Goal: Task Accomplishment & Management: Use online tool/utility

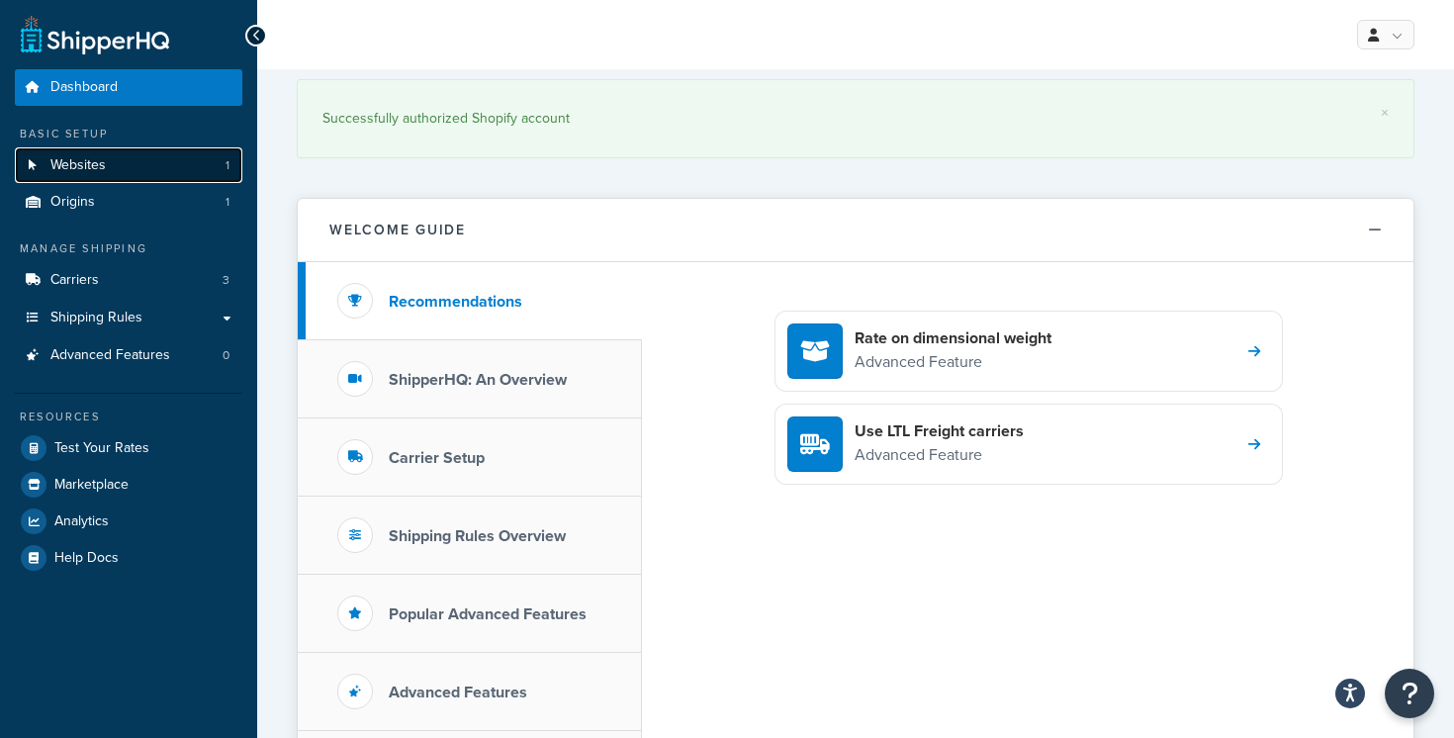
click at [165, 173] on link "Websites 1" at bounding box center [128, 165] width 227 height 37
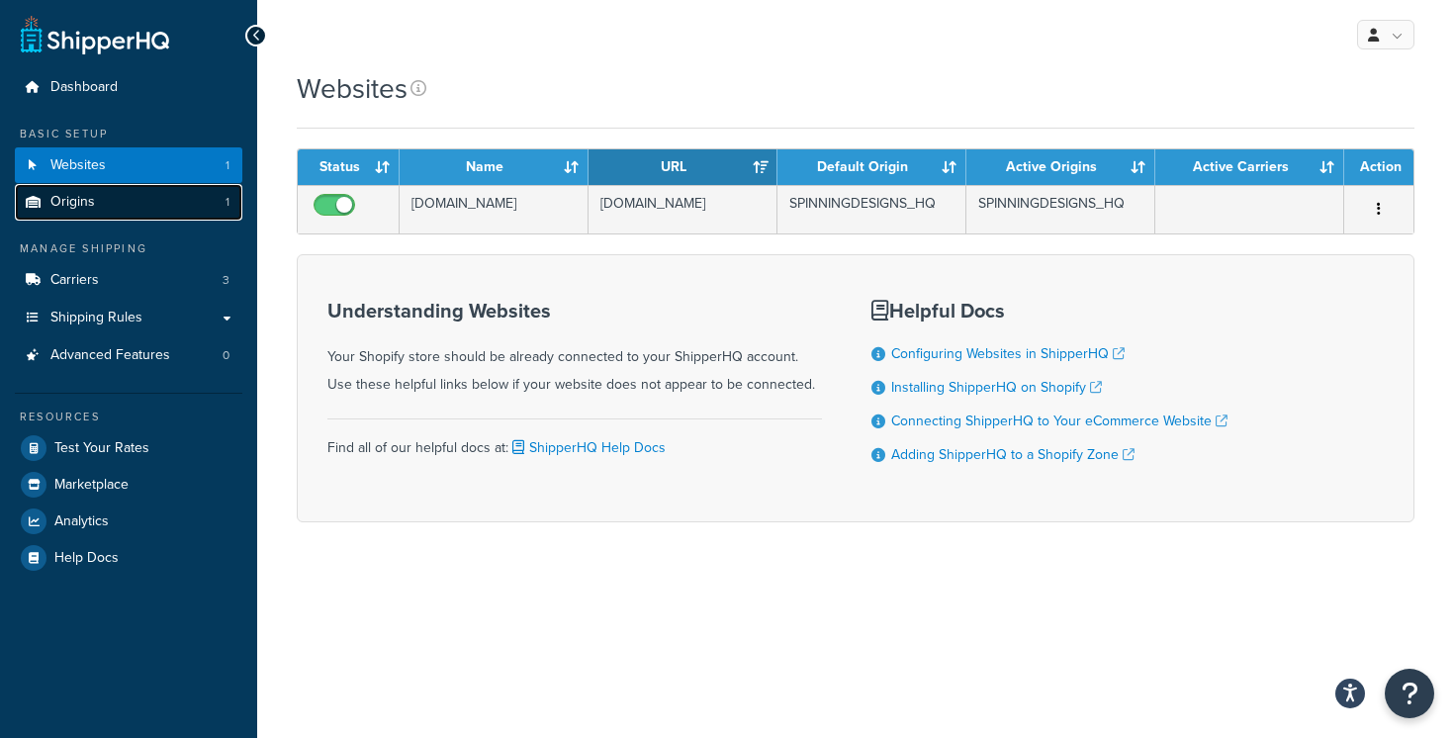
click at [205, 201] on link "Origins 1" at bounding box center [128, 202] width 227 height 37
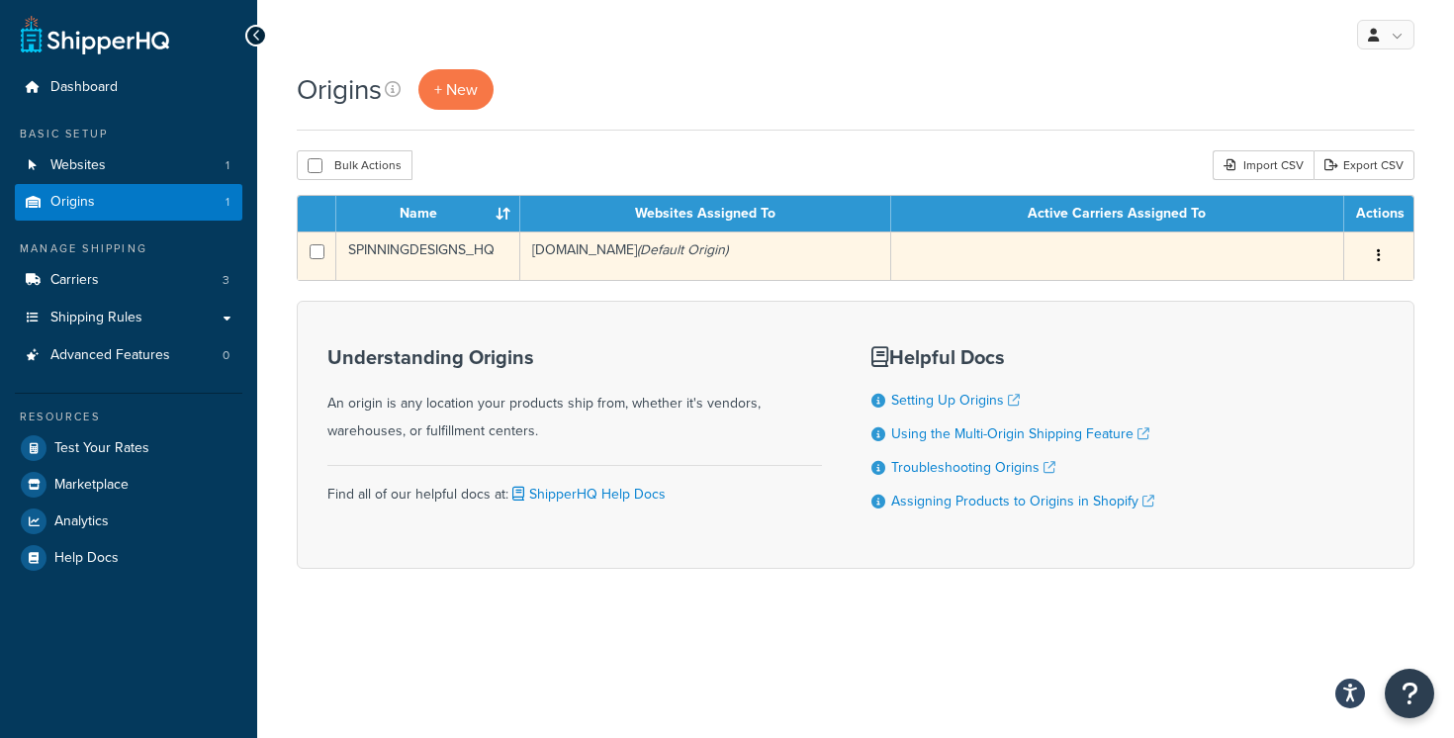
click at [478, 257] on td "SPINNINGDESIGNS_HQ" at bounding box center [428, 255] width 184 height 48
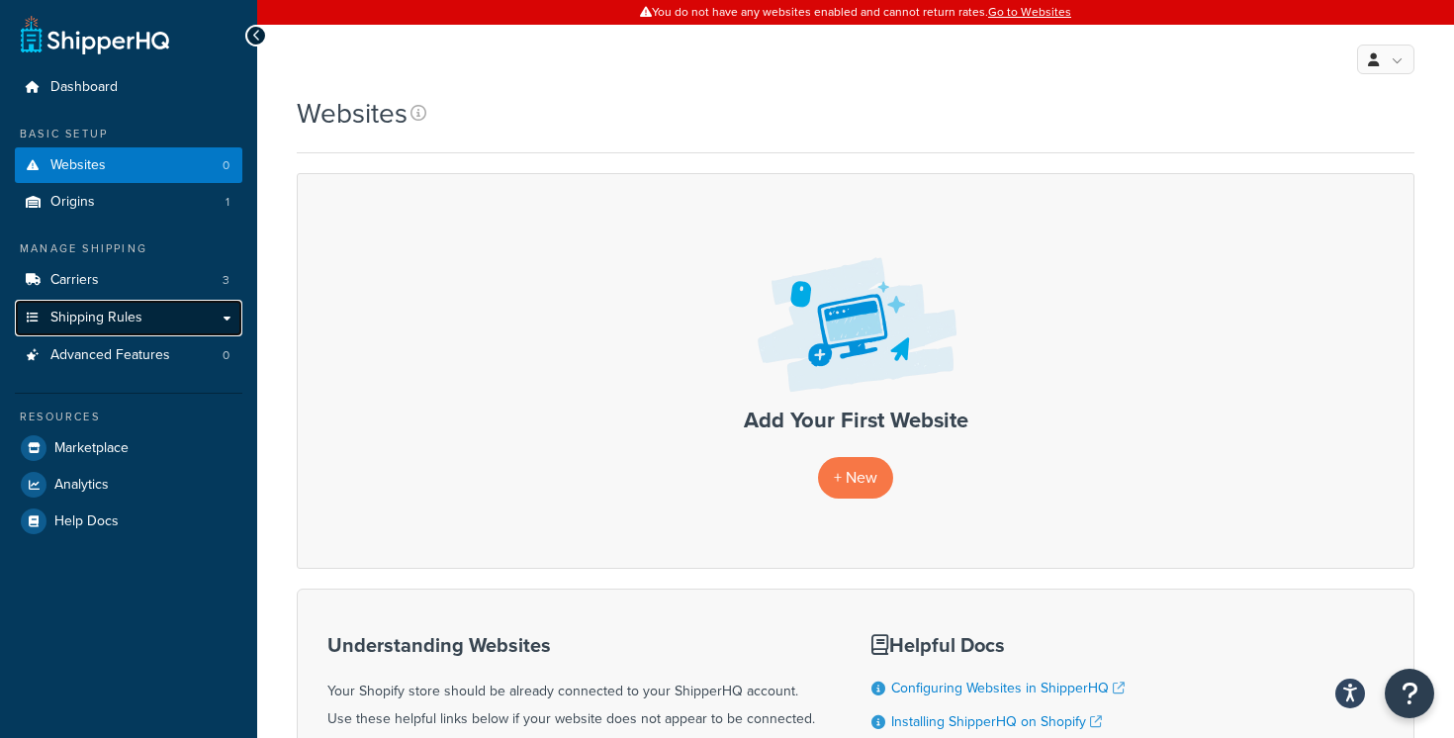
click at [167, 317] on link "Shipping Rules" at bounding box center [128, 318] width 227 height 37
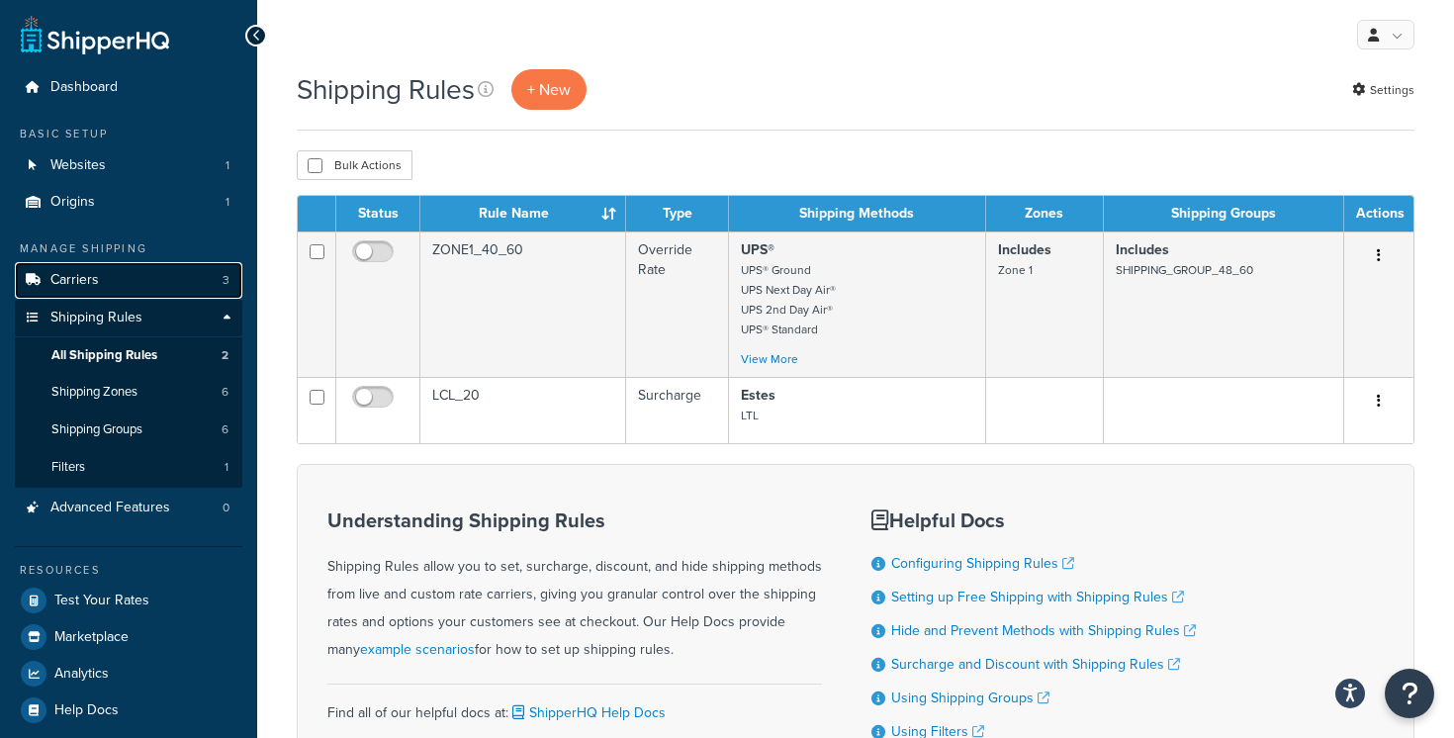
click at [171, 280] on link "Carriers 3" at bounding box center [128, 280] width 227 height 37
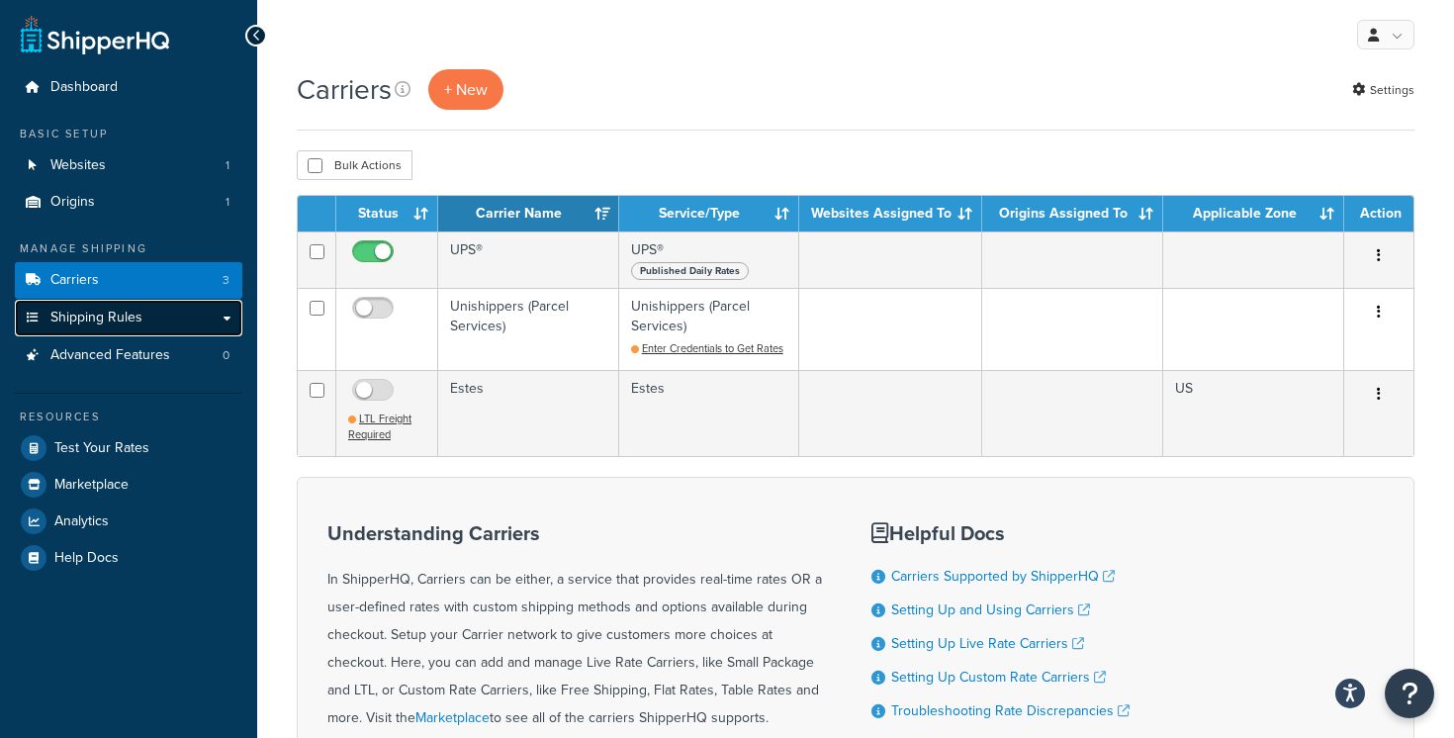
click at [211, 315] on link "Shipping Rules" at bounding box center [128, 318] width 227 height 37
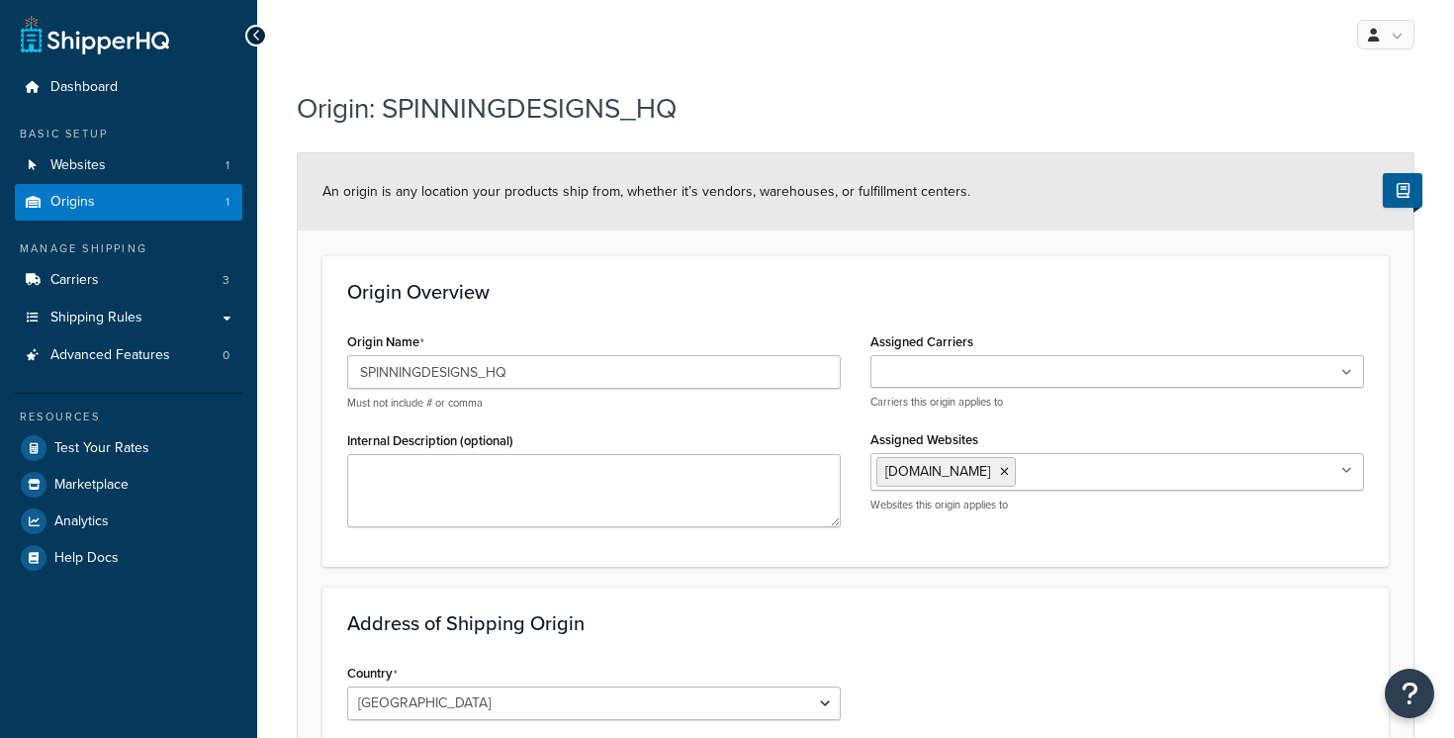
select select "30"
click at [194, 172] on link "Websites 1" at bounding box center [128, 165] width 227 height 37
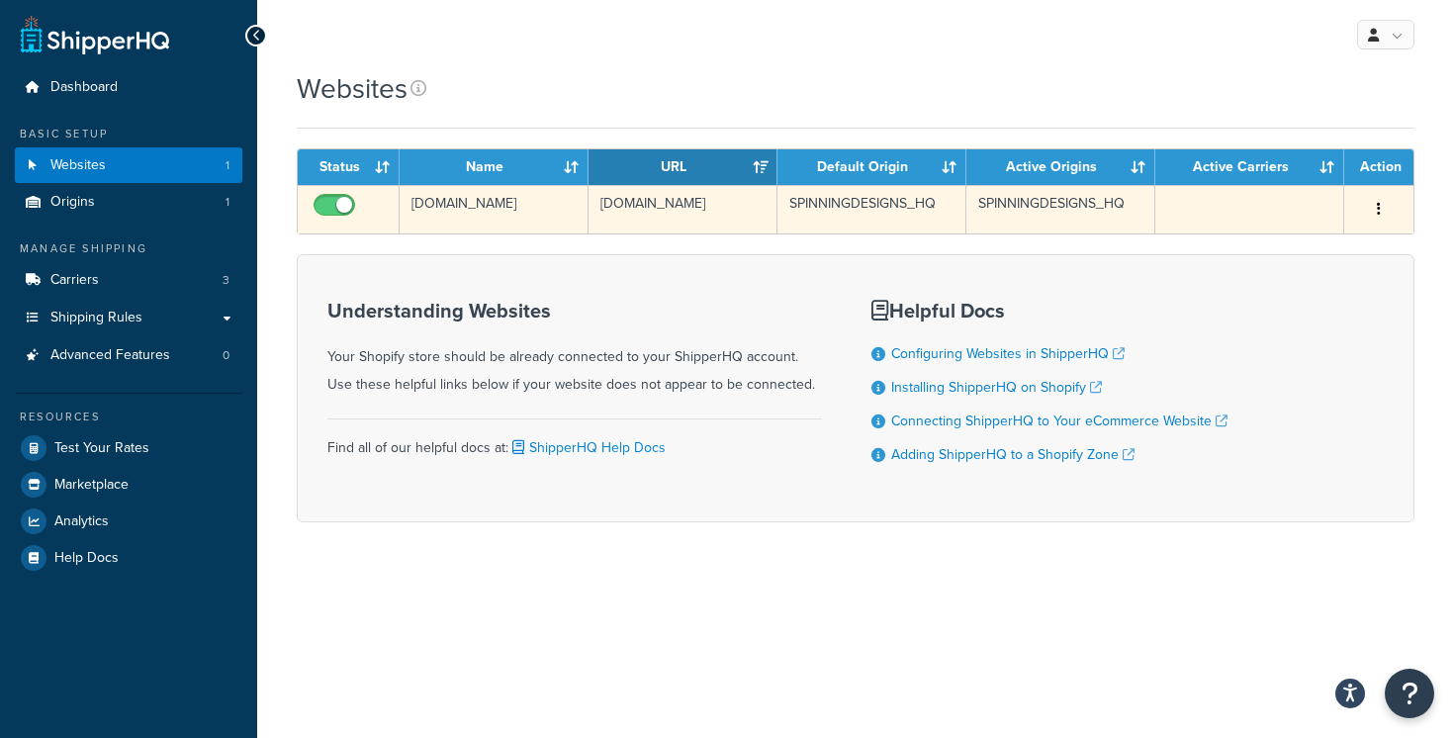
click at [779, 207] on td "SPINNINGDESIGNS_HQ" at bounding box center [871, 209] width 189 height 48
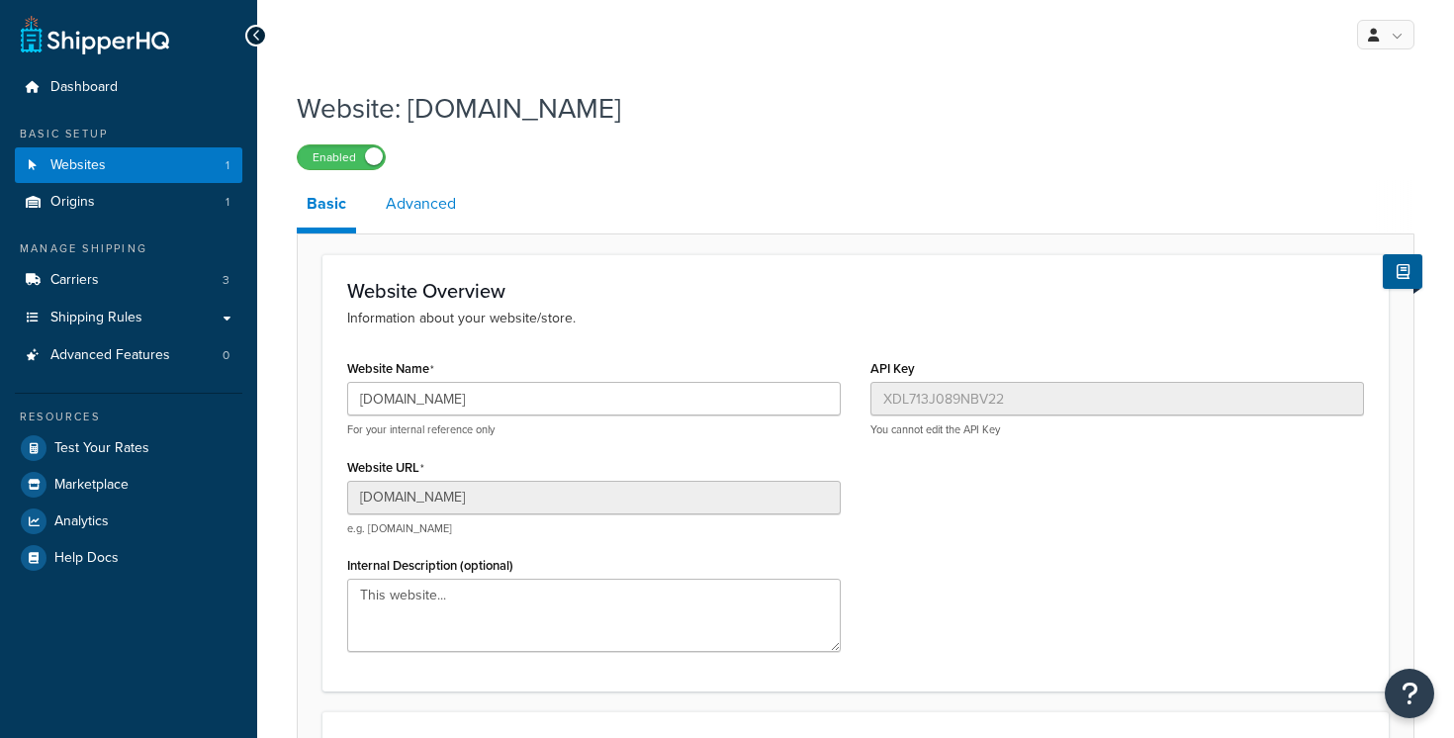
click at [449, 204] on link "Advanced" at bounding box center [421, 203] width 90 height 47
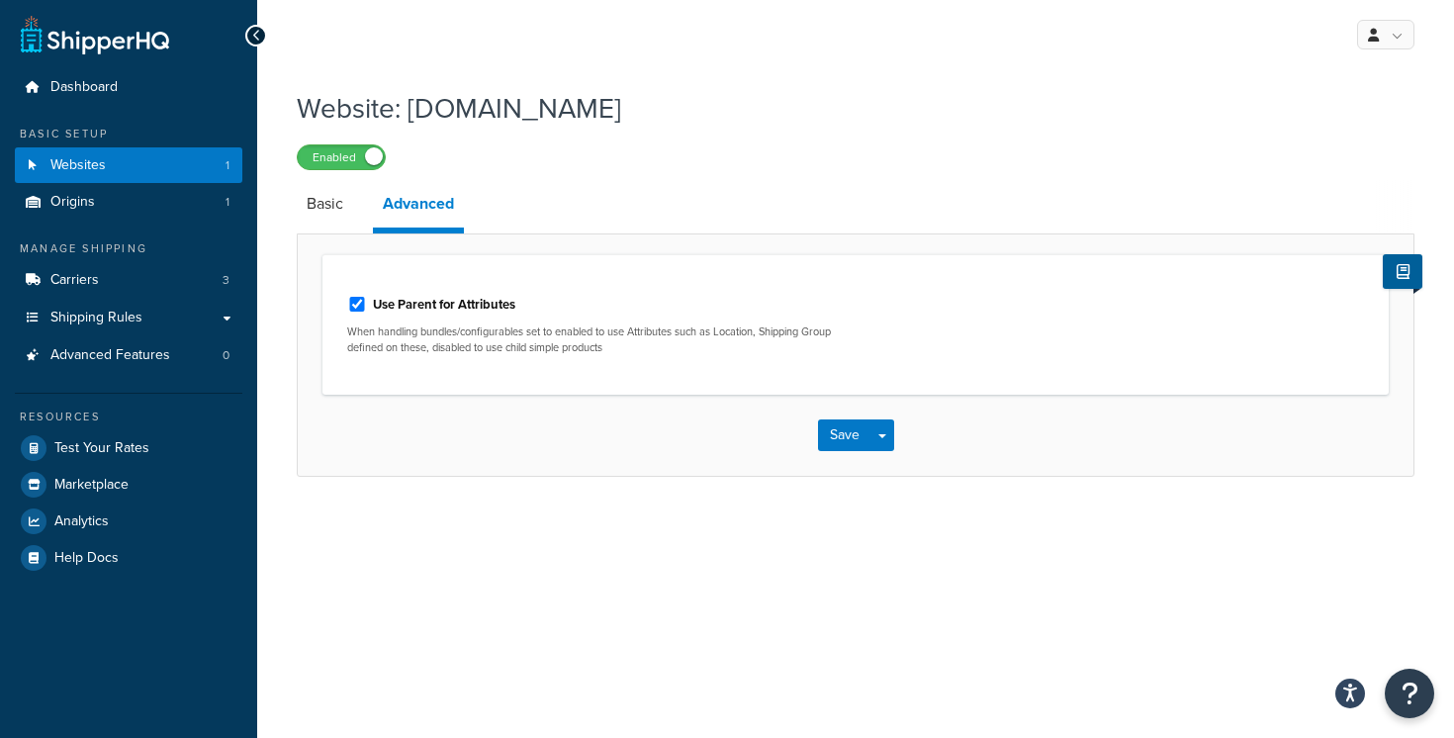
click at [448, 305] on label "Use Parent for Attributes" at bounding box center [444, 305] width 142 height 18
click at [367, 305] on input "Use Parent for Attributes" at bounding box center [357, 304] width 20 height 15
click at [487, 305] on label "Use Parent for Attributes" at bounding box center [444, 305] width 142 height 18
click at [367, 305] on input "Use Parent for Attributes" at bounding box center [357, 304] width 20 height 15
checkbox input "true"
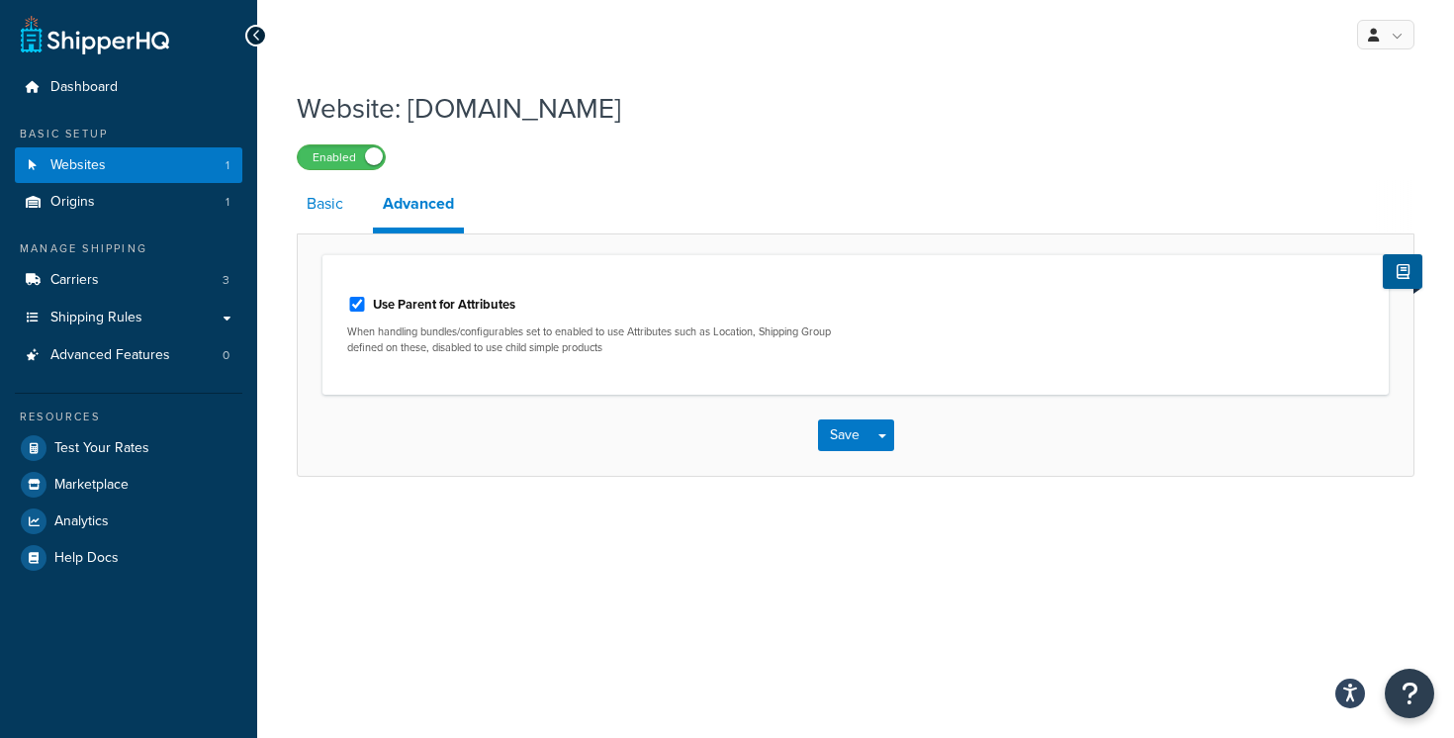
click at [321, 213] on link "Basic" at bounding box center [325, 203] width 56 height 47
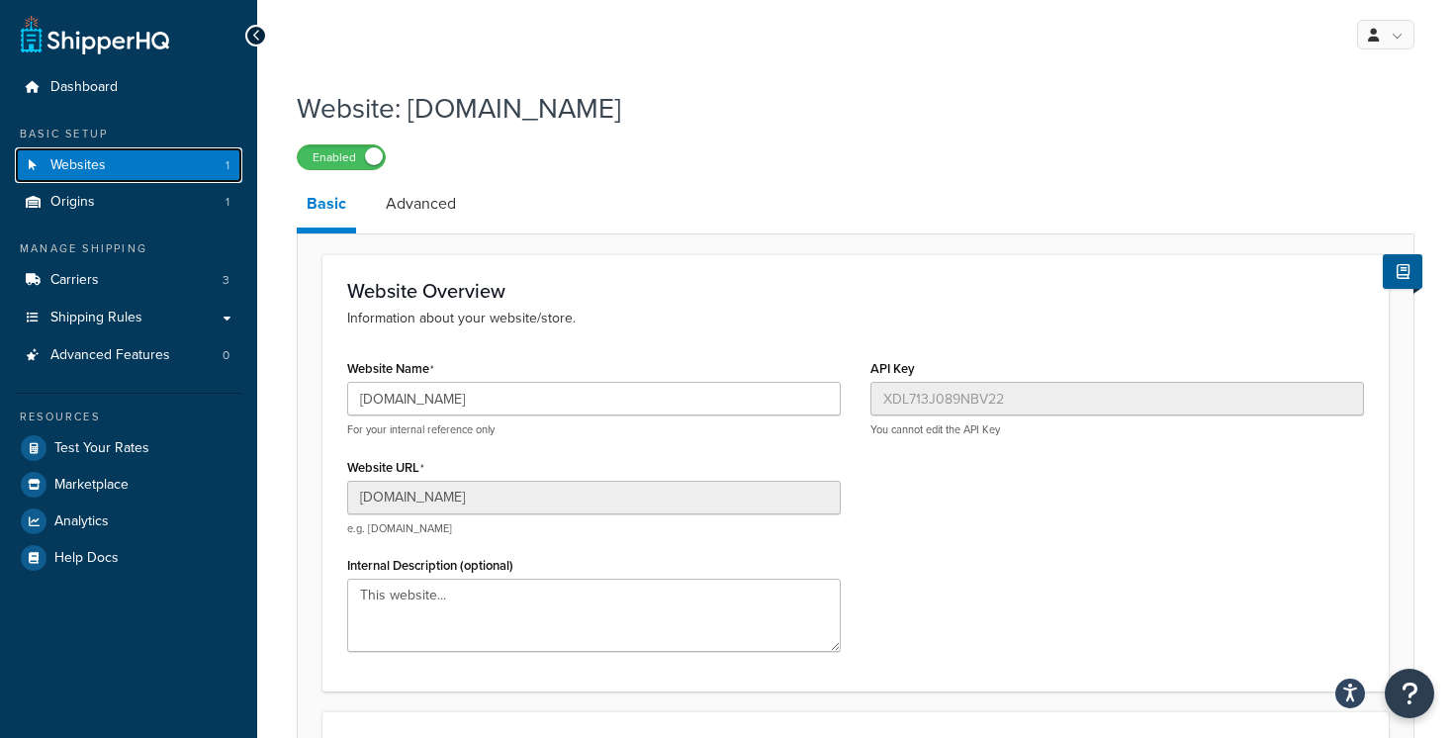
click at [161, 168] on link "Websites 1" at bounding box center [128, 165] width 227 height 37
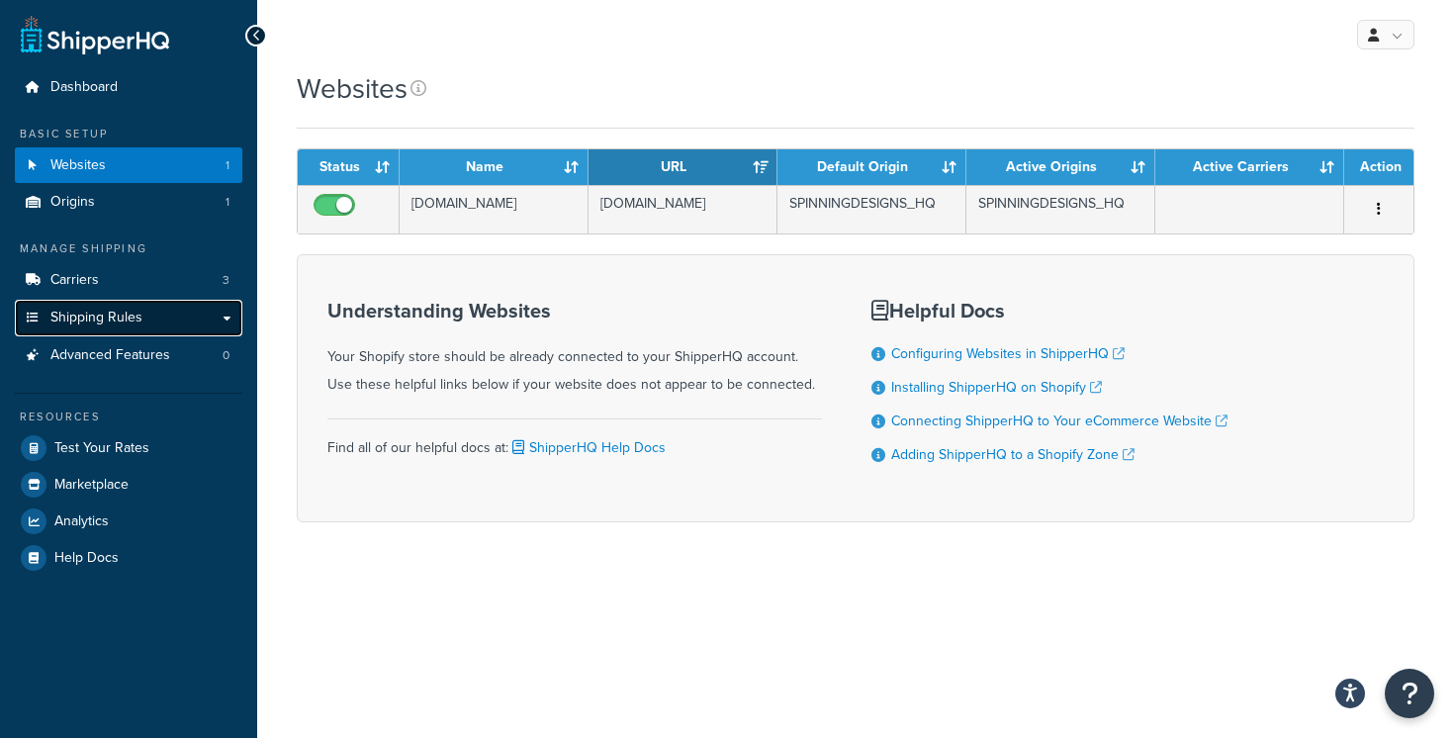
click at [218, 315] on link "Shipping Rules" at bounding box center [128, 318] width 227 height 37
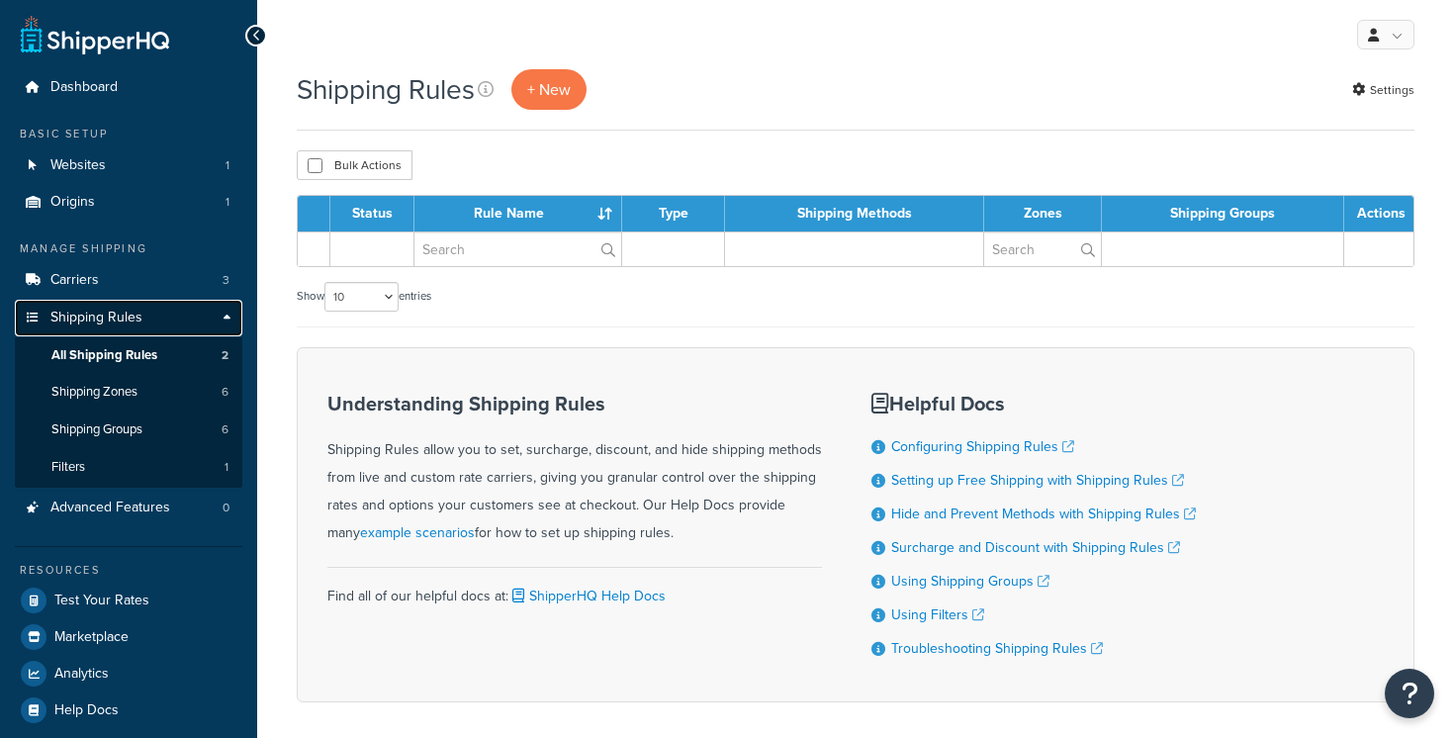
click at [227, 318] on link "Shipping Rules" at bounding box center [128, 318] width 227 height 37
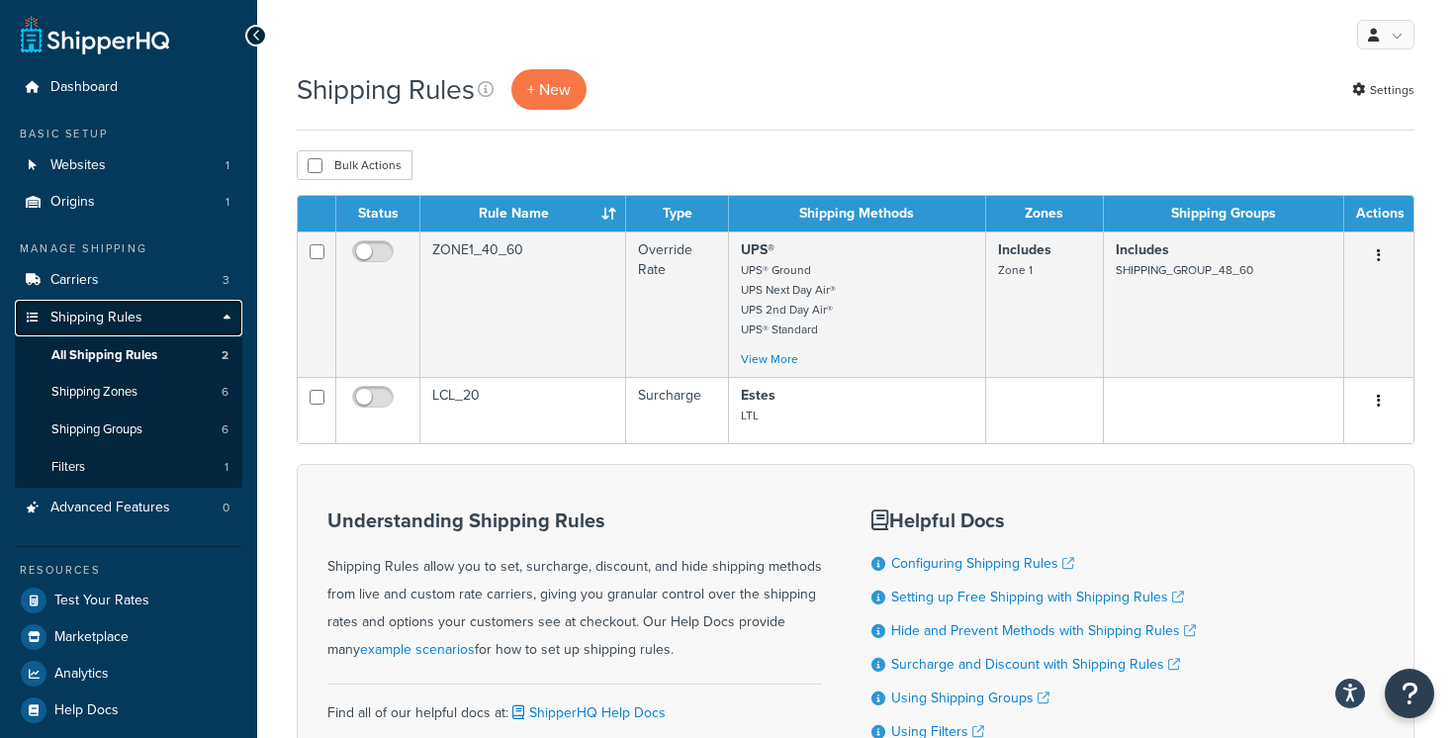
click at [227, 318] on link "Shipping Rules" at bounding box center [128, 318] width 227 height 37
click at [169, 290] on link "Carriers 3" at bounding box center [128, 280] width 227 height 37
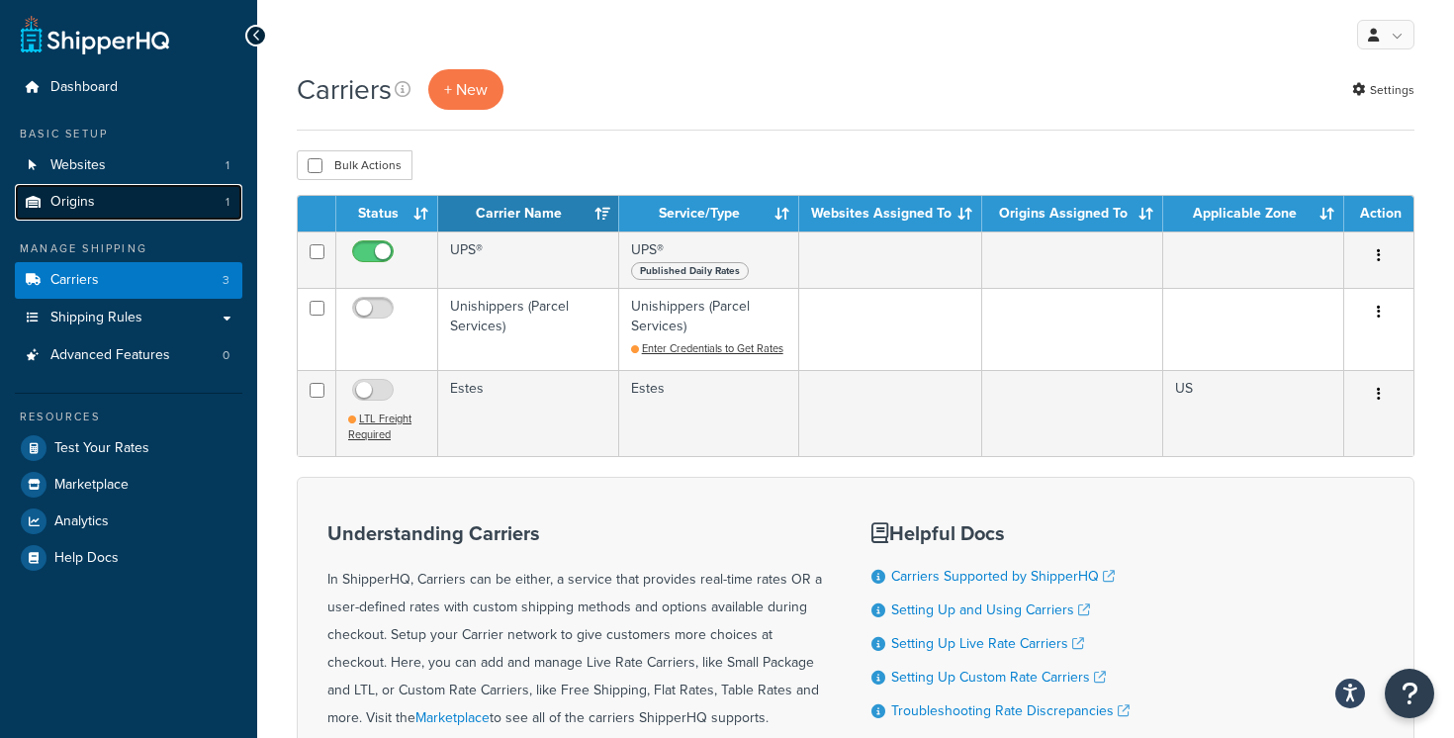
click at [180, 196] on link "Origins 1" at bounding box center [128, 202] width 227 height 37
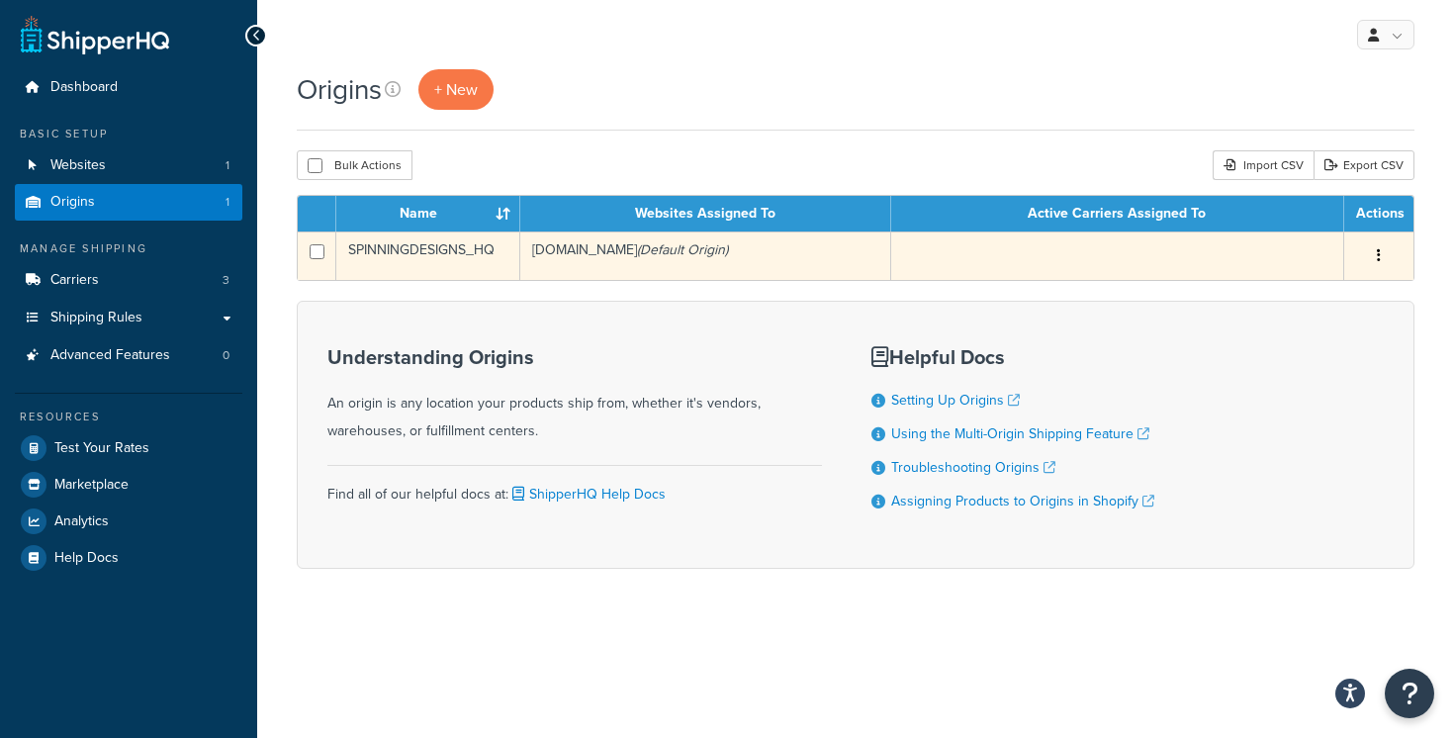
click at [446, 244] on td "SPINNINGDESIGNS_HQ" at bounding box center [428, 255] width 184 height 48
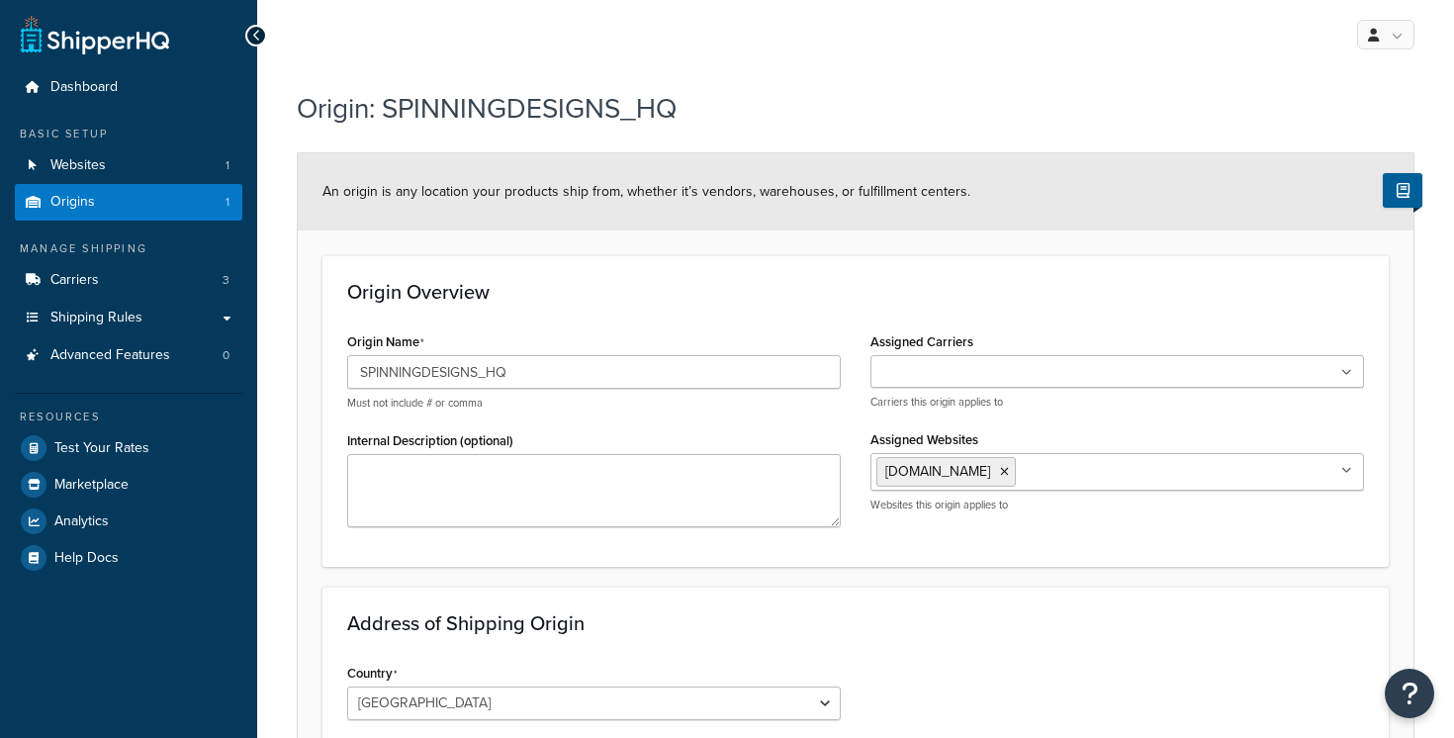
select select "30"
click at [476, 368] on input "SPINNINGDESIGNS_HQ" at bounding box center [593, 372] width 493 height 34
click at [179, 167] on link "Websites 1" at bounding box center [128, 165] width 227 height 37
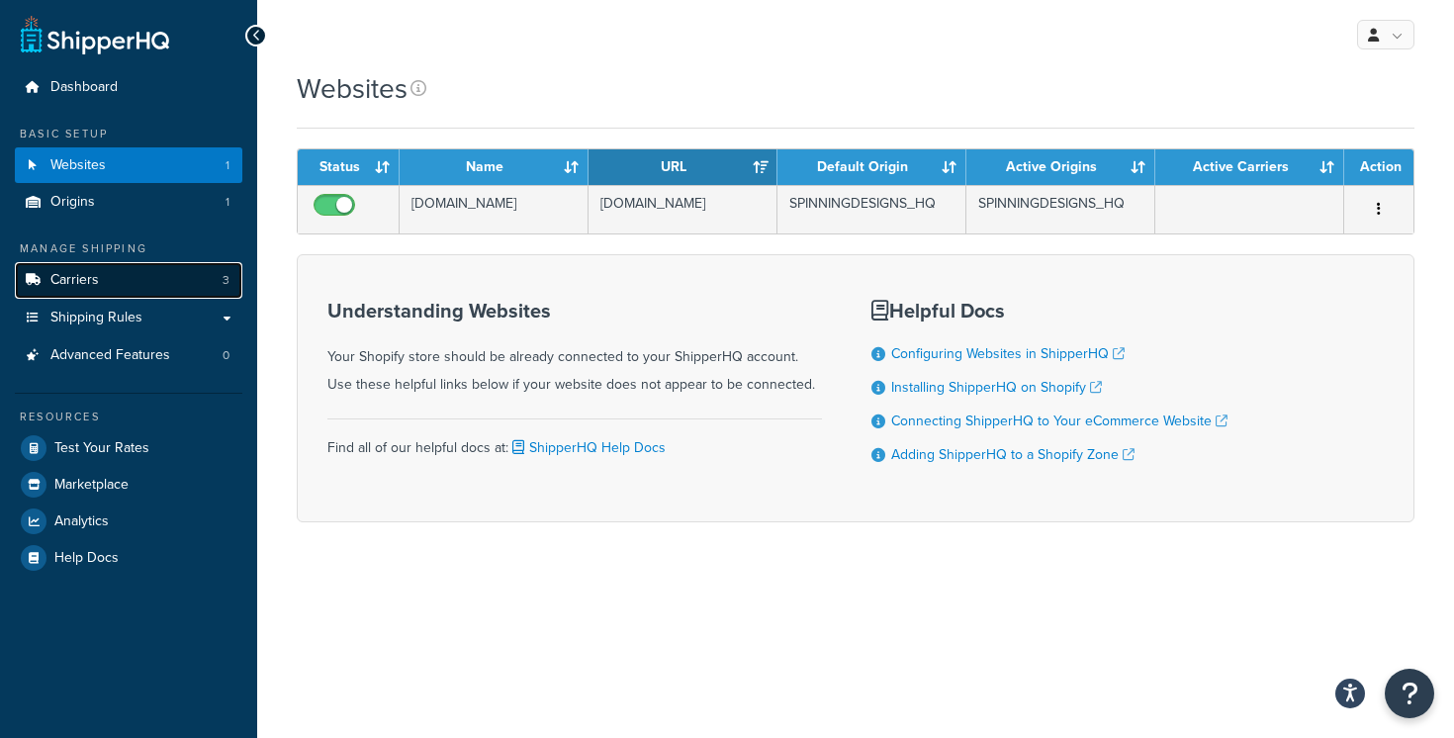
click at [226, 286] on span "3" at bounding box center [226, 280] width 7 height 17
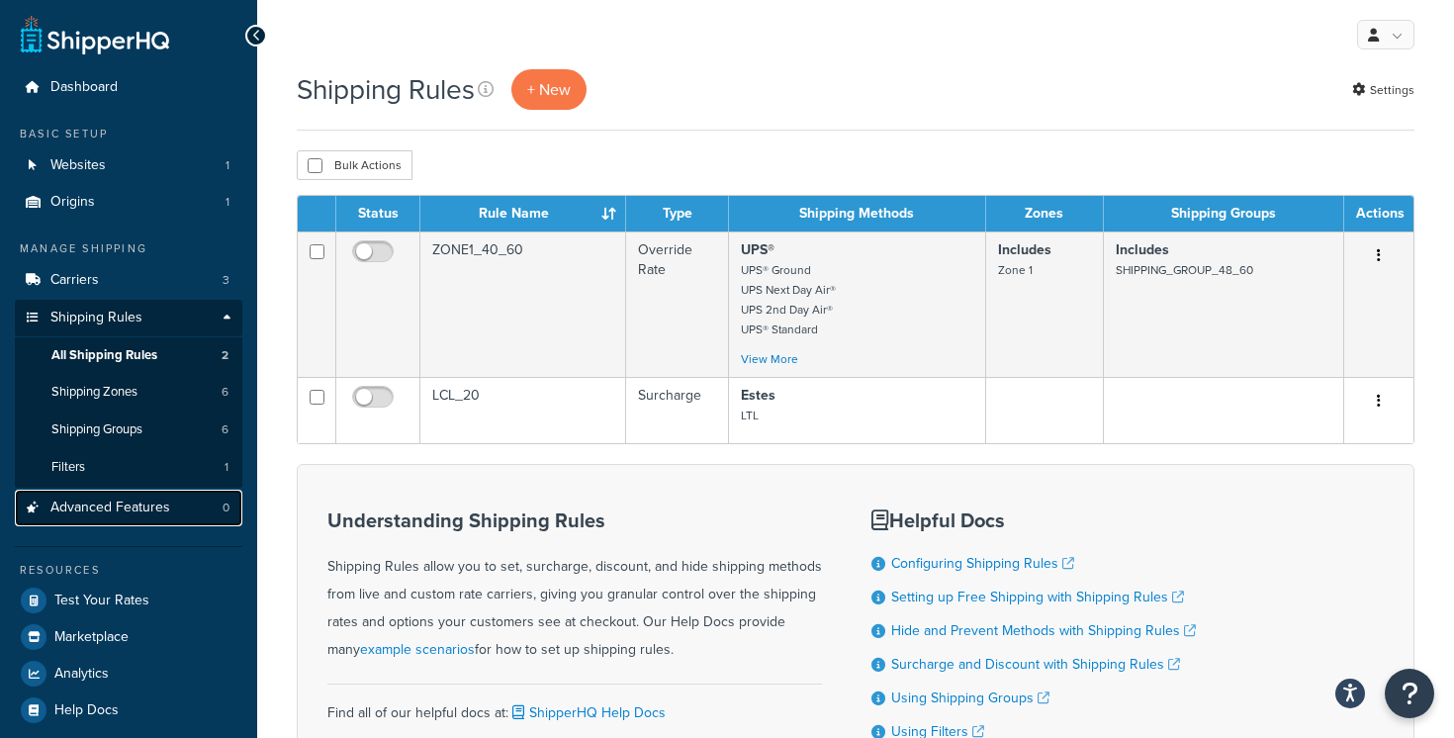
click at [171, 500] on link "Advanced Features 0" at bounding box center [128, 508] width 227 height 37
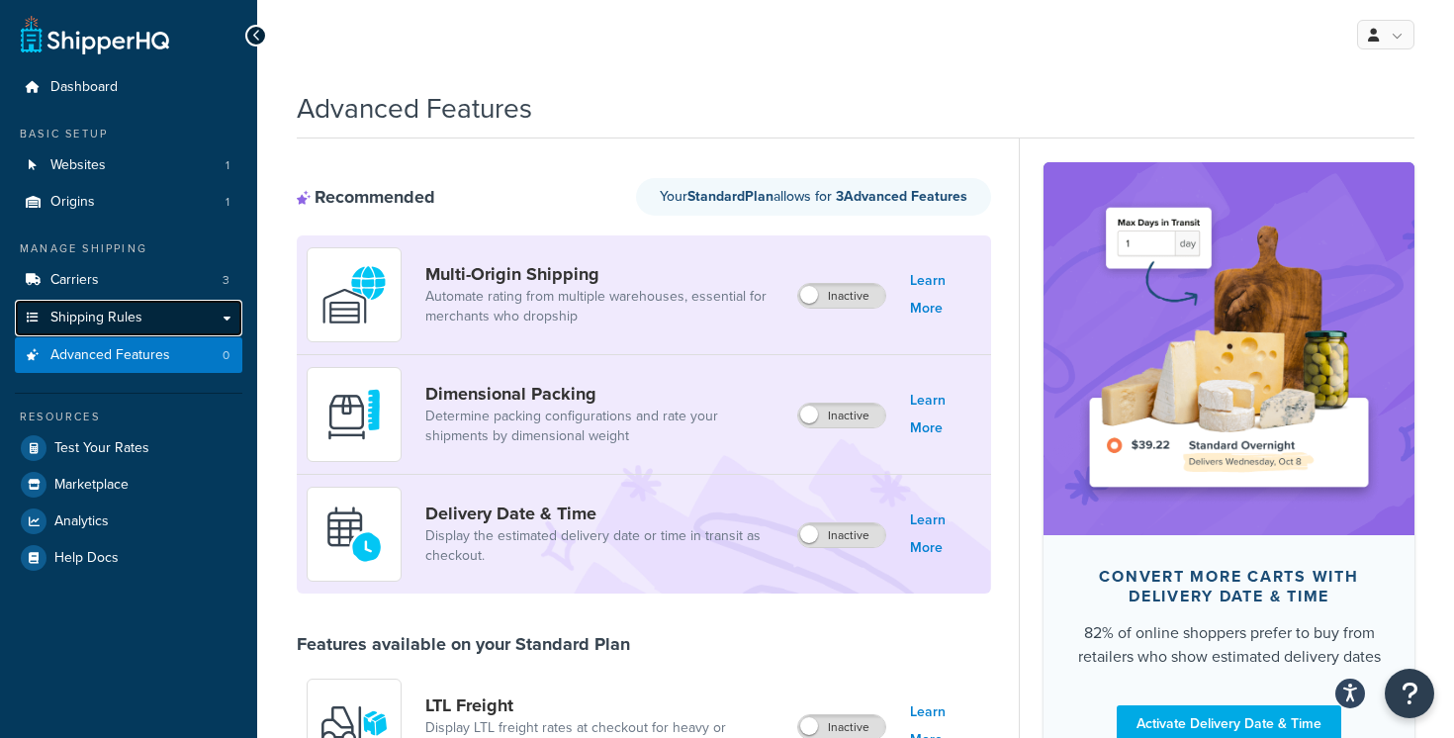
click at [187, 315] on link "Shipping Rules" at bounding box center [128, 318] width 227 height 37
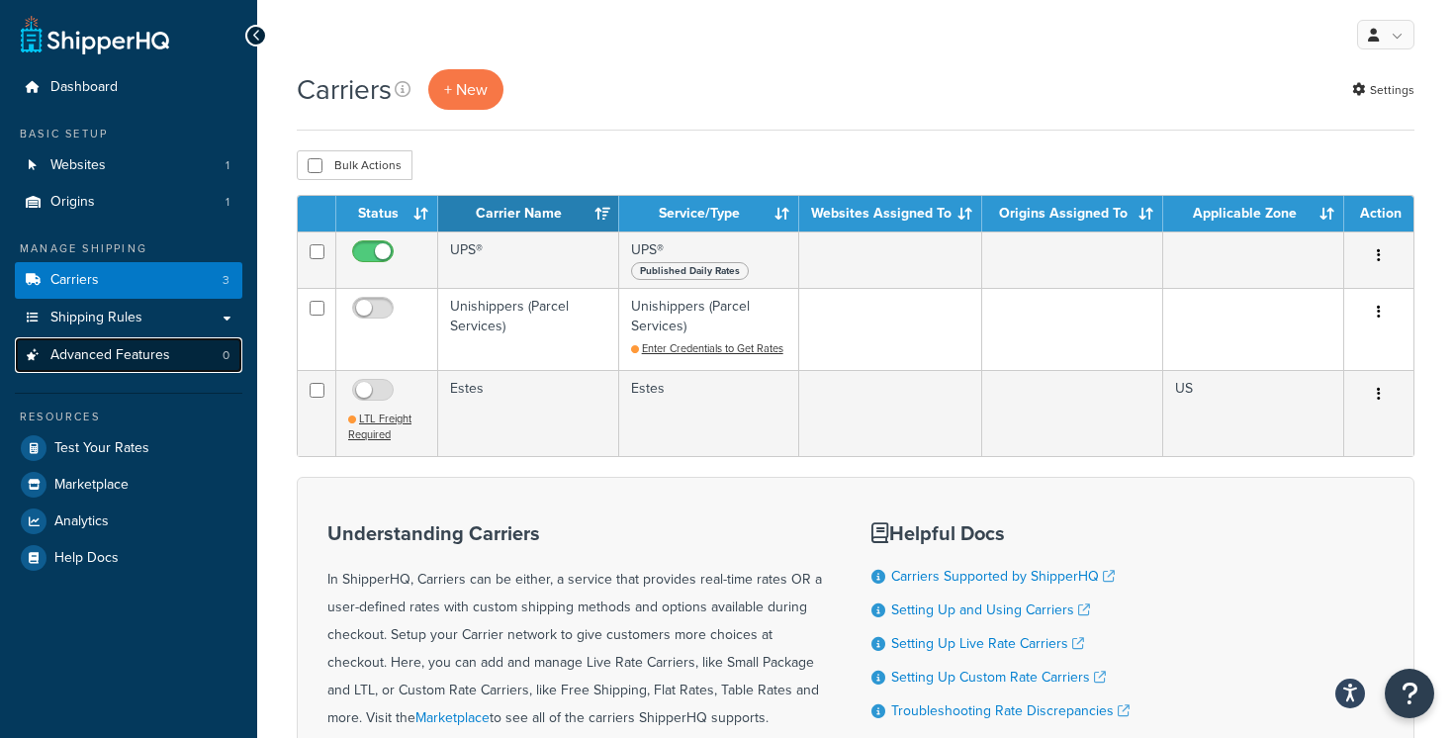
click at [181, 338] on link "Advanced Features 0" at bounding box center [128, 355] width 227 height 37
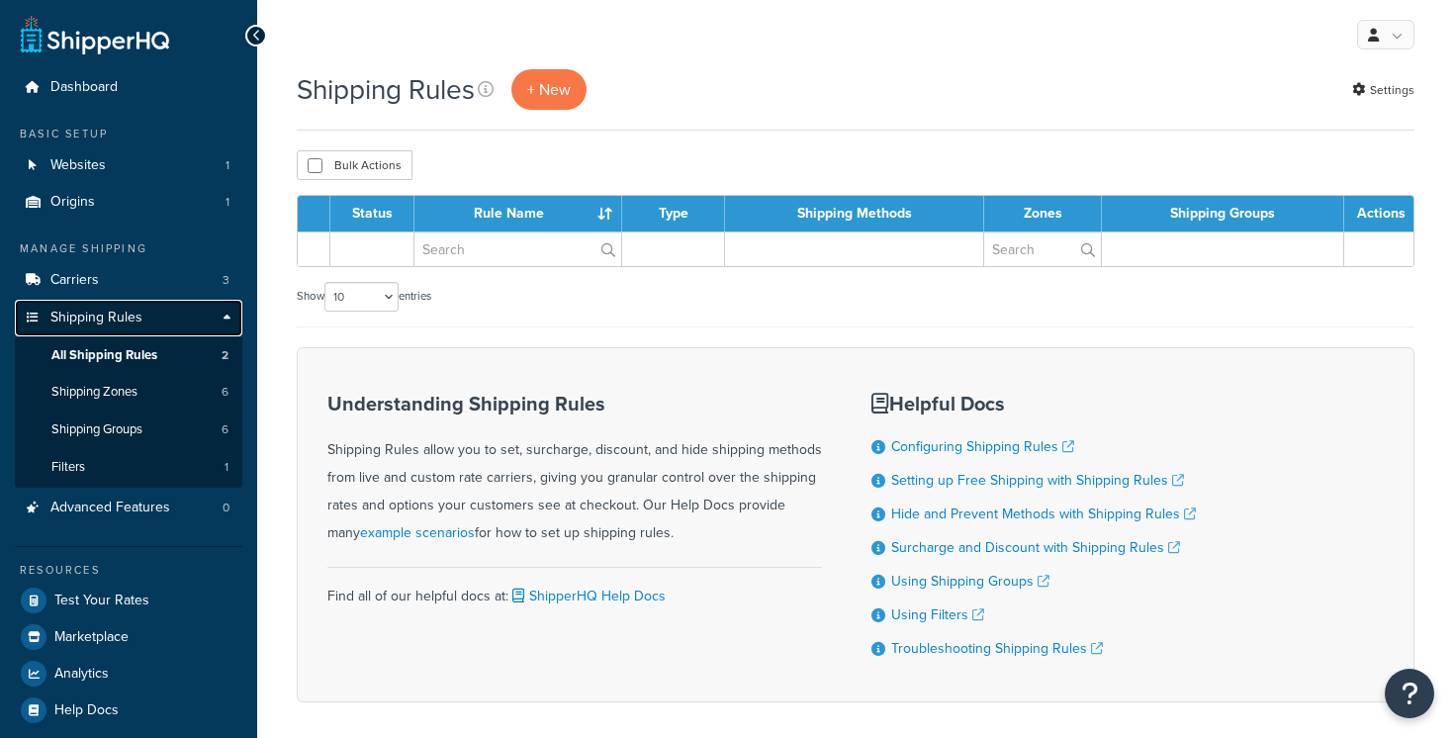
click at [222, 324] on link "Shipping Rules" at bounding box center [128, 318] width 227 height 37
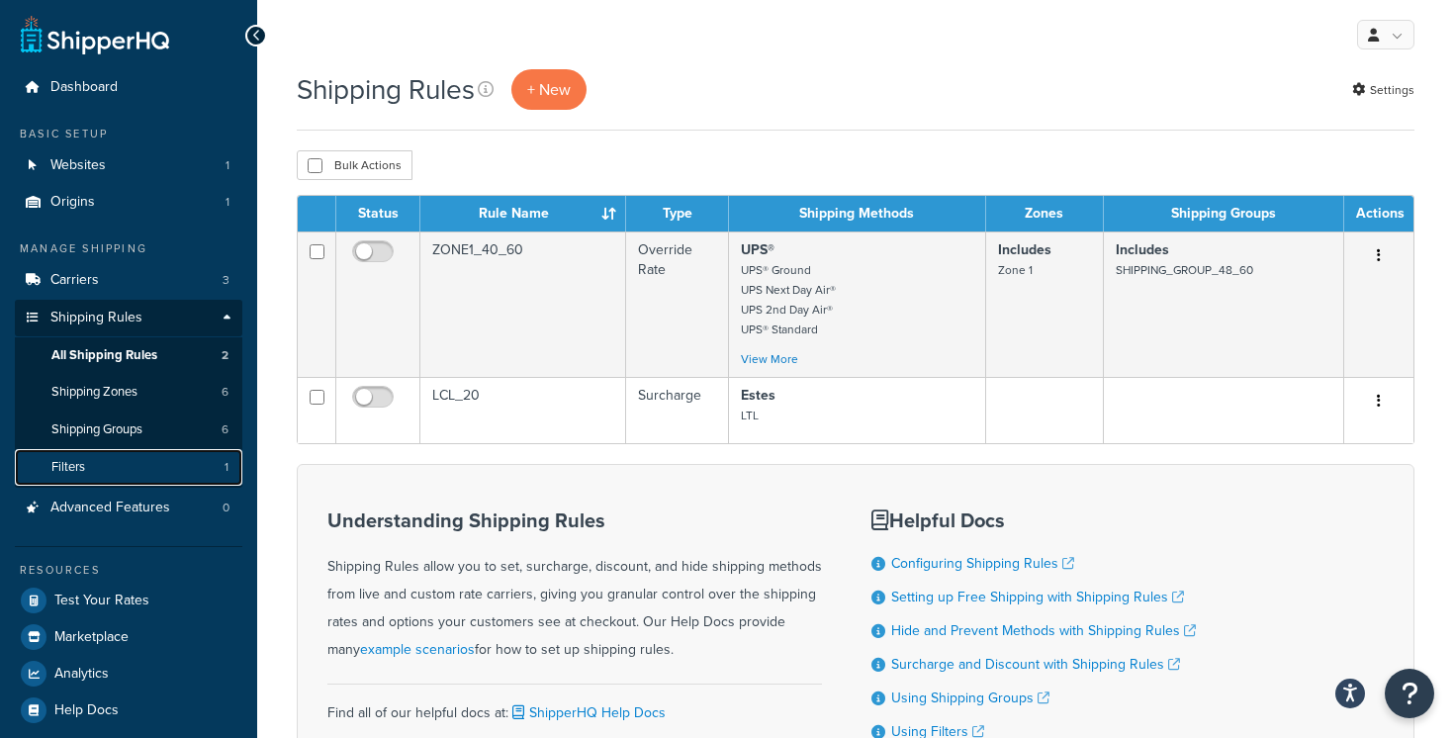
click at [172, 474] on link "Filters 1" at bounding box center [128, 467] width 227 height 37
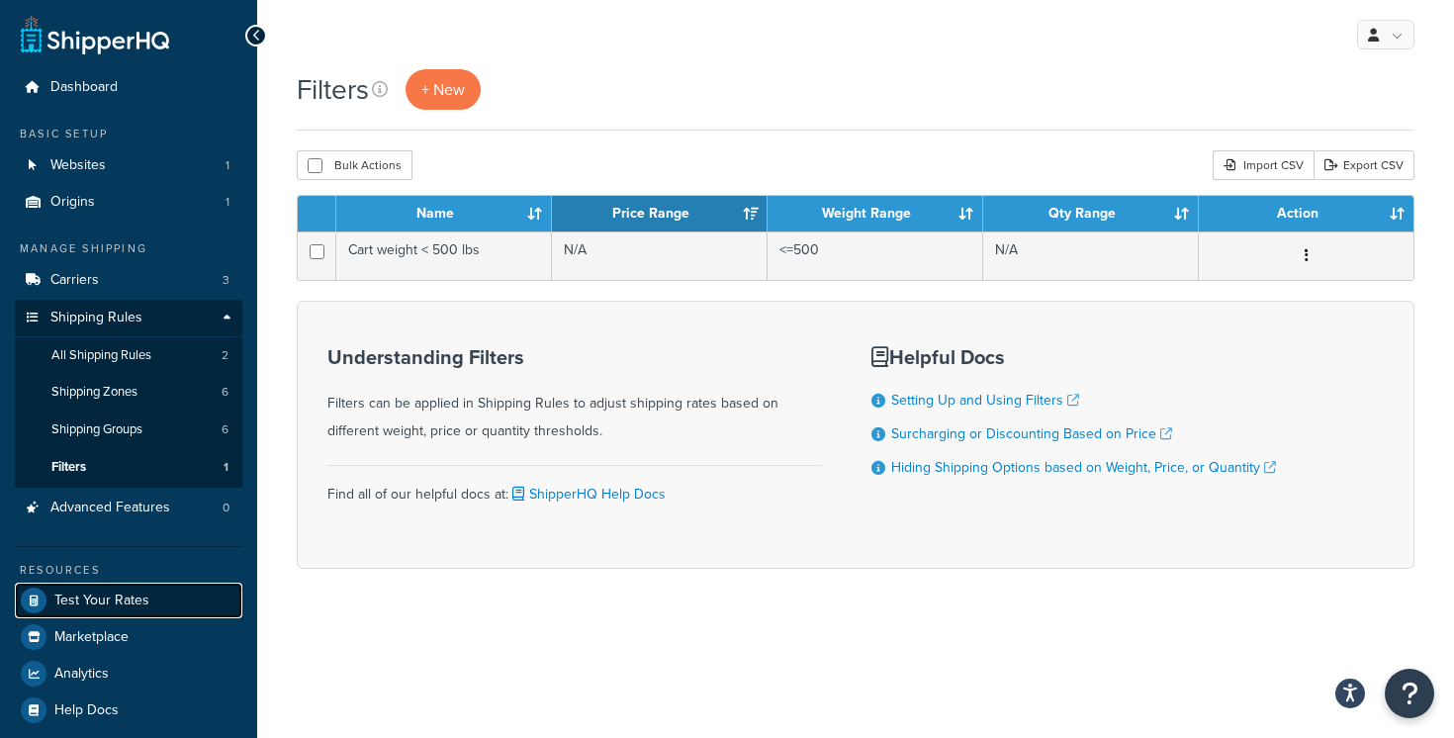
click at [151, 606] on link "Test Your Rates" at bounding box center [128, 600] width 227 height 36
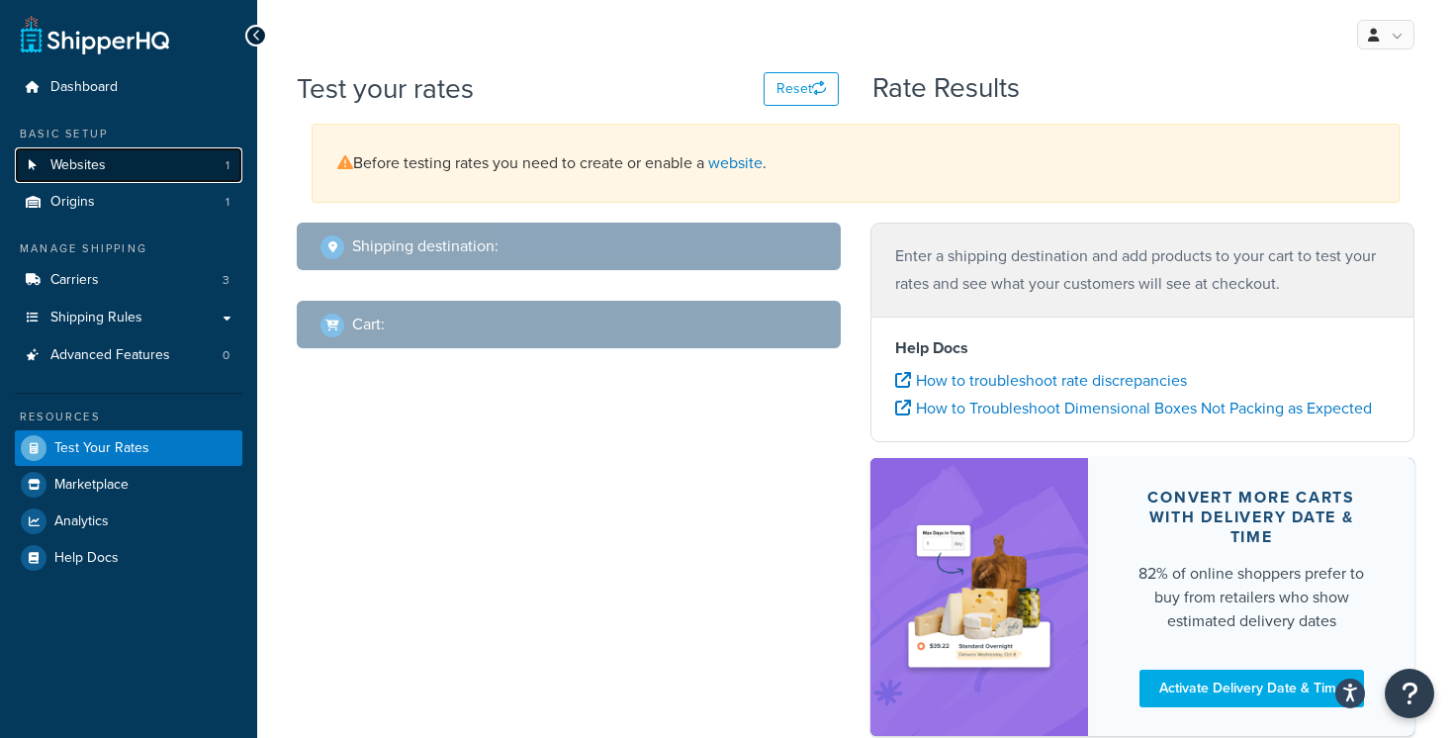
click at [177, 176] on link "Websites 1" at bounding box center [128, 165] width 227 height 37
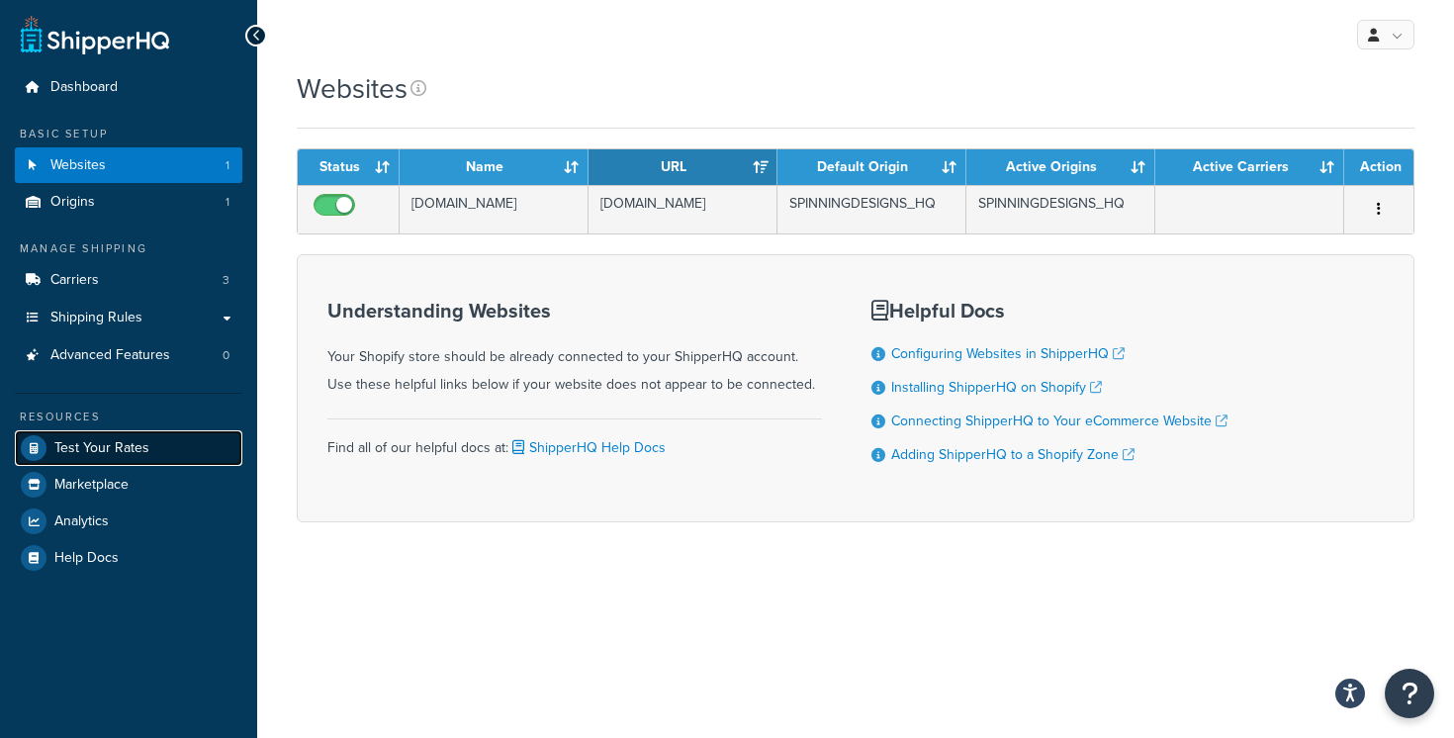
click at [158, 445] on link "Test Your Rates" at bounding box center [128, 448] width 227 height 36
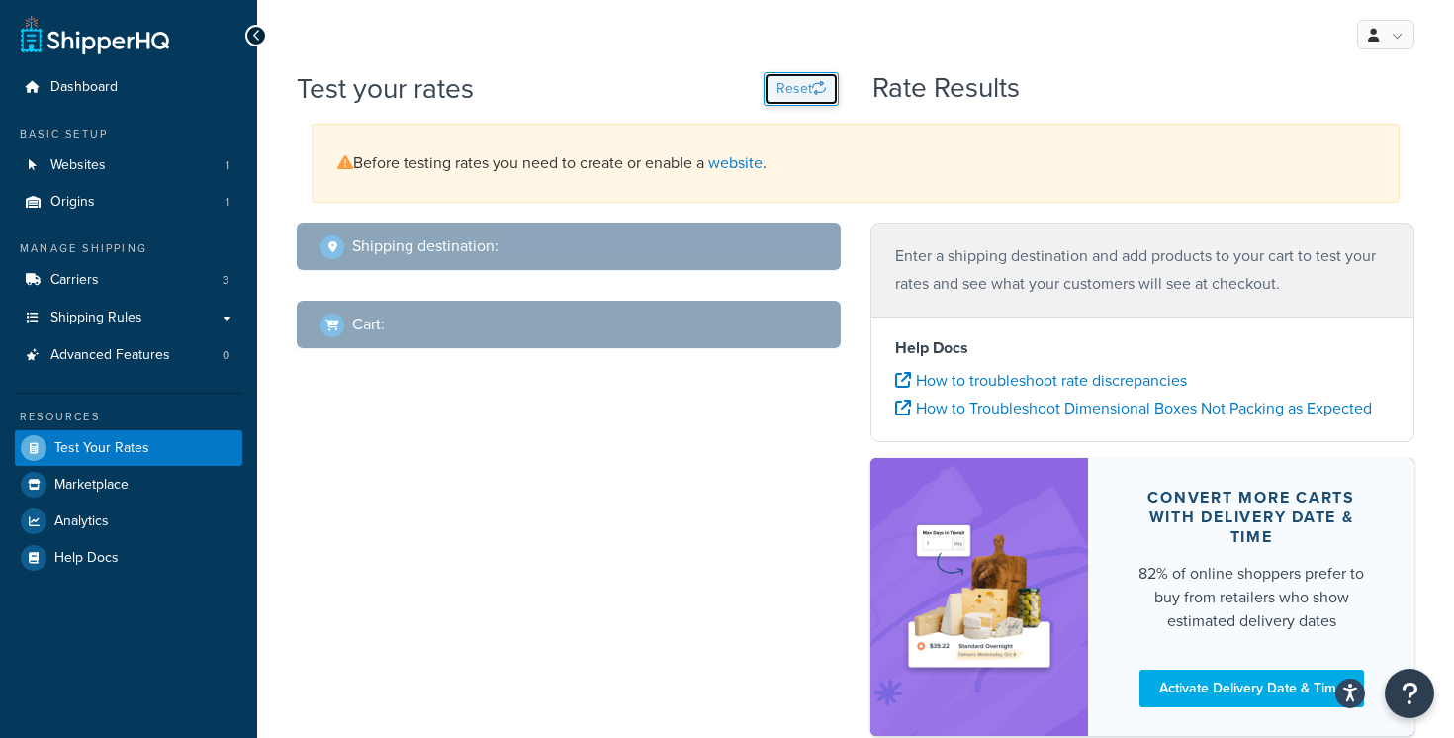
click at [802, 80] on button "Reset" at bounding box center [800, 89] width 75 height 34
click at [796, 88] on button "Reset" at bounding box center [800, 89] width 75 height 34
click at [155, 351] on span "Advanced Features" at bounding box center [110, 355] width 120 height 17
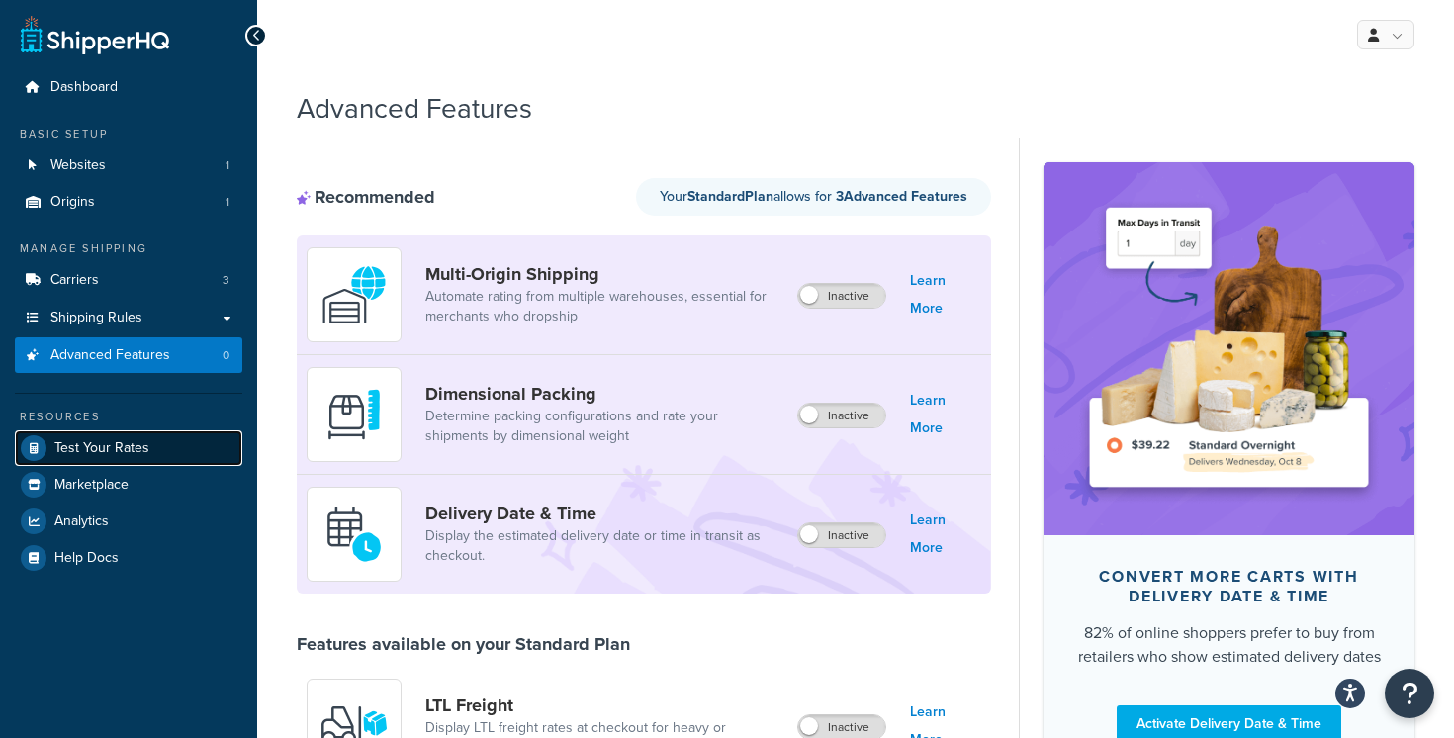
click at [149, 450] on link "Test Your Rates" at bounding box center [128, 448] width 227 height 36
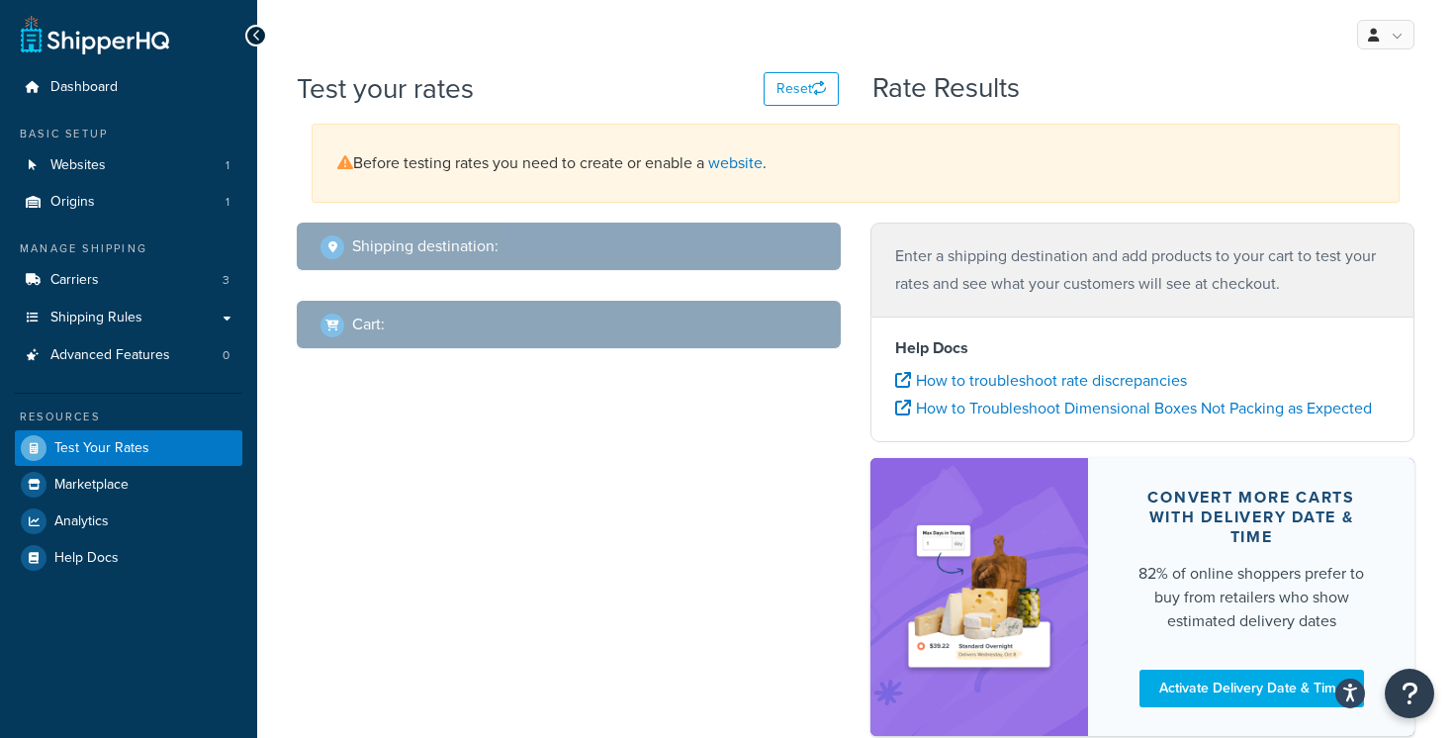
click at [413, 242] on h2 "Shipping destination :" at bounding box center [425, 246] width 146 height 18
click at [427, 384] on div "Shipping destination : Cart : Enter a shipping destination and add products to …" at bounding box center [855, 489] width 1147 height 533
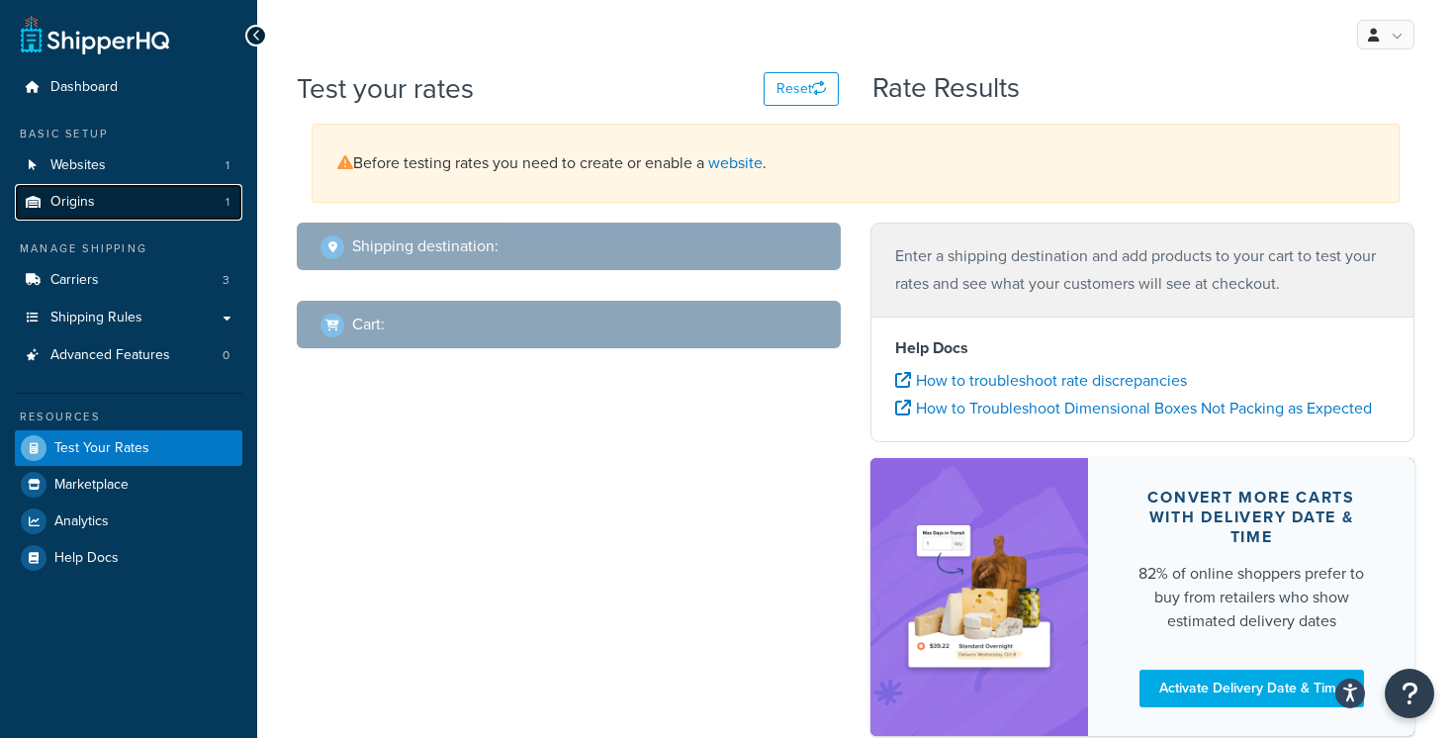
click at [120, 199] on link "Origins 1" at bounding box center [128, 202] width 227 height 37
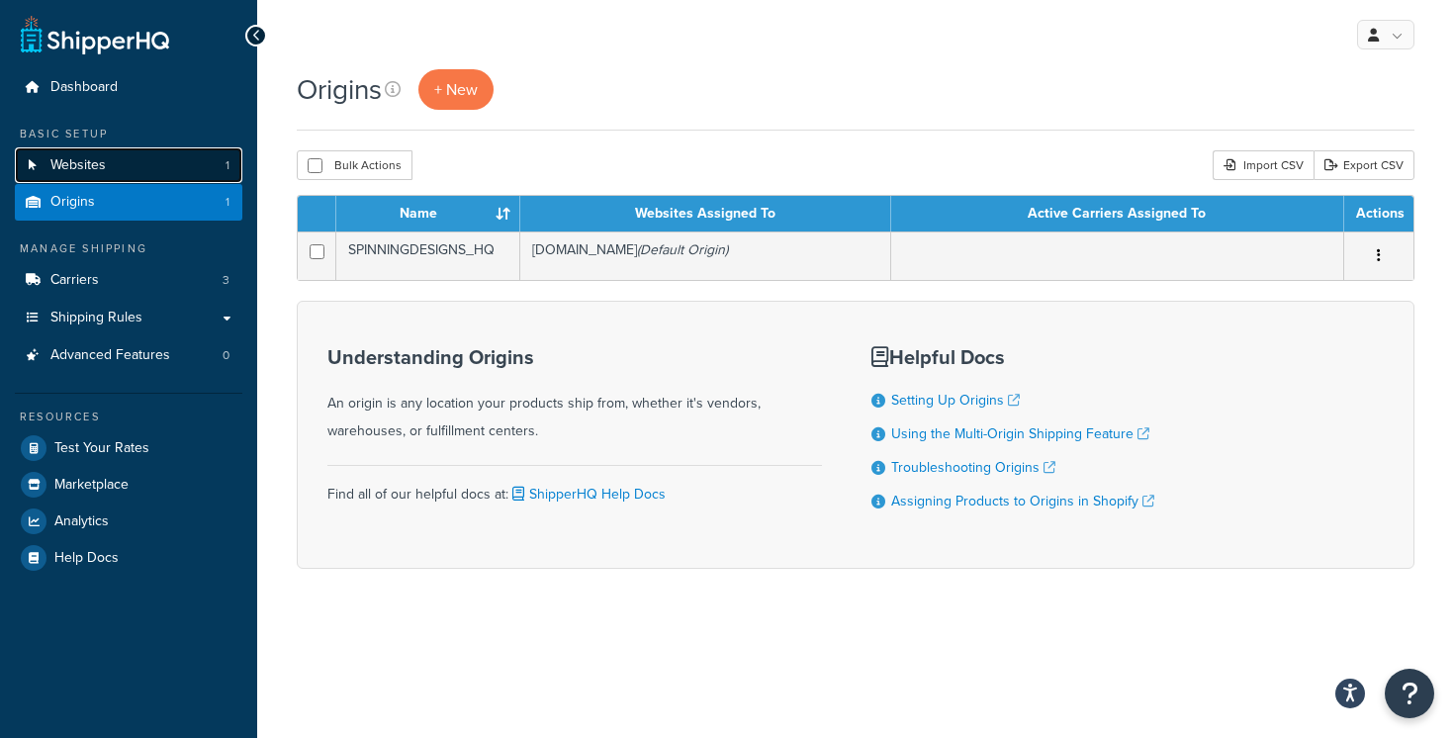
click at [122, 159] on link "Websites 1" at bounding box center [128, 165] width 227 height 37
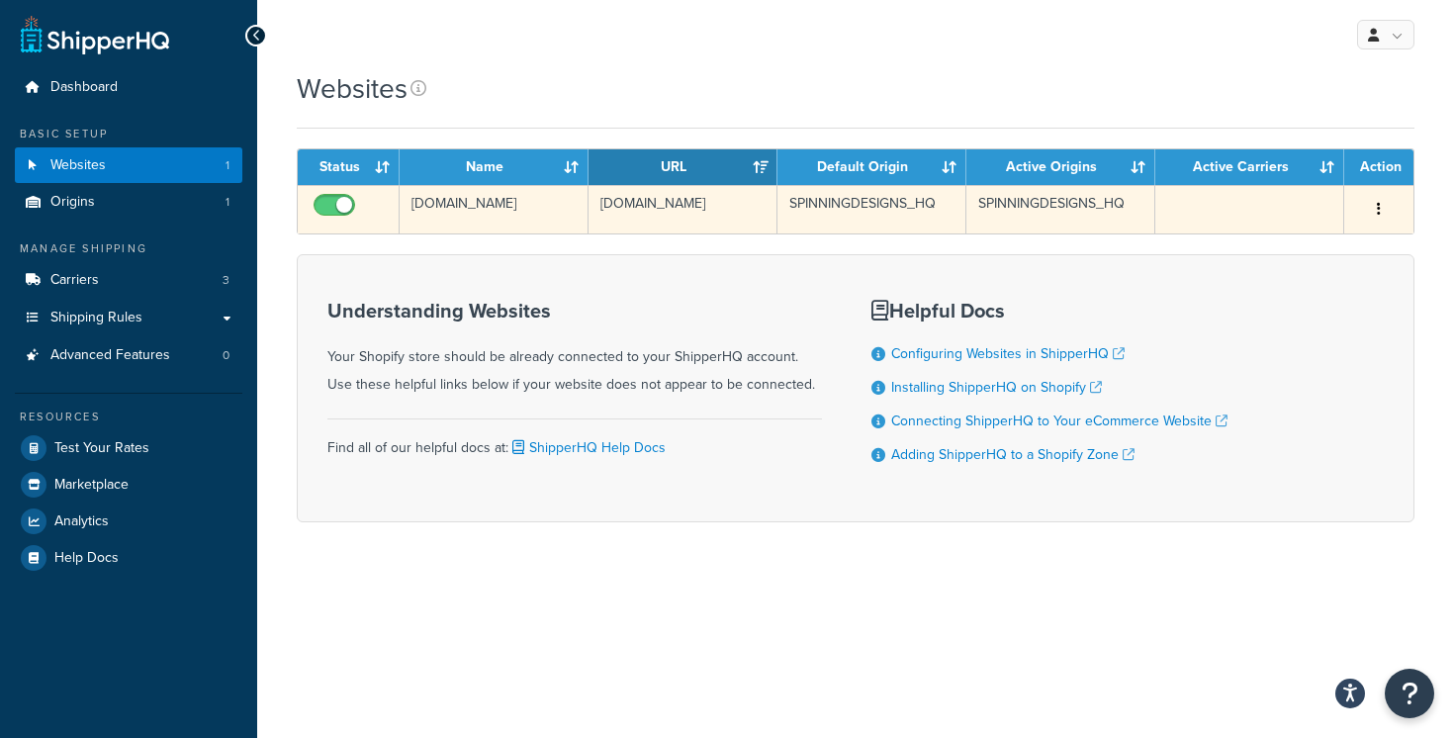
click at [1378, 213] on icon "button" at bounding box center [1379, 209] width 4 height 14
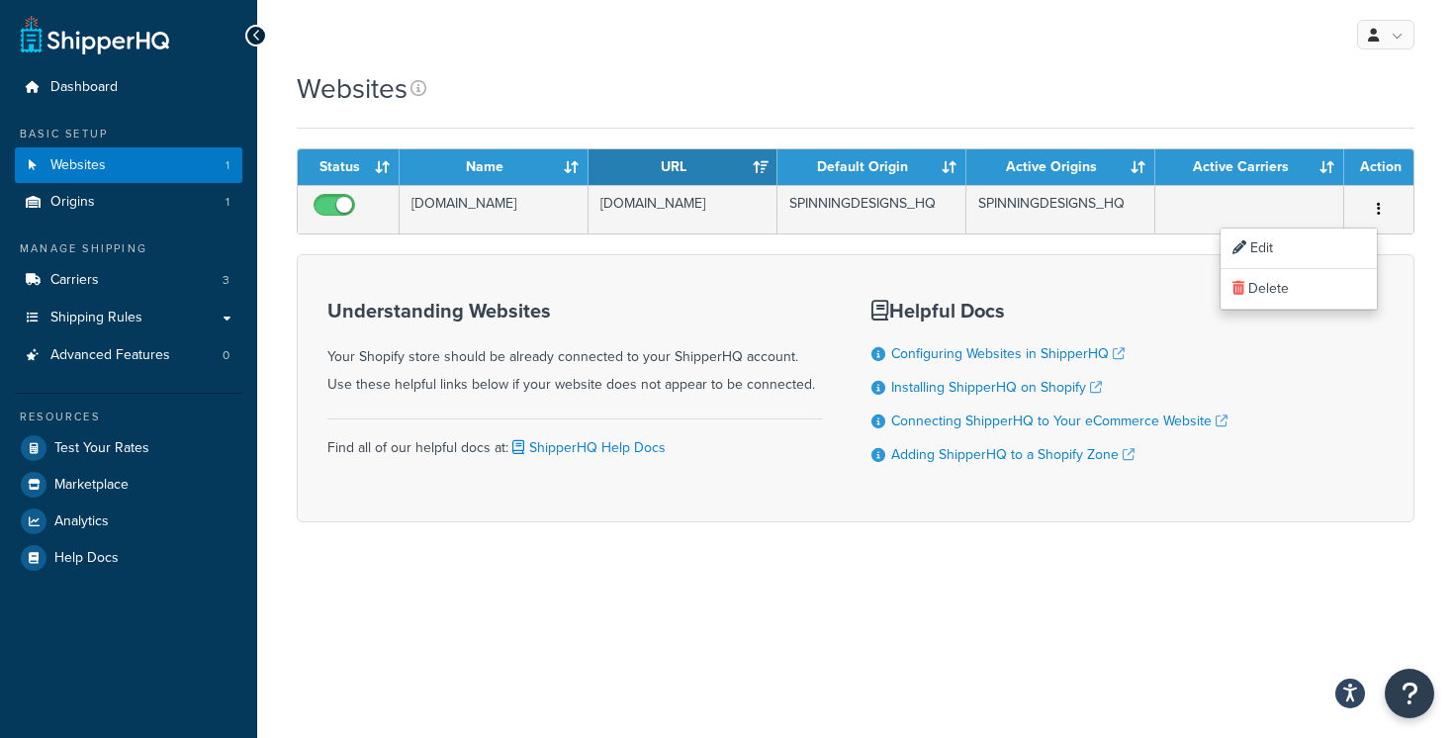
click at [750, 313] on h3 "Understanding Websites" at bounding box center [574, 311] width 494 height 22
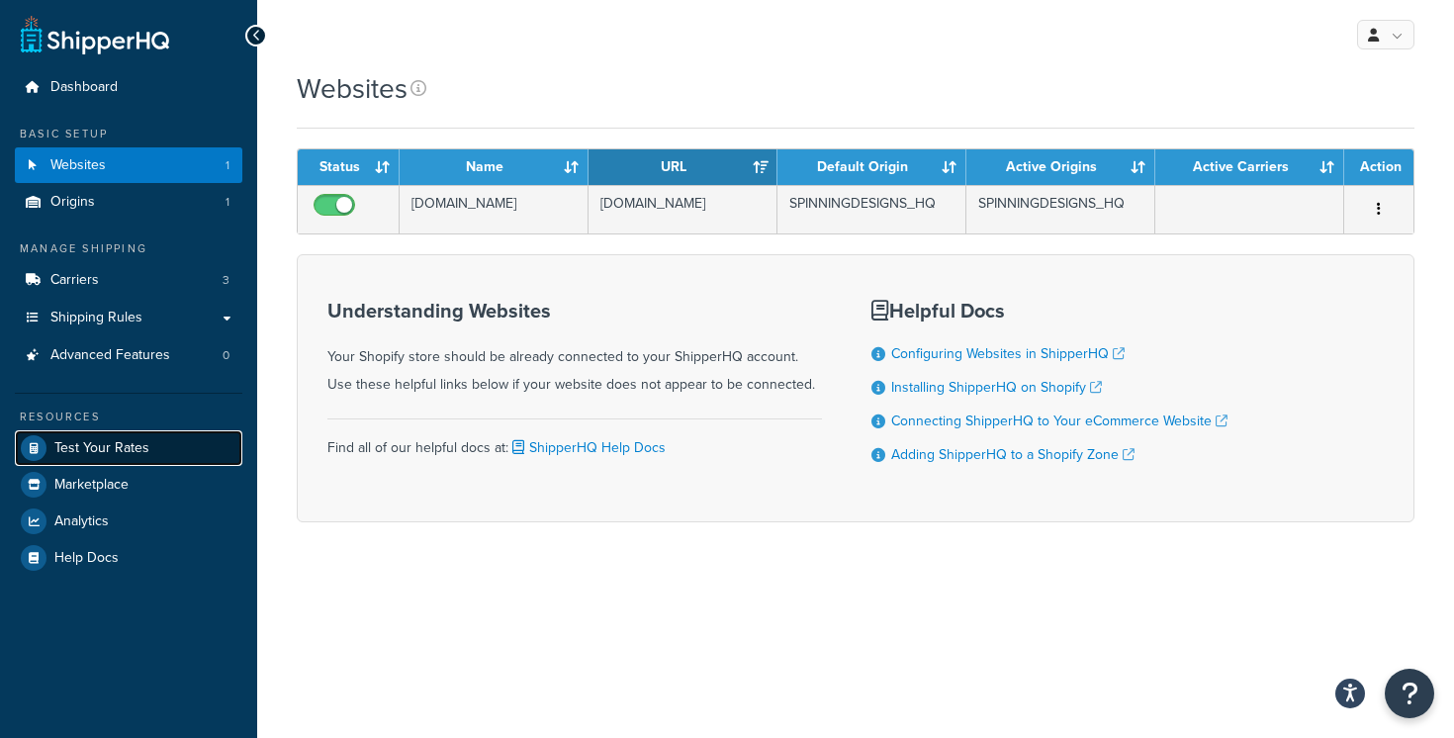
click at [144, 444] on span "Test Your Rates" at bounding box center [101, 448] width 95 height 17
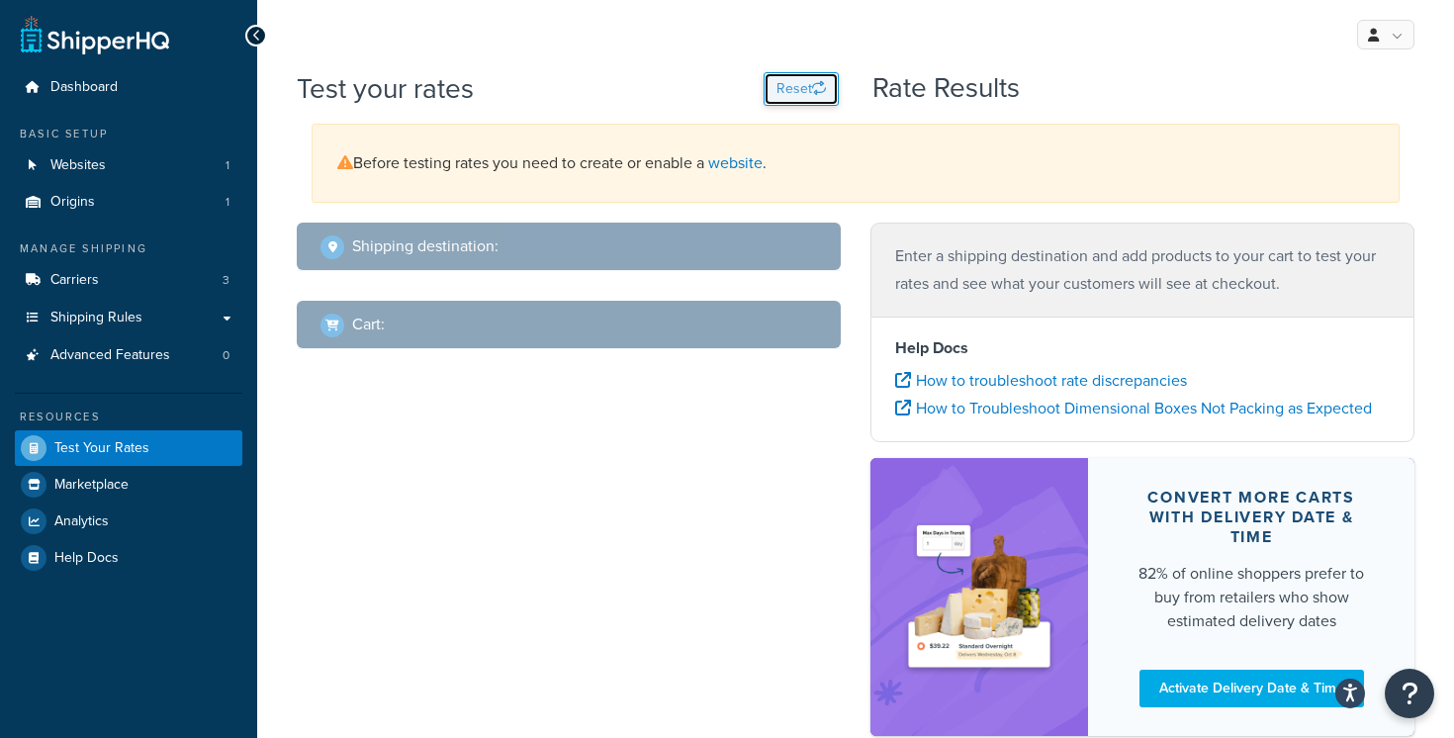
click at [818, 81] on icon "button" at bounding box center [819, 88] width 14 height 14
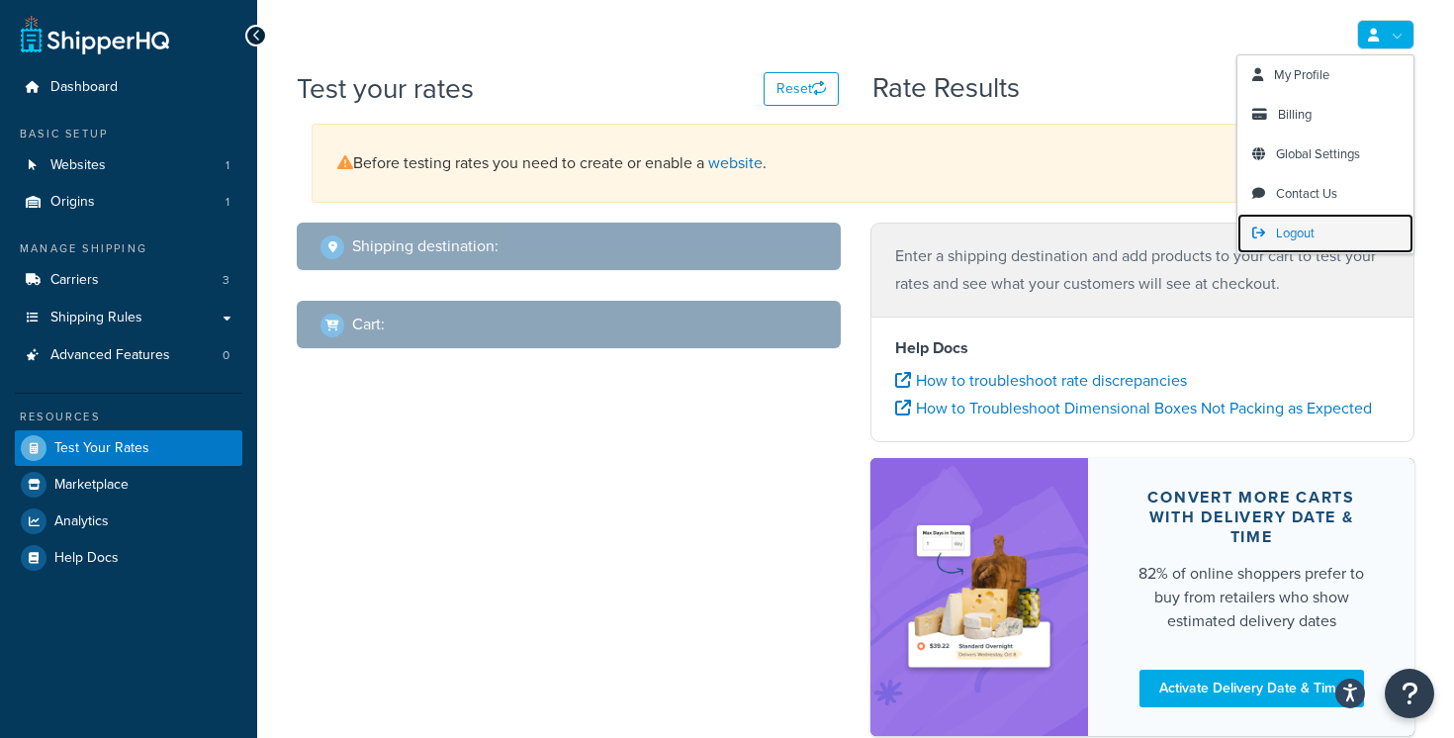
click at [1309, 229] on span "Logout" at bounding box center [1295, 233] width 39 height 19
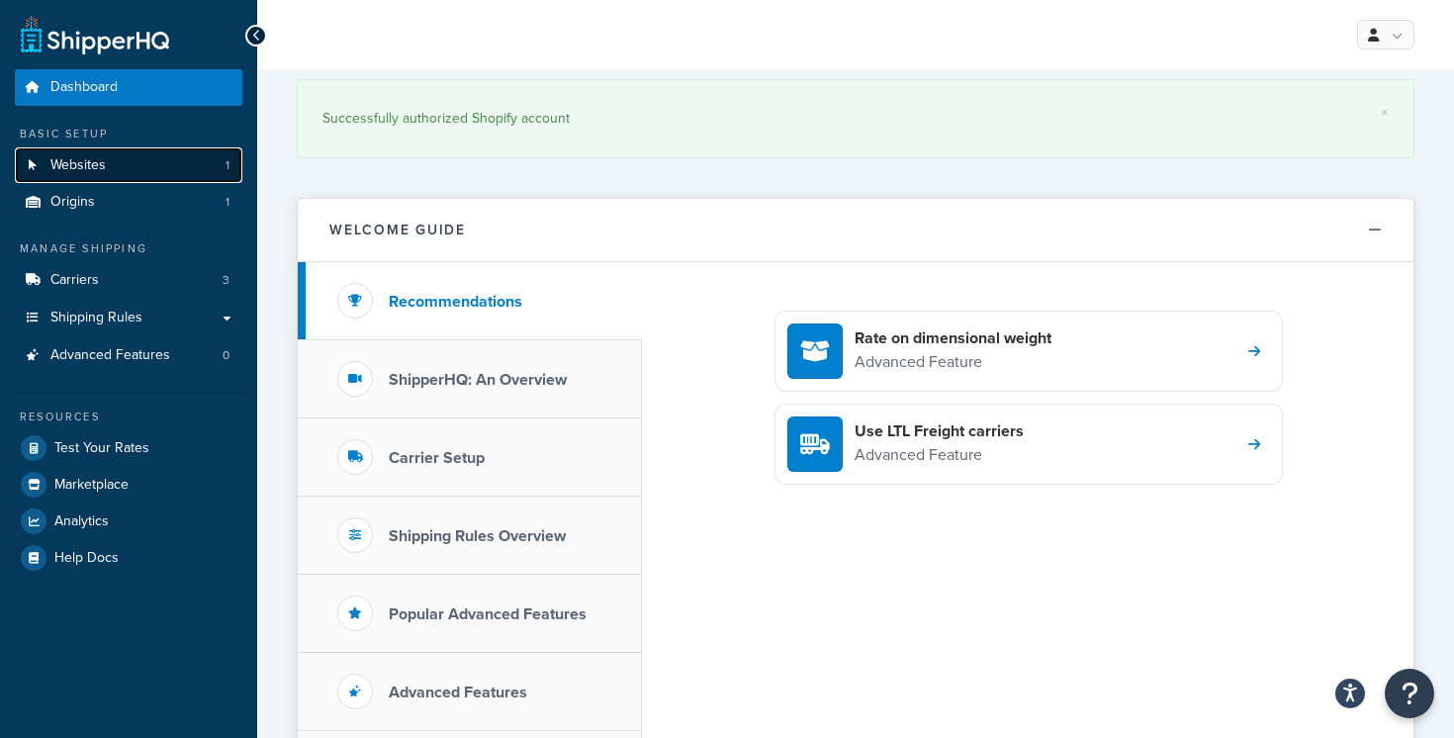
click at [168, 169] on link "Websites 1" at bounding box center [128, 165] width 227 height 37
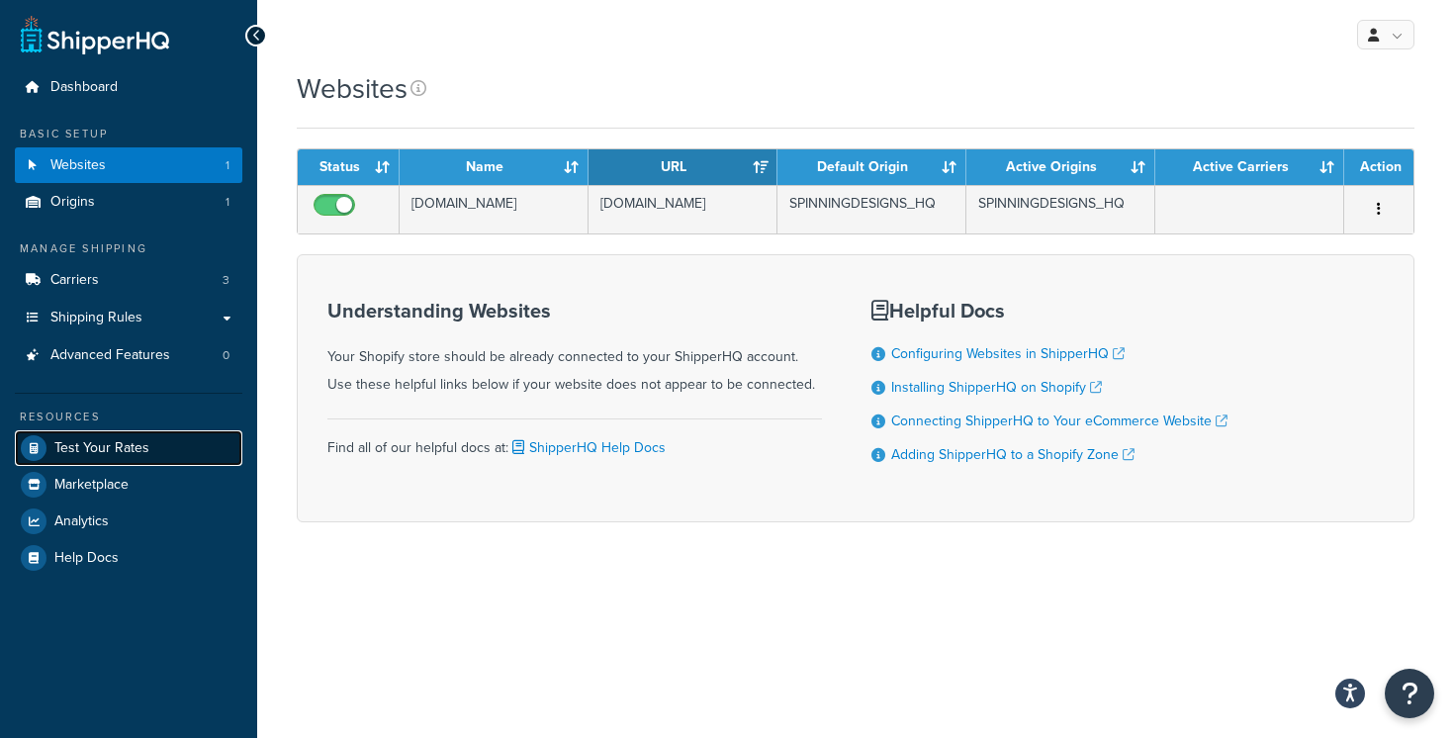
click at [155, 449] on link "Test Your Rates" at bounding box center [128, 448] width 227 height 36
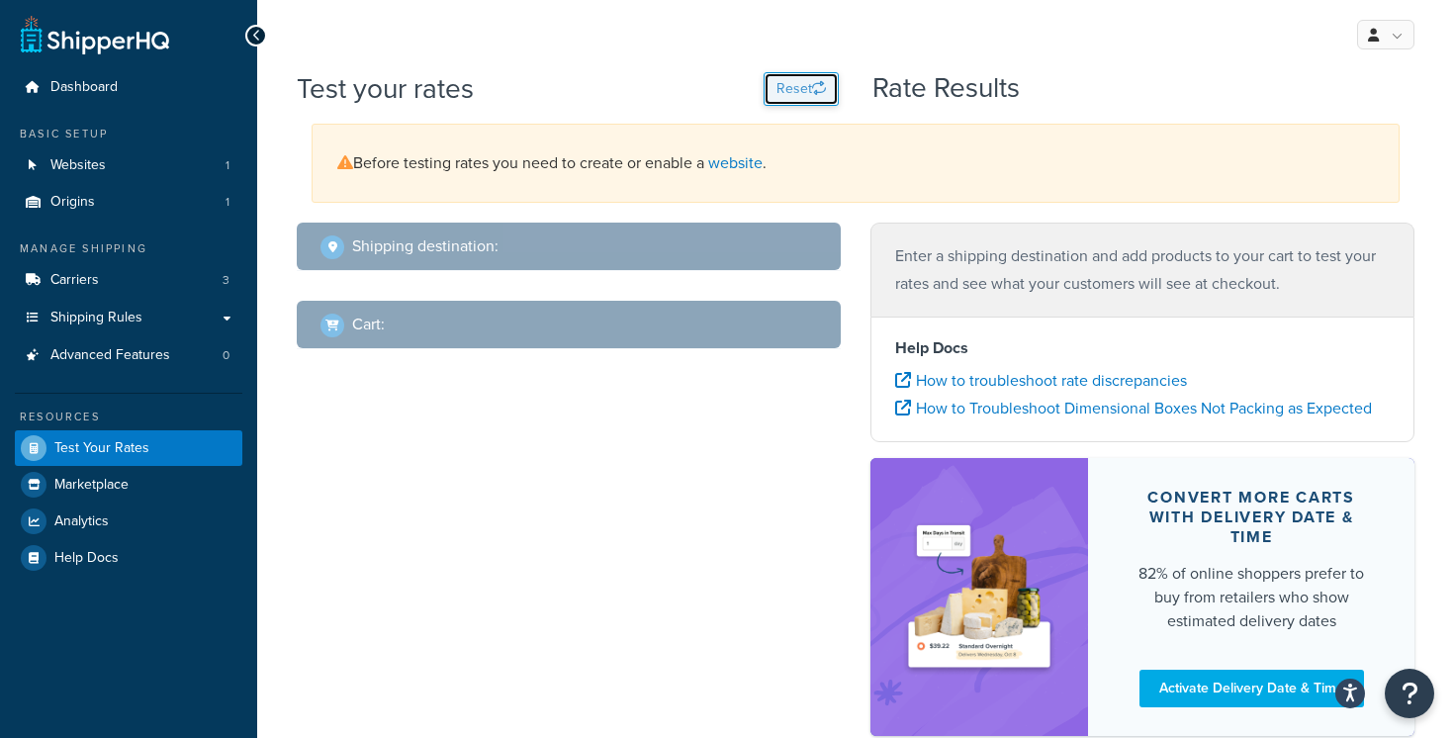
click at [798, 82] on button "Reset" at bounding box center [800, 89] width 75 height 34
click at [204, 274] on link "Carriers 3" at bounding box center [128, 280] width 227 height 37
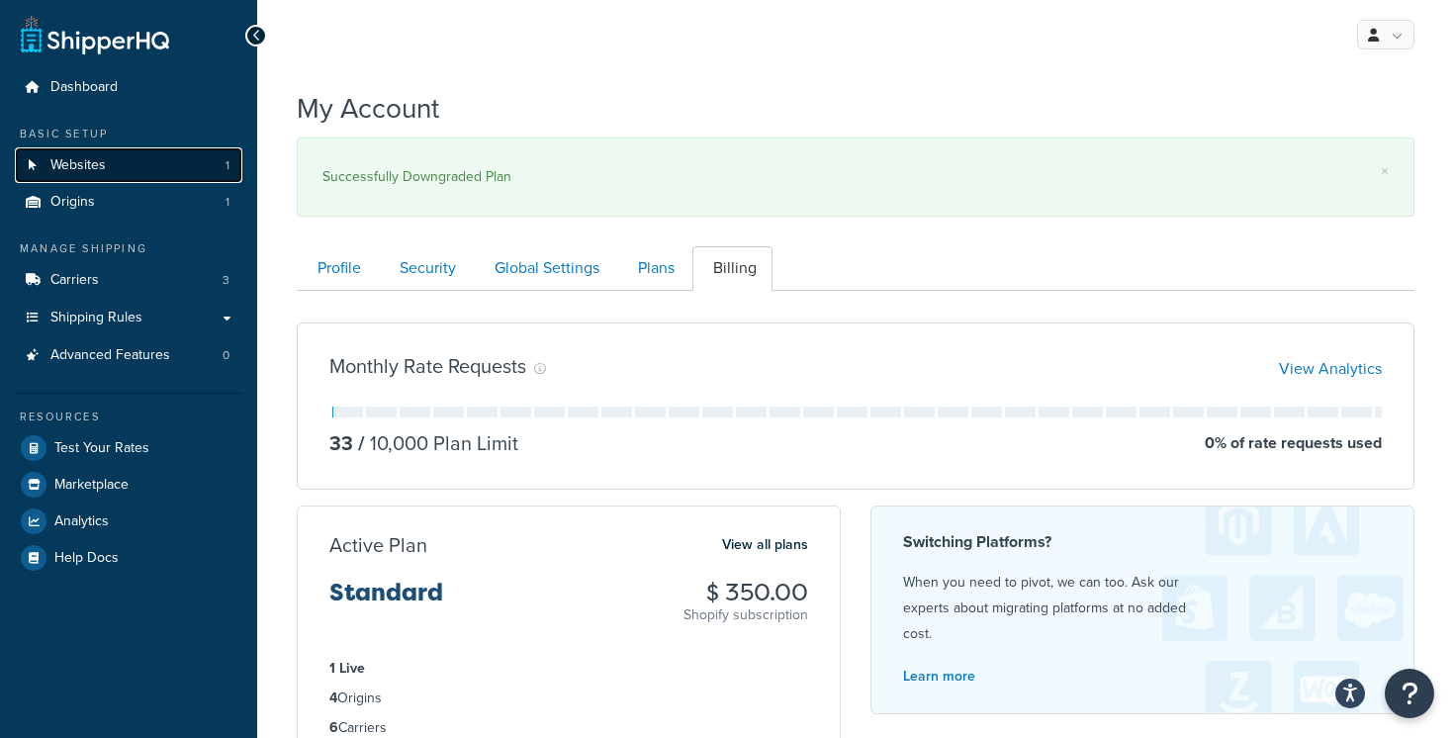
click at [172, 164] on link "Websites 1" at bounding box center [128, 165] width 227 height 37
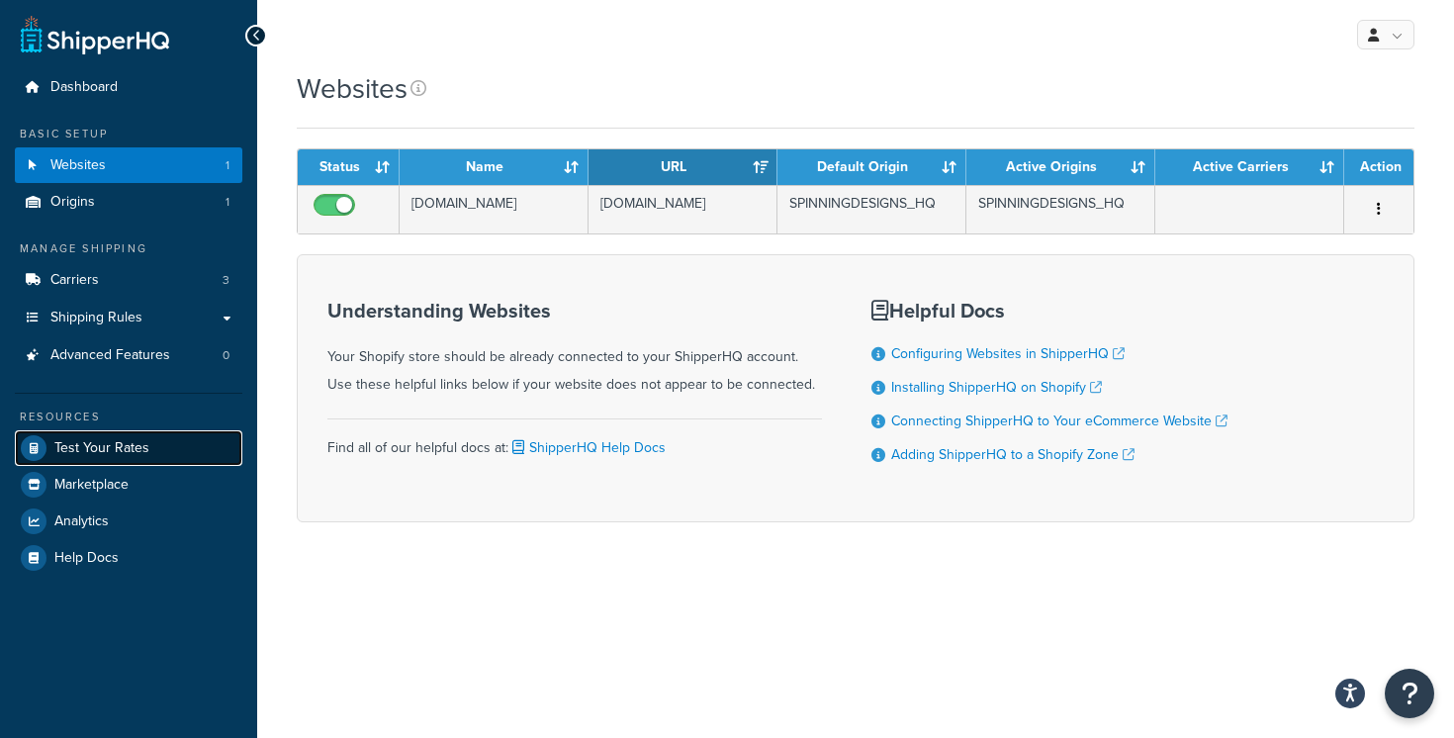
click at [159, 453] on link "Test Your Rates" at bounding box center [128, 448] width 227 height 36
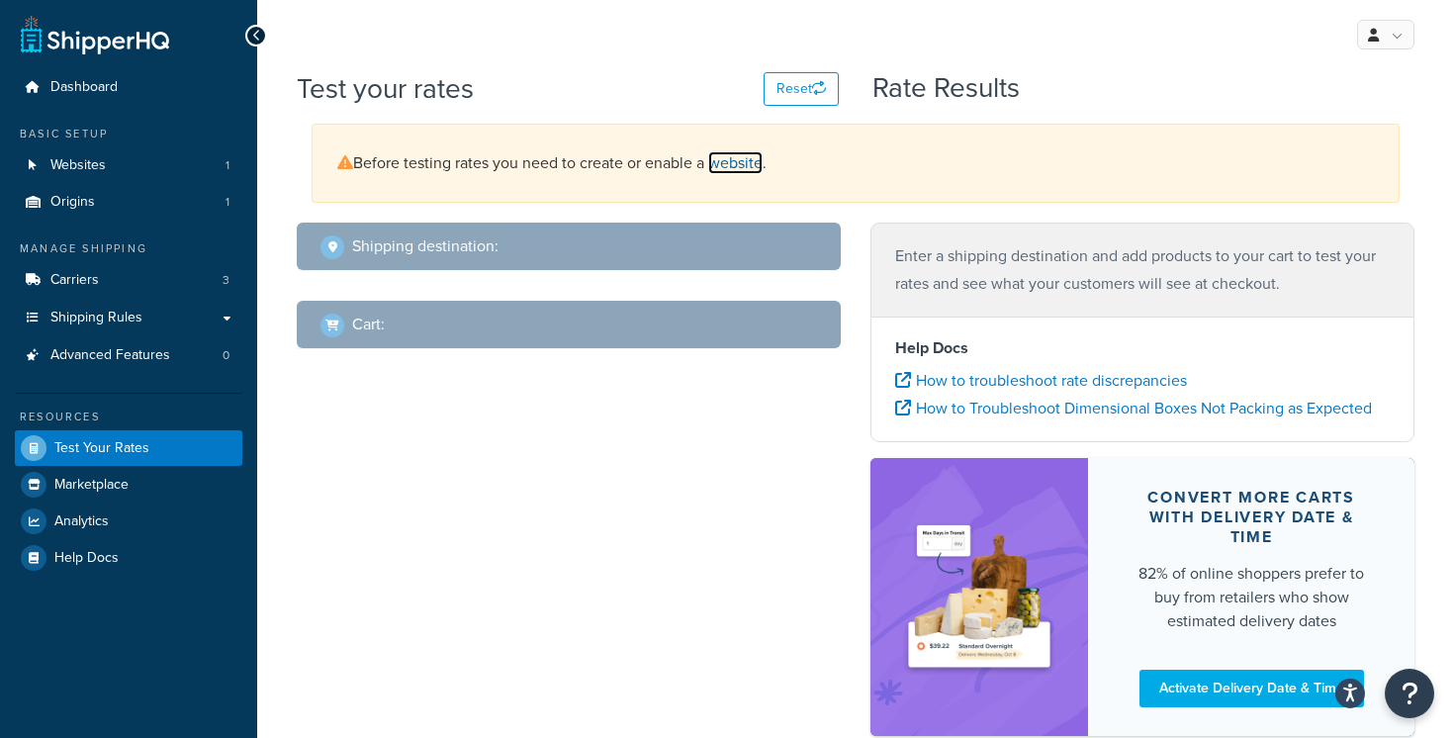
click at [736, 166] on link "website" at bounding box center [735, 162] width 54 height 23
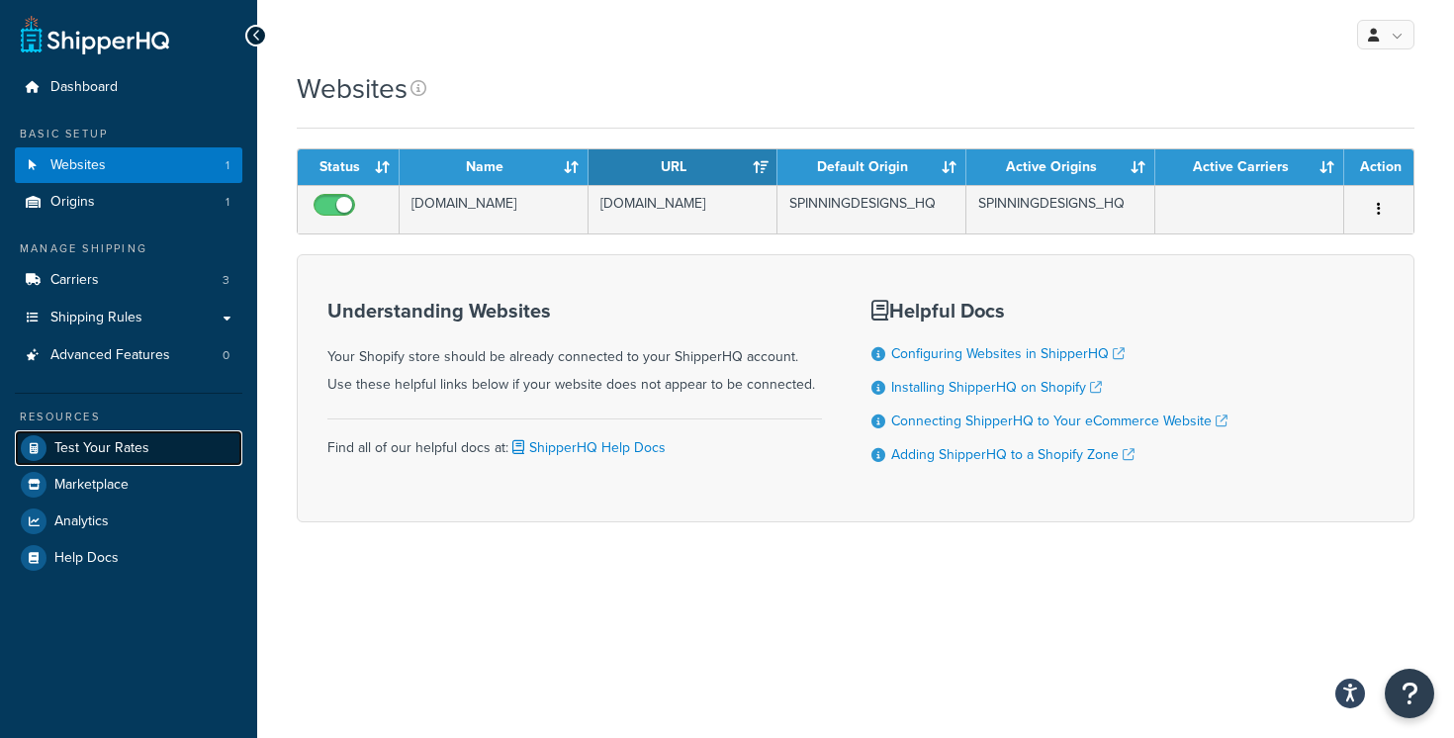
click at [175, 459] on link "Test Your Rates" at bounding box center [128, 448] width 227 height 36
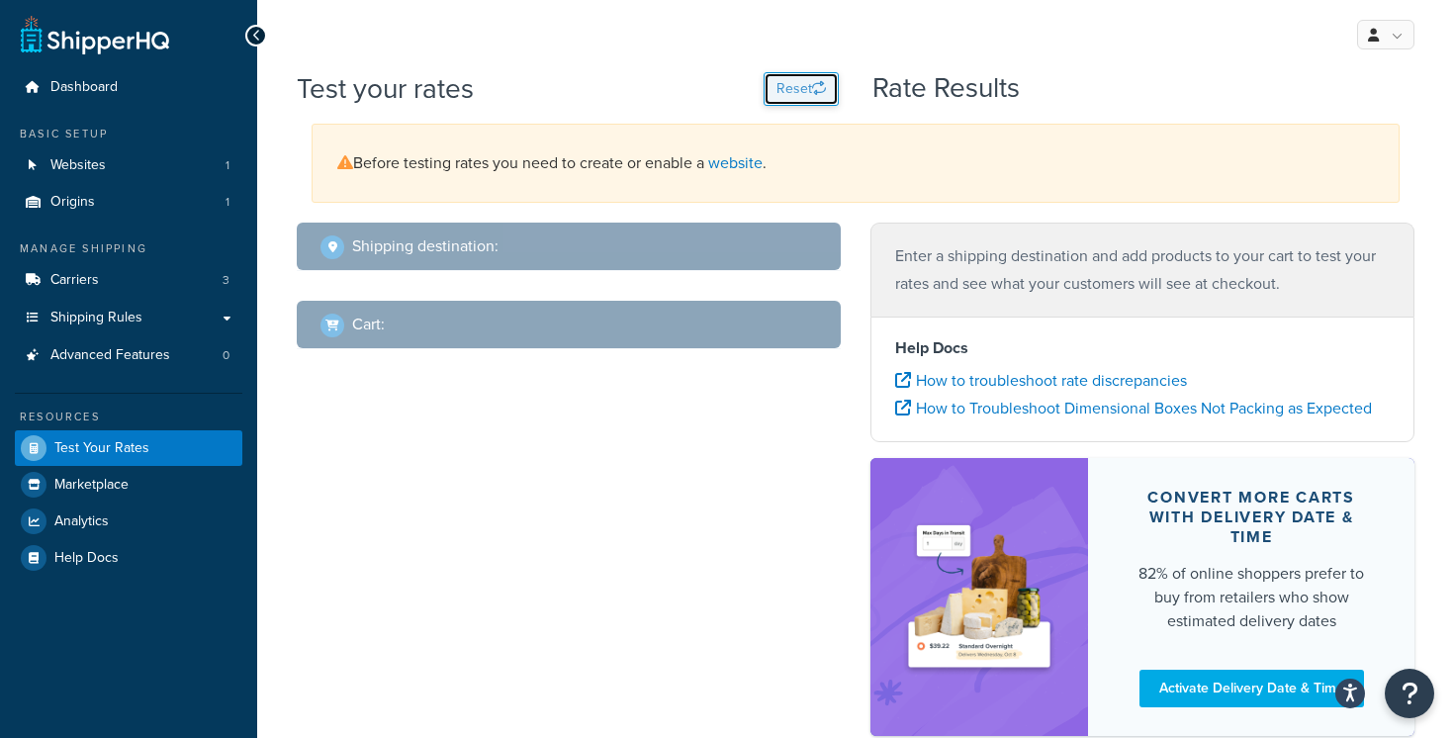
click at [807, 94] on button "Reset" at bounding box center [800, 89] width 75 height 34
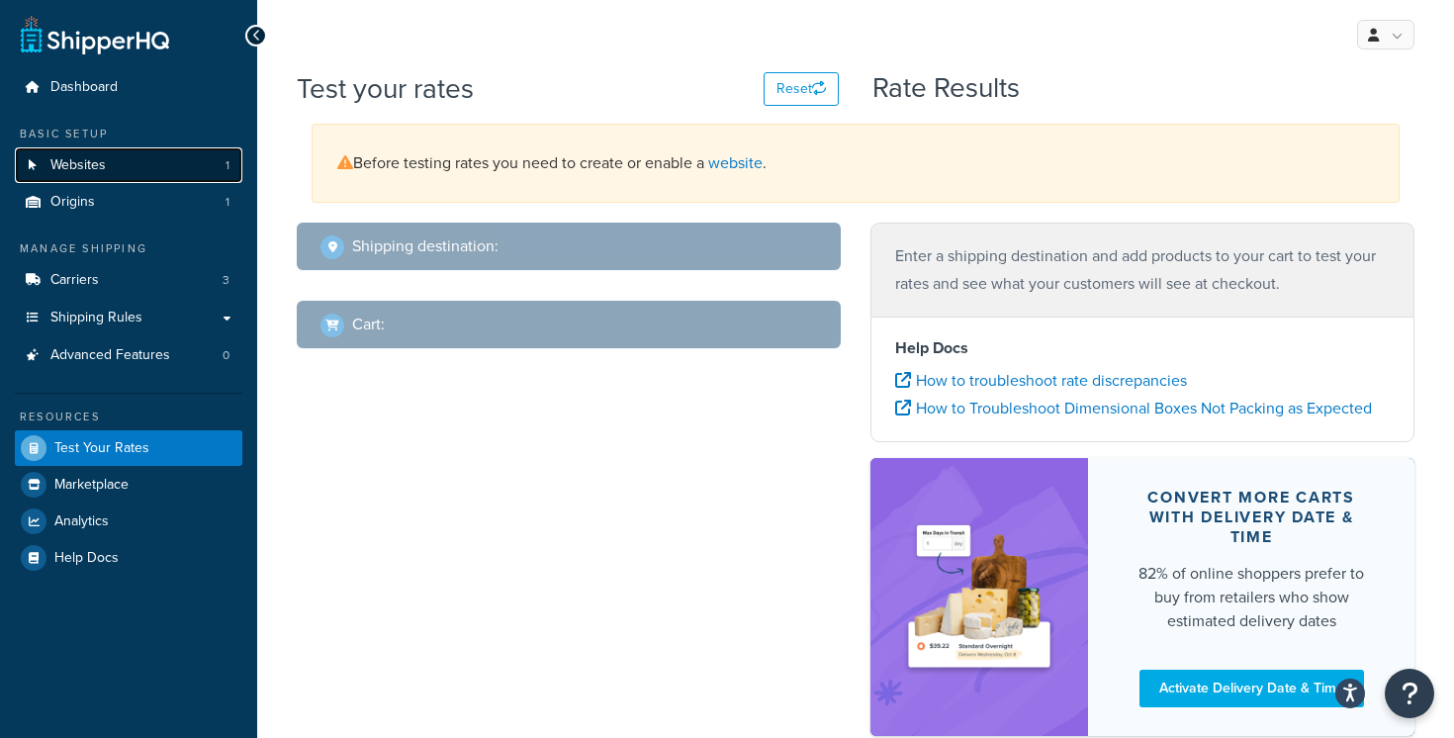
click at [193, 159] on link "Websites 1" at bounding box center [128, 165] width 227 height 37
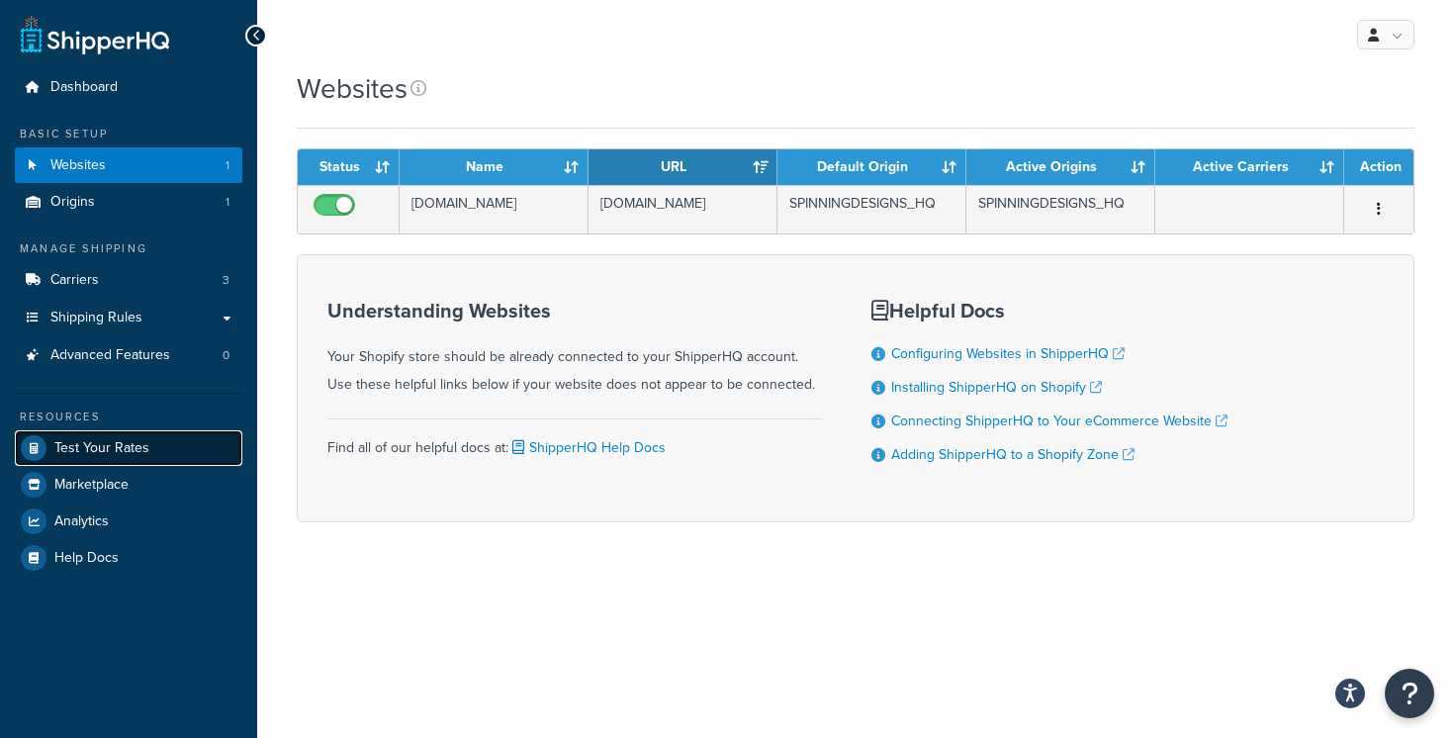
click at [166, 444] on link "Test Your Rates" at bounding box center [128, 448] width 227 height 36
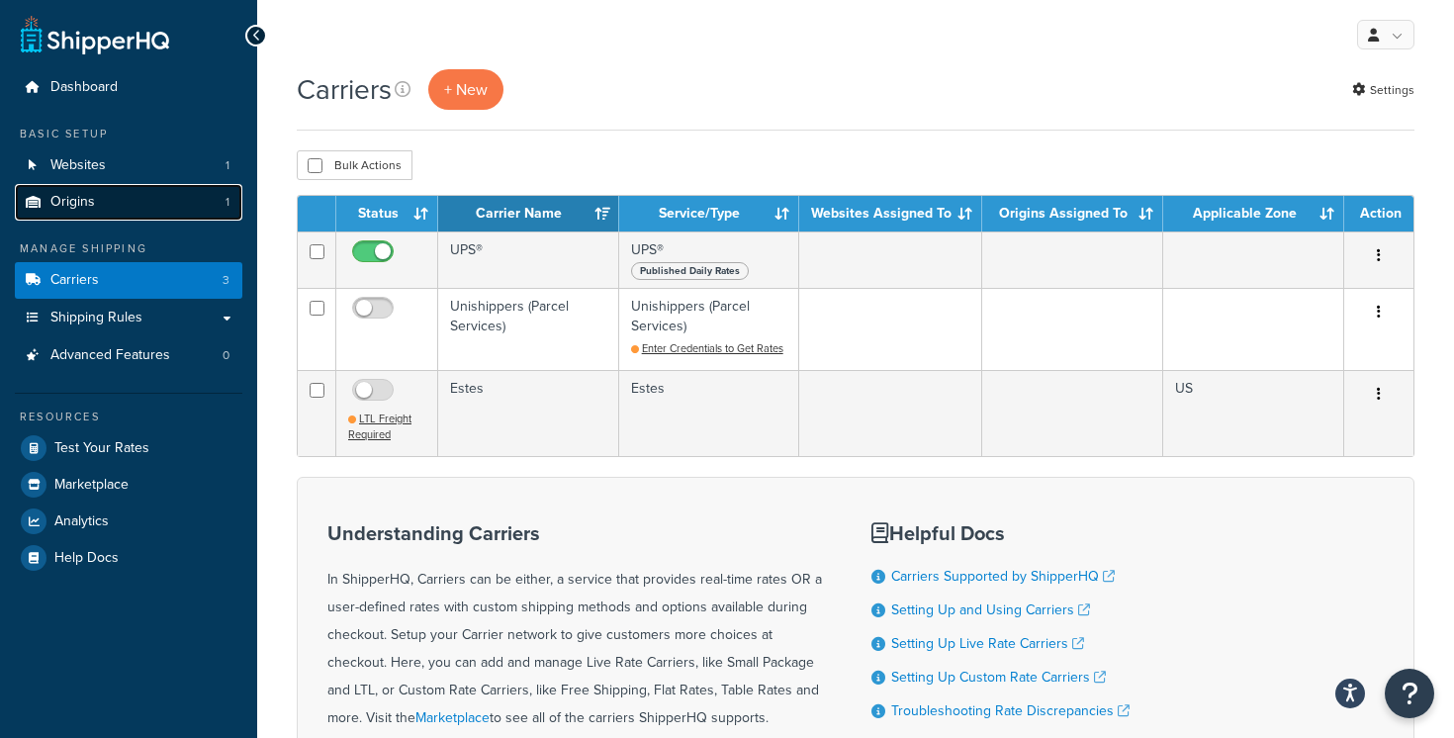
click at [156, 207] on link "Origins 1" at bounding box center [128, 202] width 227 height 37
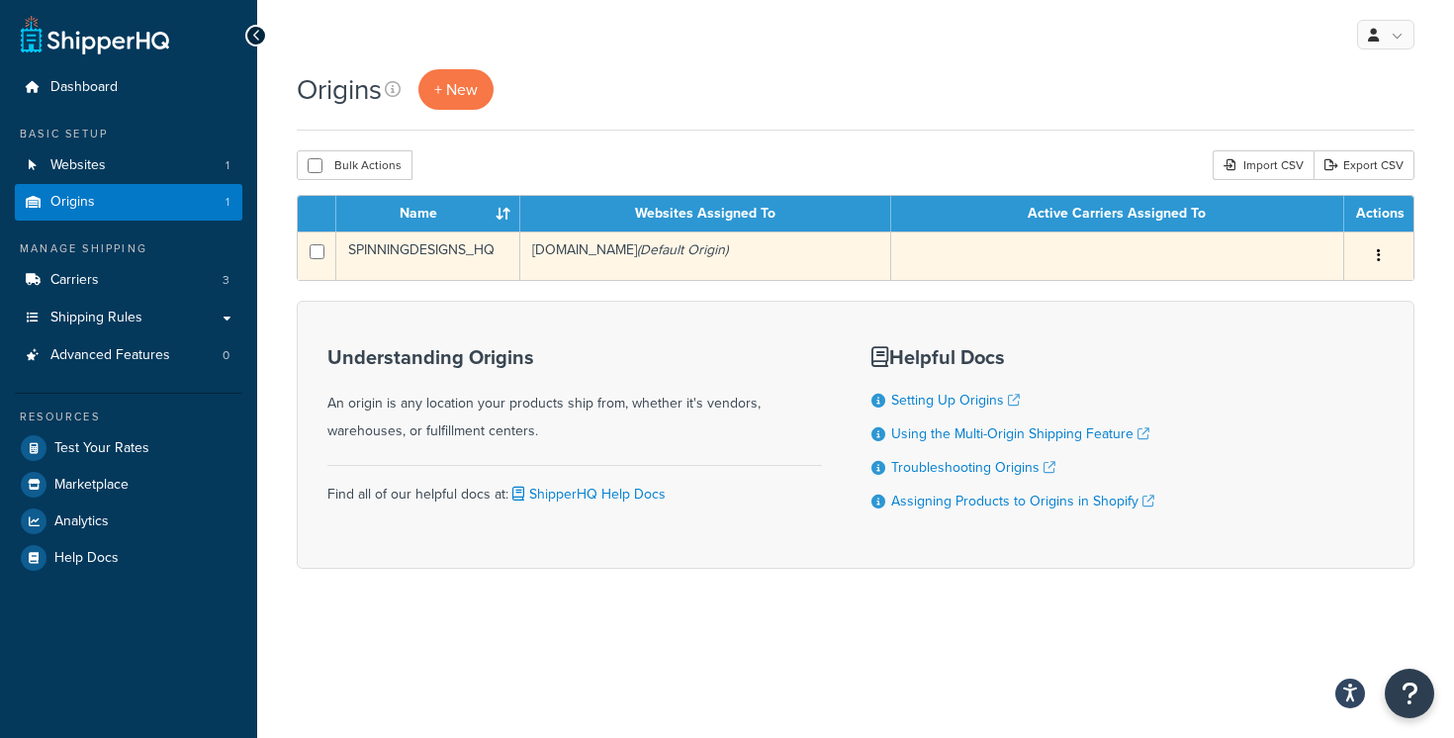
click at [447, 253] on td "SPINNINGDESIGNS_HQ" at bounding box center [428, 255] width 184 height 48
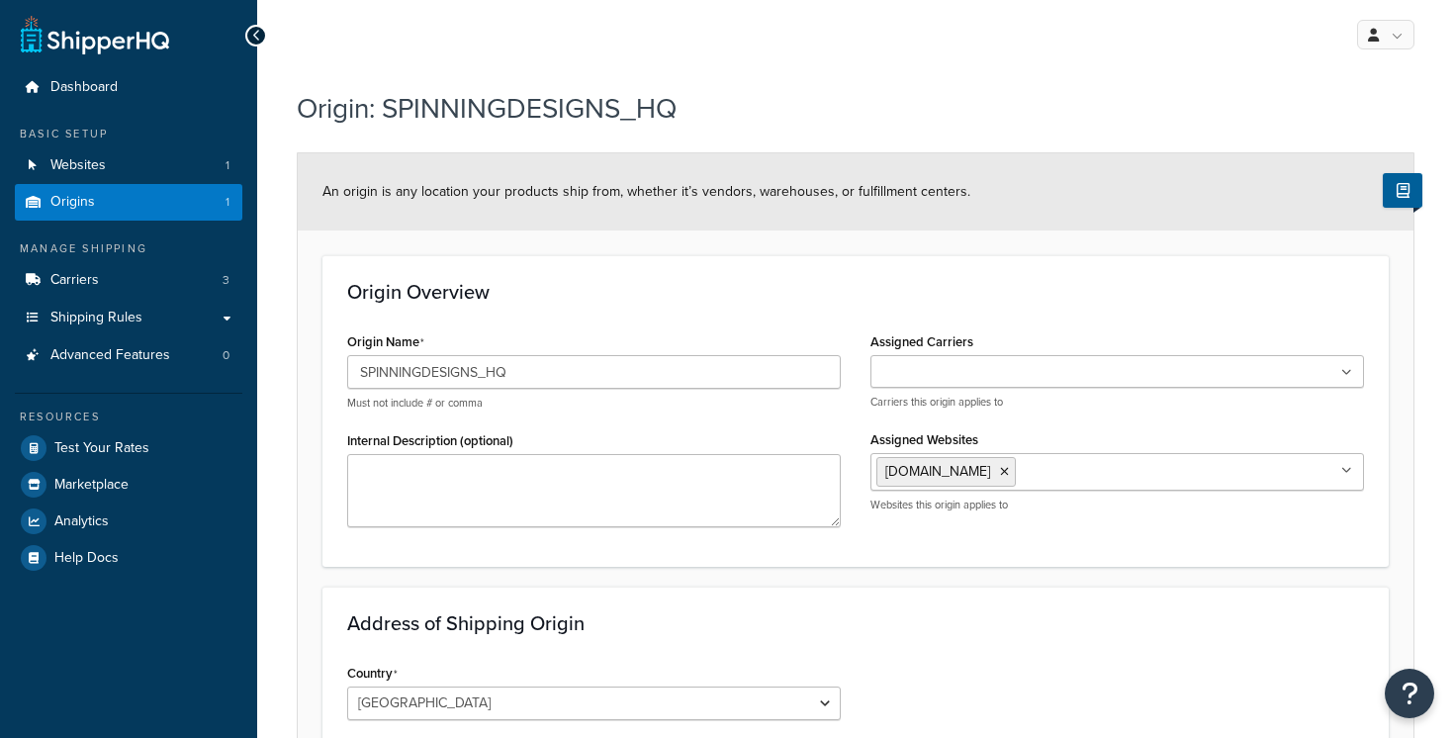
select select "30"
click at [426, 376] on input "SPINNINGDESIGNS_HQ" at bounding box center [593, 372] width 493 height 34
click at [154, 447] on link "Test Your Rates" at bounding box center [128, 448] width 227 height 36
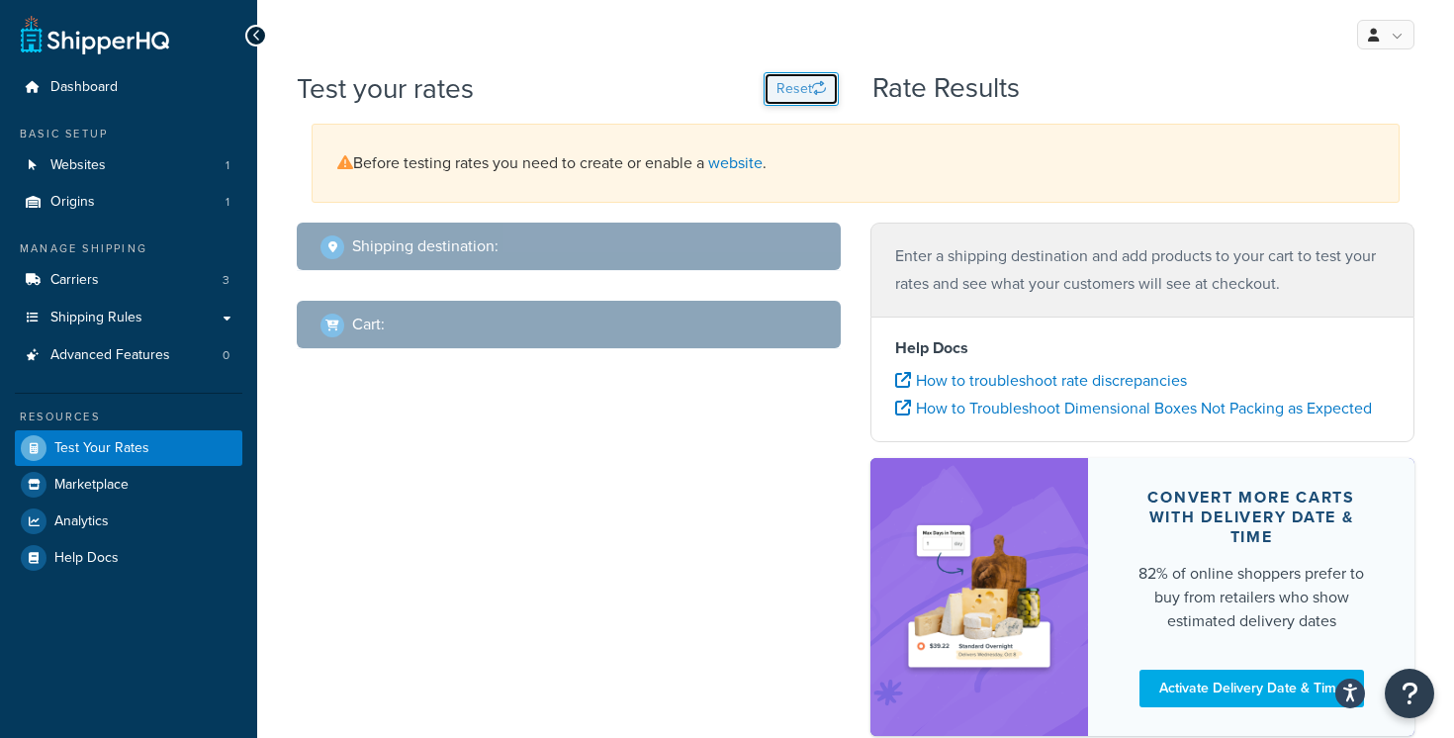
click at [796, 96] on button "Reset" at bounding box center [800, 89] width 75 height 34
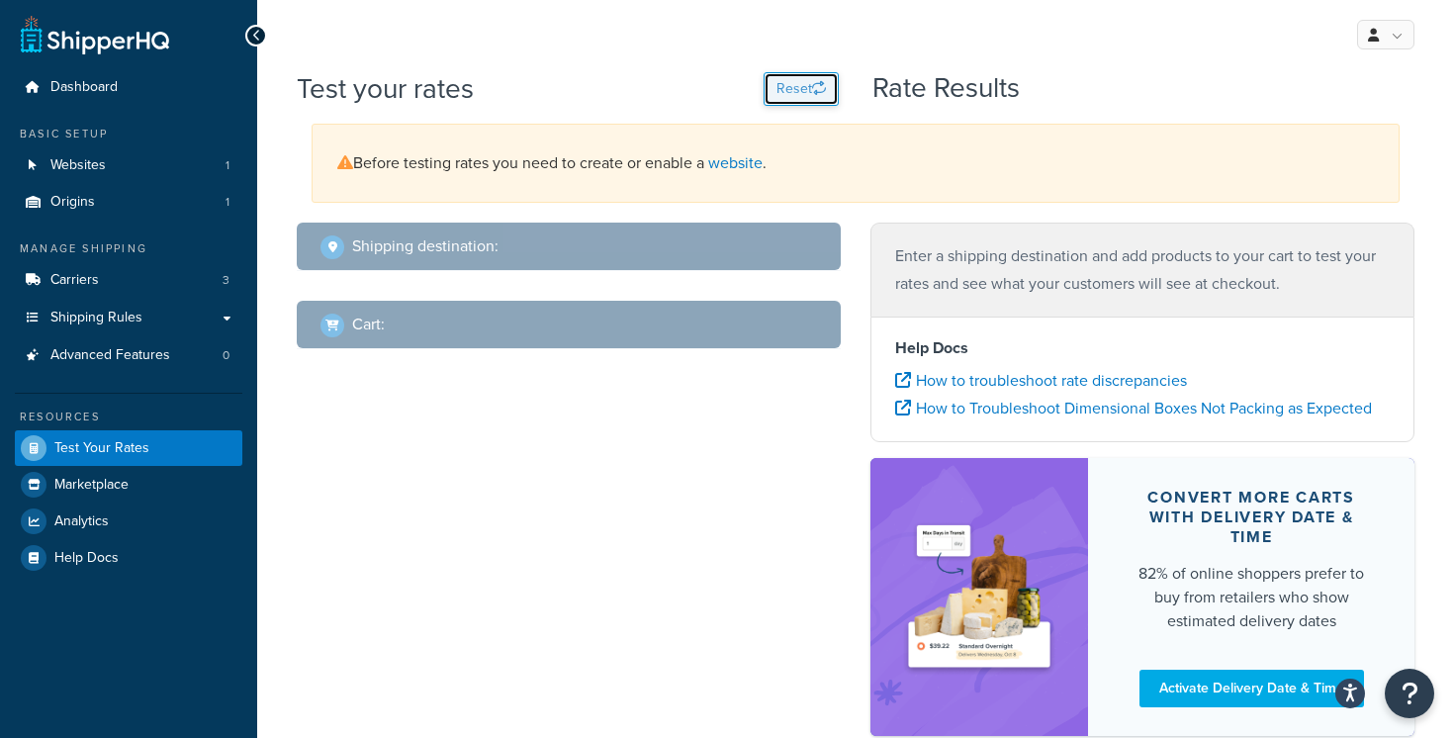
click at [796, 96] on button "Reset" at bounding box center [800, 89] width 75 height 34
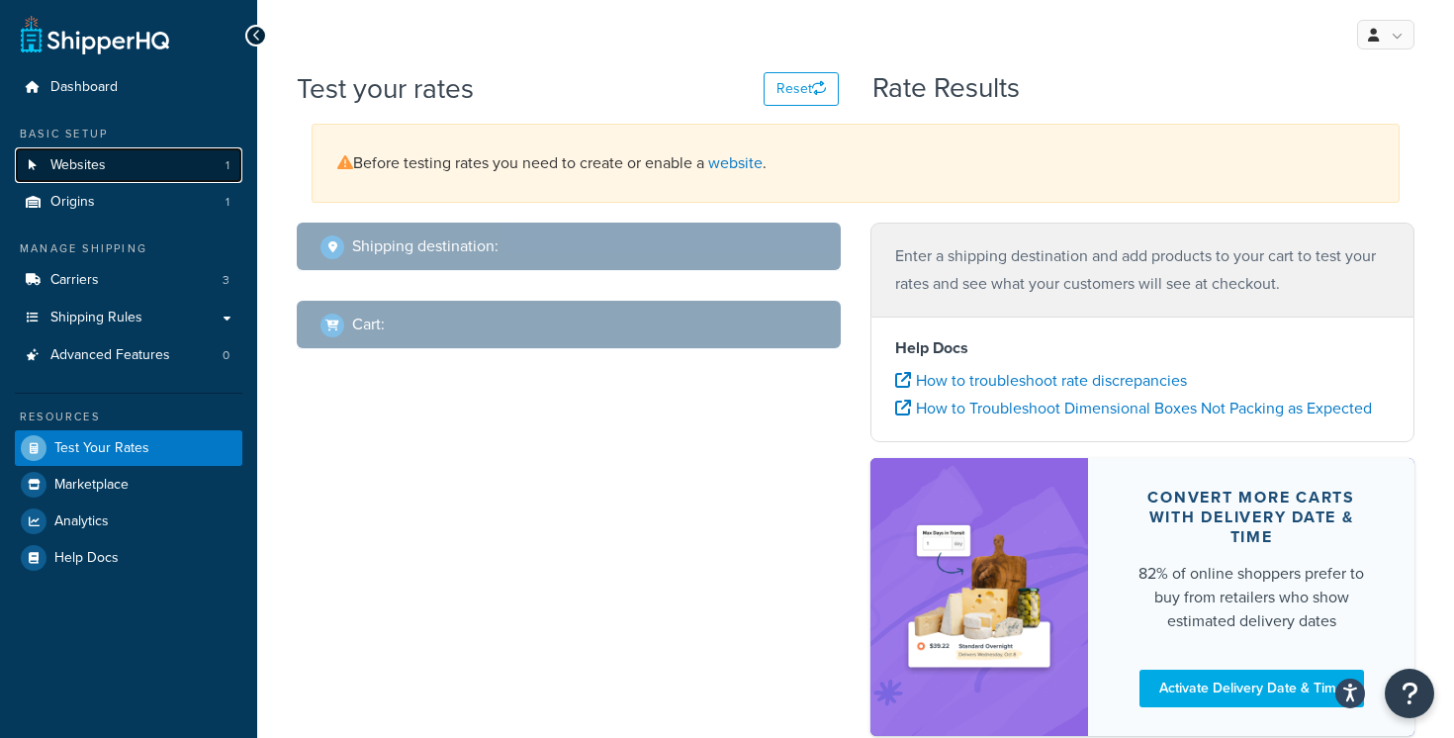
click at [184, 173] on link "Websites 1" at bounding box center [128, 165] width 227 height 37
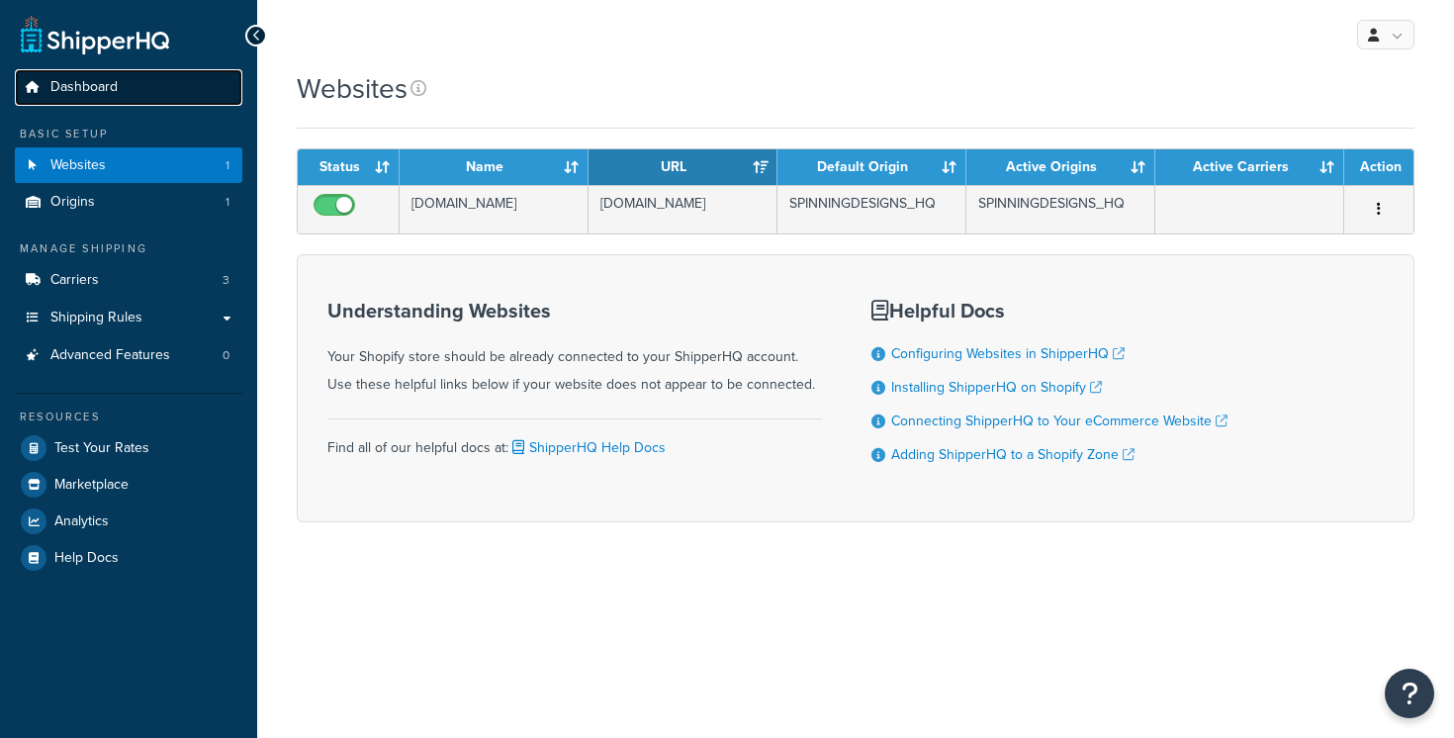
click at [139, 88] on link "Dashboard" at bounding box center [128, 87] width 227 height 37
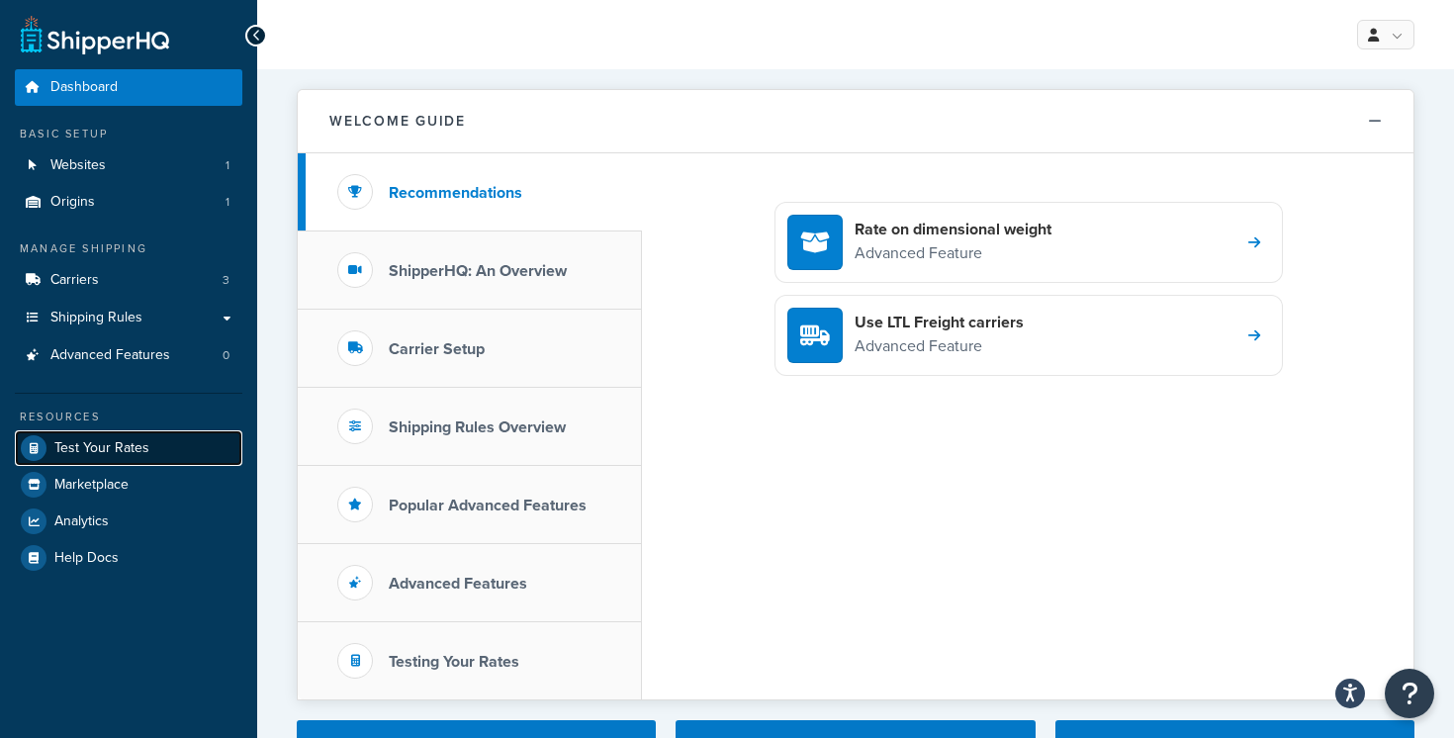
click at [144, 447] on span "Test Your Rates" at bounding box center [101, 448] width 95 height 17
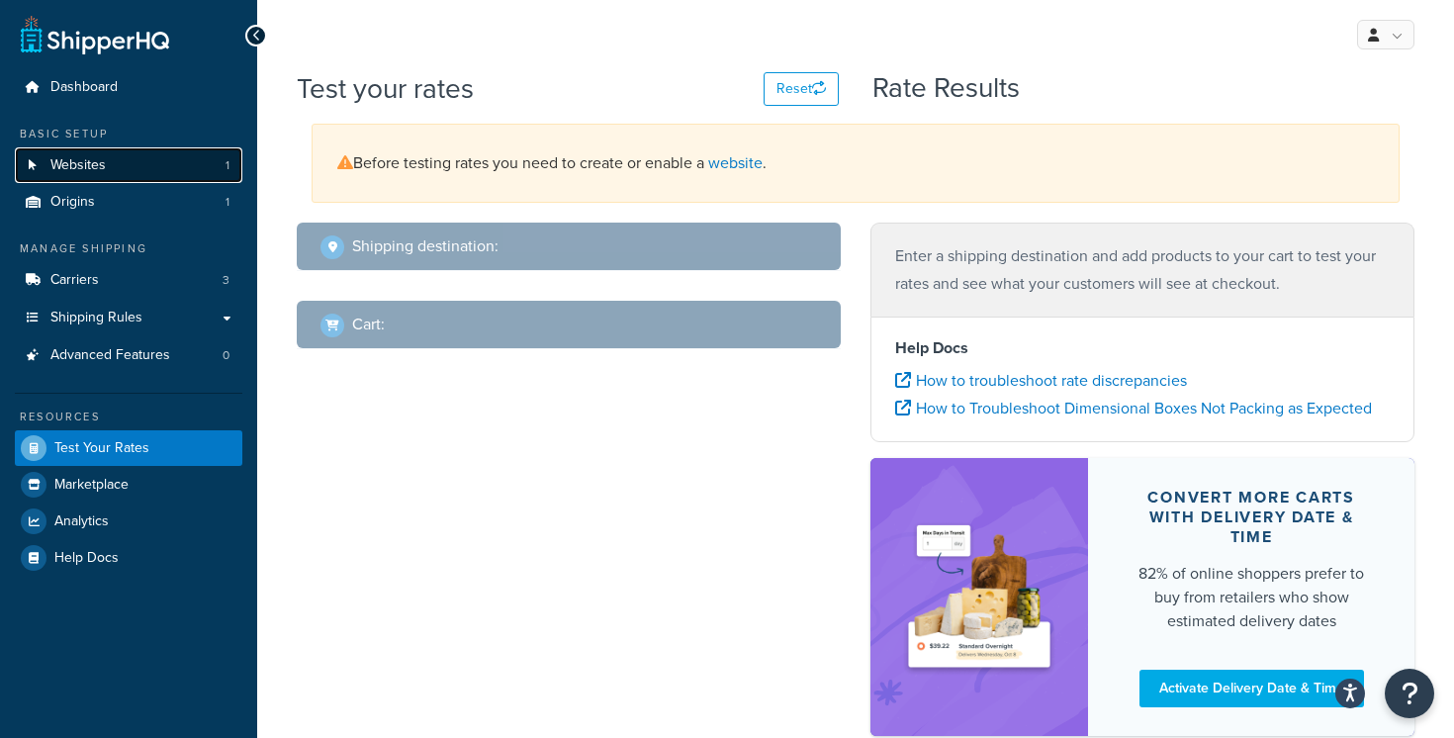
click at [185, 163] on link "Websites 1" at bounding box center [128, 165] width 227 height 37
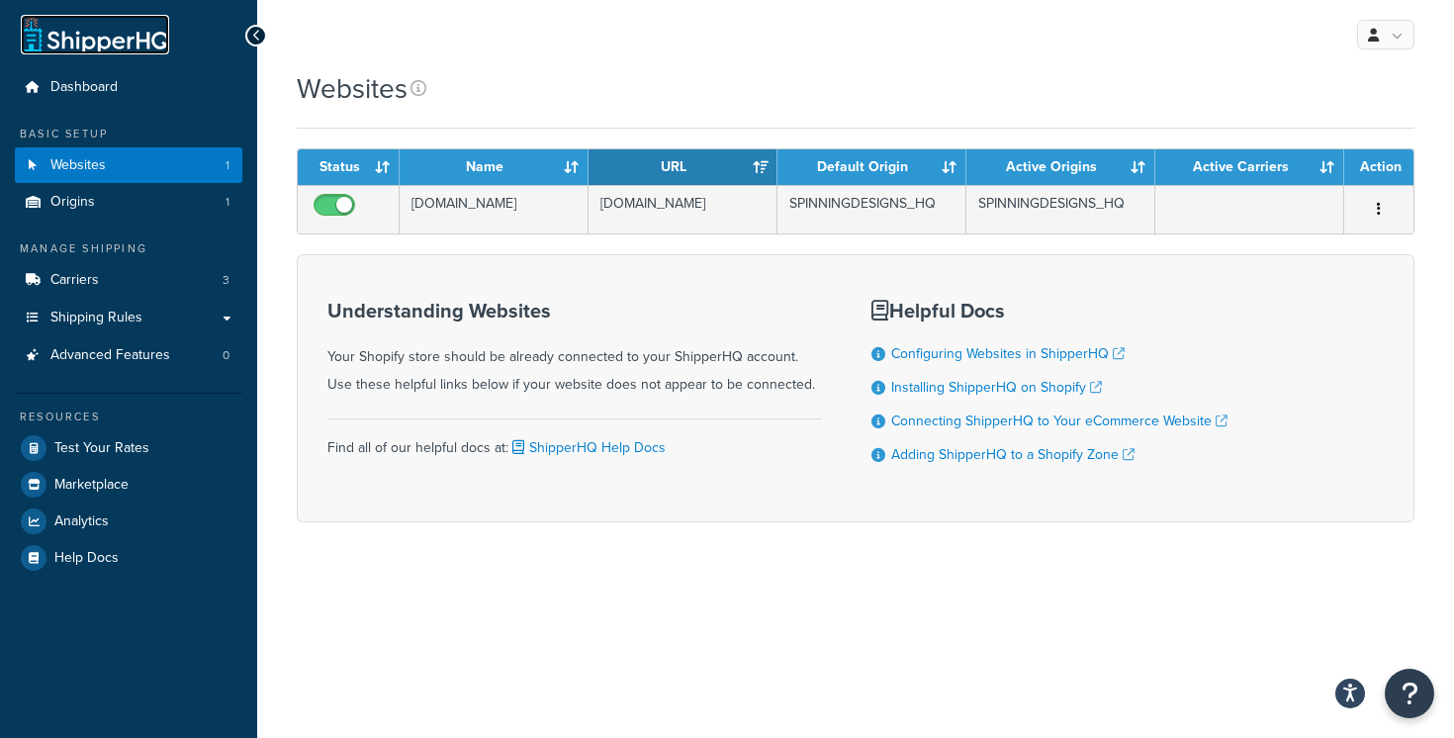
click at [139, 39] on link at bounding box center [95, 35] width 148 height 40
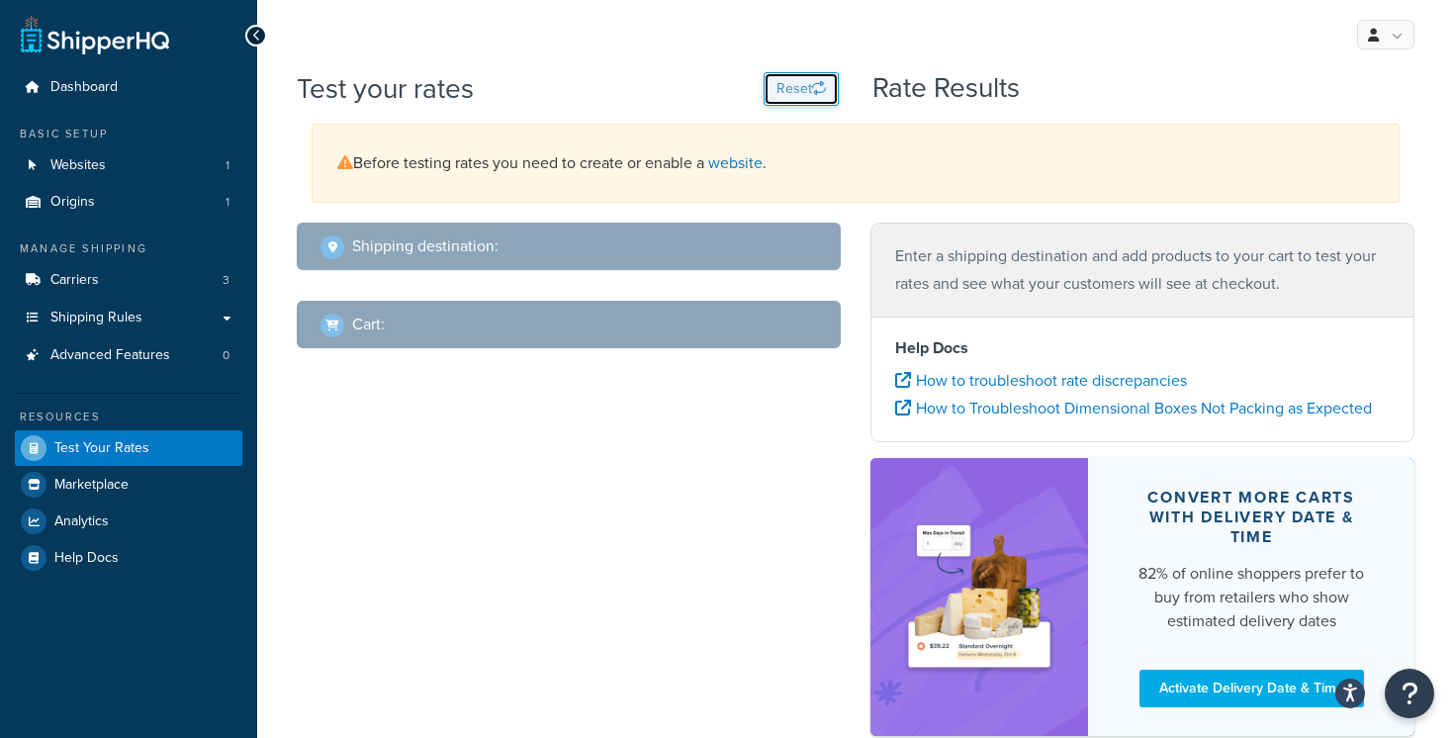
click at [812, 87] on icon "button" at bounding box center [819, 88] width 14 height 14
click at [177, 278] on link "Carriers 3" at bounding box center [128, 280] width 227 height 37
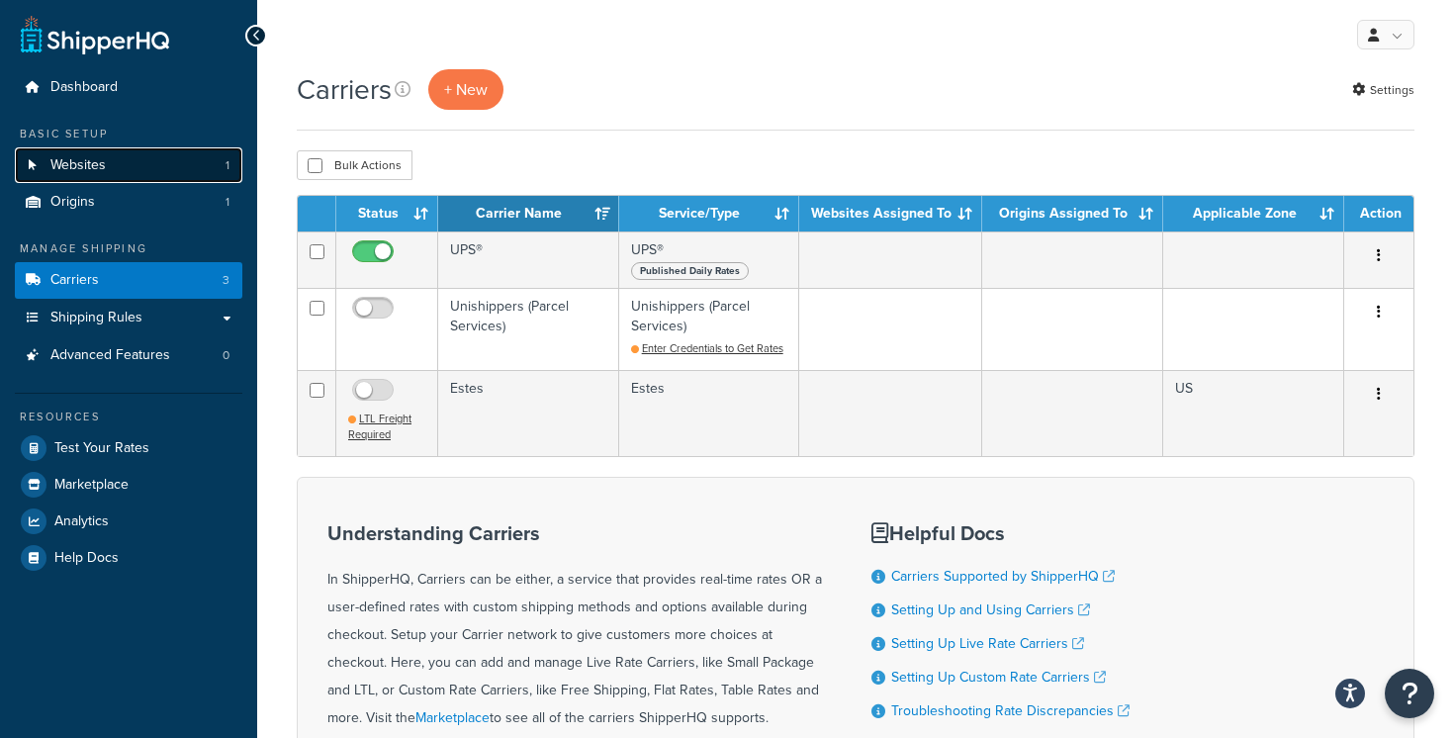
click at [146, 153] on link "Websites 1" at bounding box center [128, 165] width 227 height 37
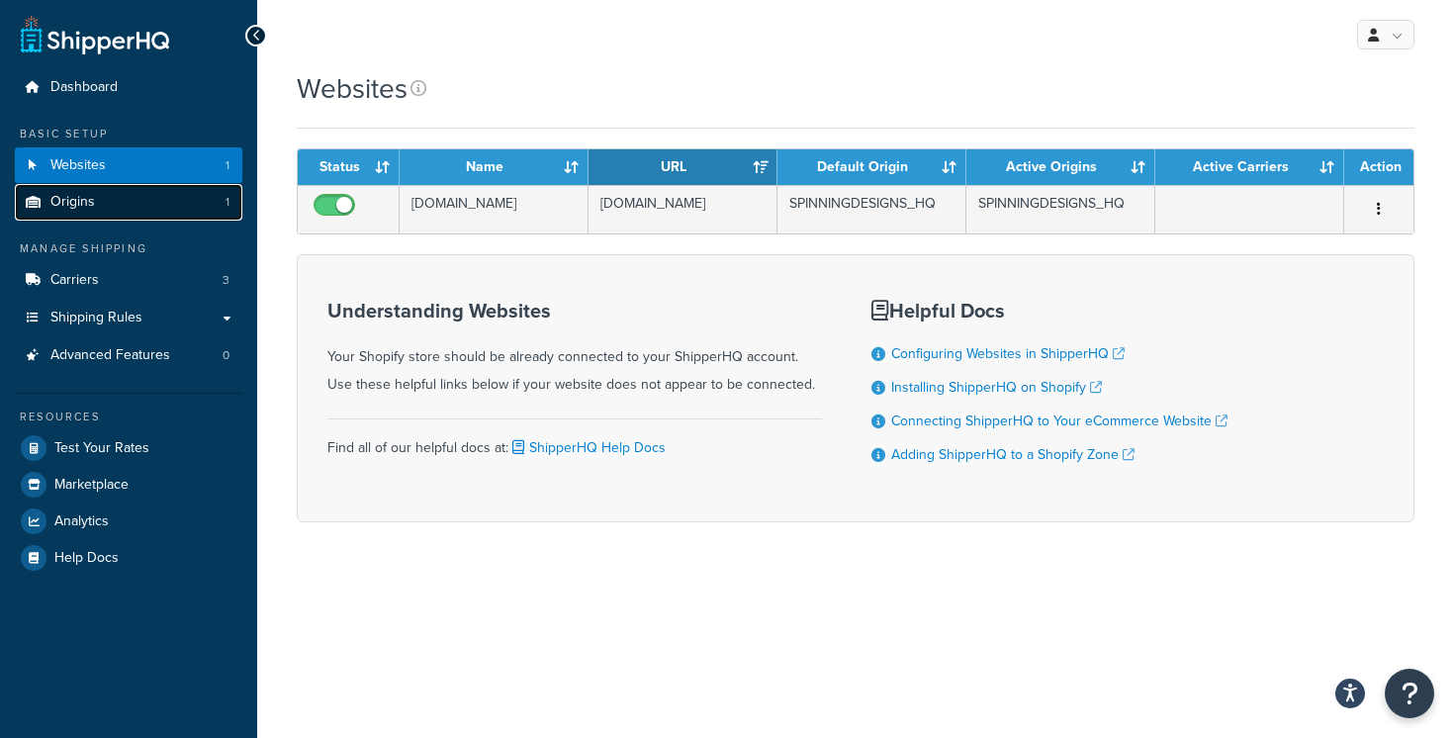
click at [137, 194] on link "Origins 1" at bounding box center [128, 202] width 227 height 37
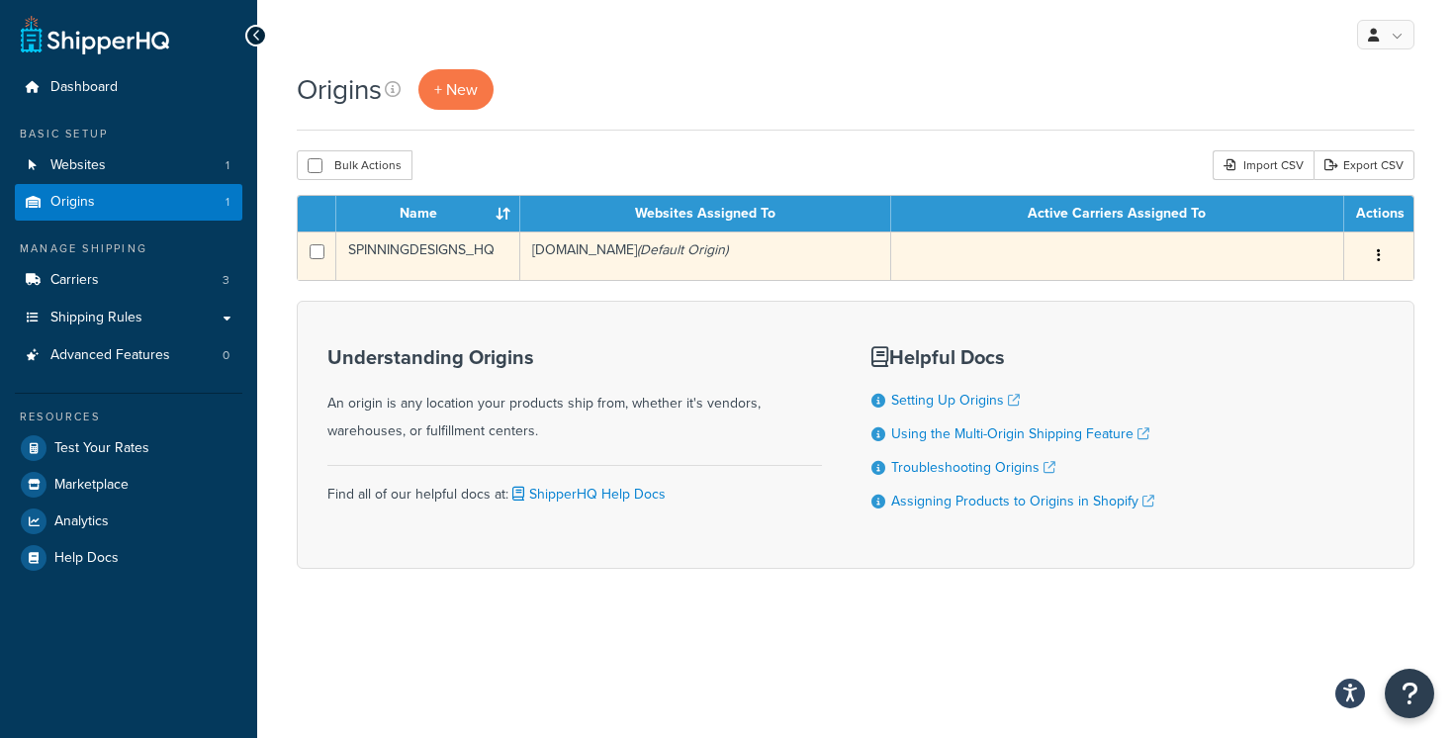
click at [1370, 242] on button "button" at bounding box center [1379, 256] width 28 height 32
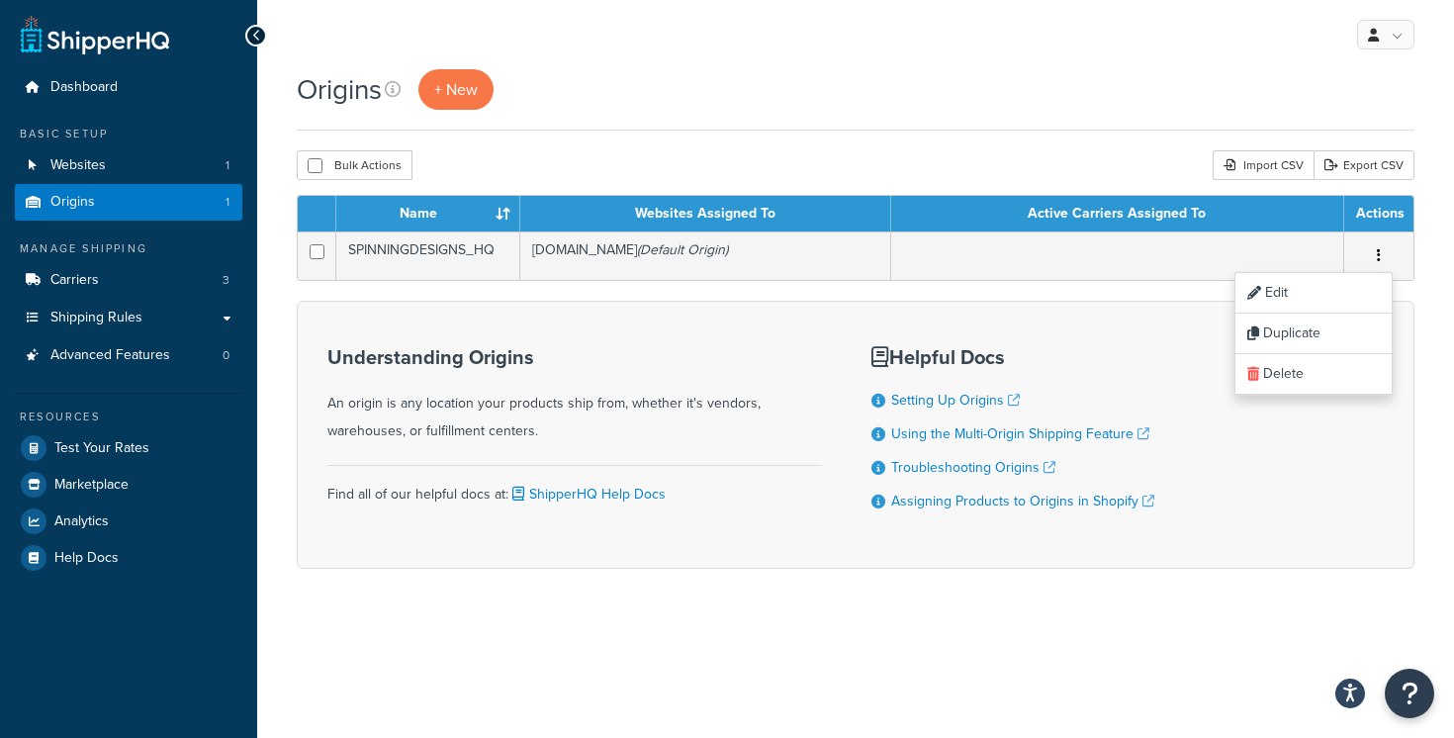
click at [928, 175] on div "Bulk Actions Duplicate [GEOGRAPHIC_DATA] Import CSV Export CSV" at bounding box center [856, 165] width 1118 height 30
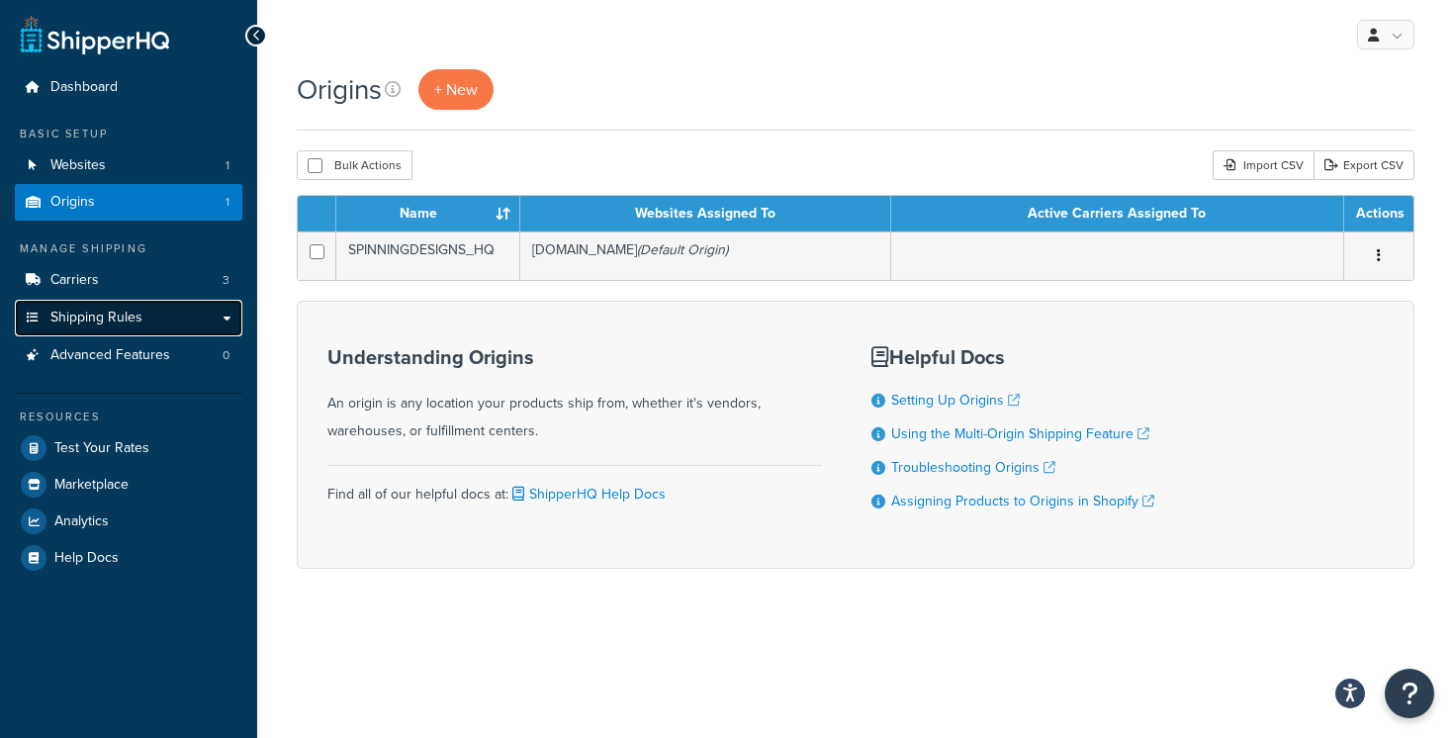
click at [220, 321] on link "Shipping Rules" at bounding box center [128, 318] width 227 height 37
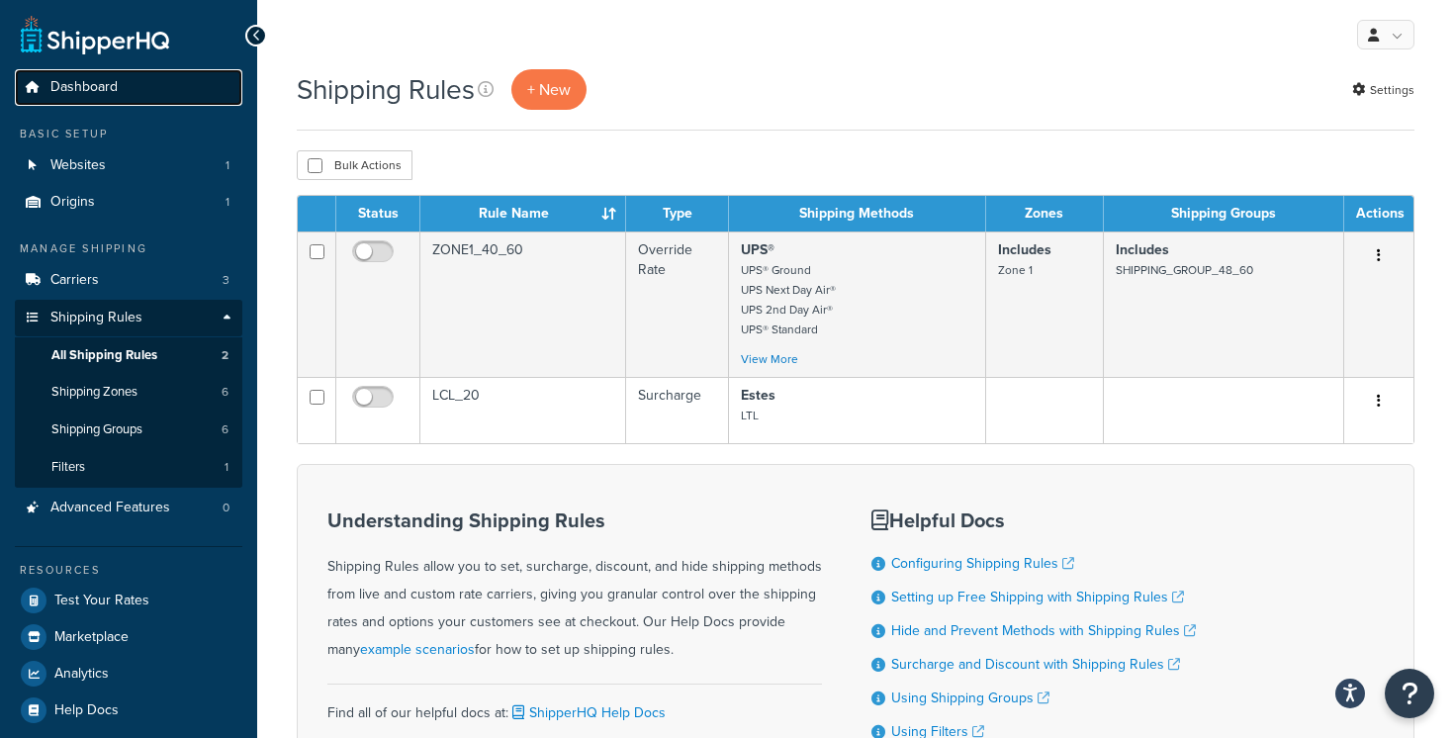
click at [166, 91] on link "Dashboard" at bounding box center [128, 87] width 227 height 37
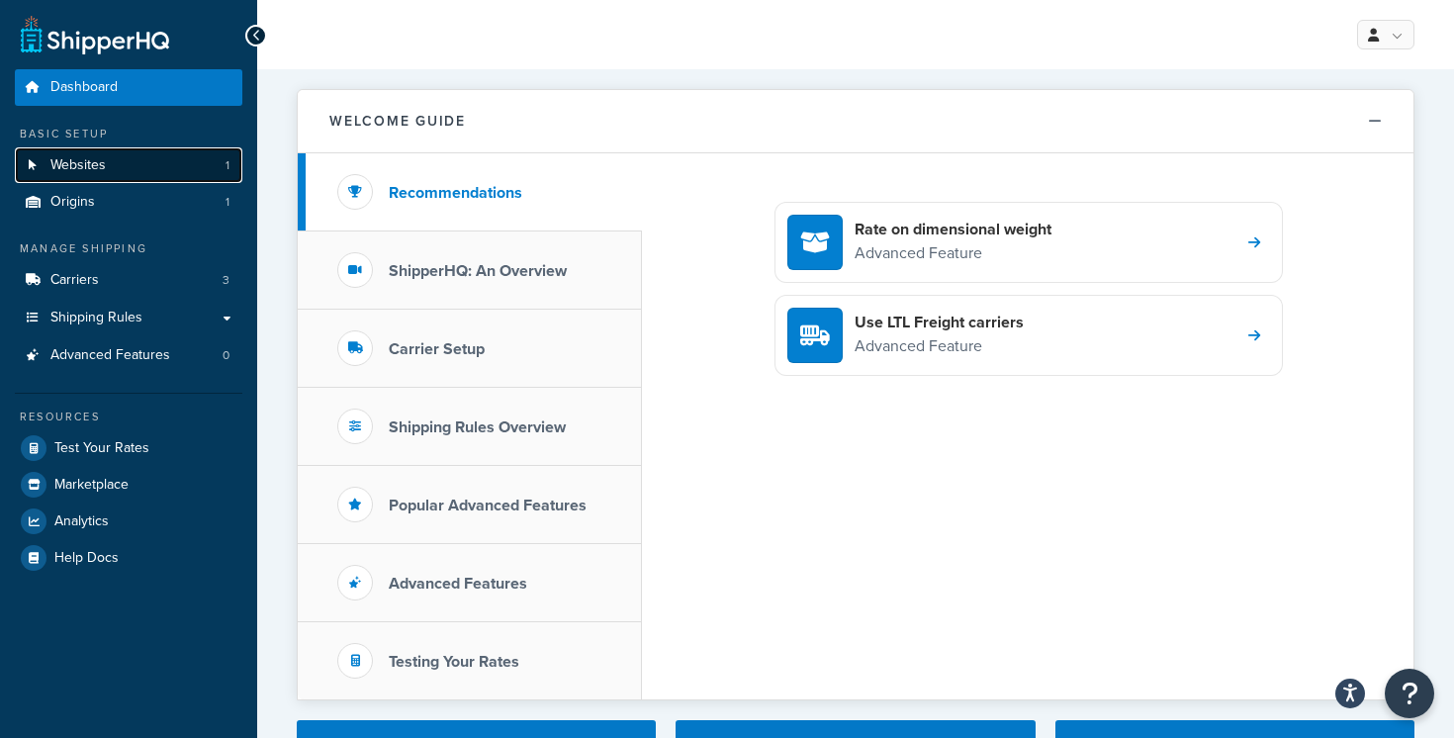
click at [191, 166] on link "Websites 1" at bounding box center [128, 165] width 227 height 37
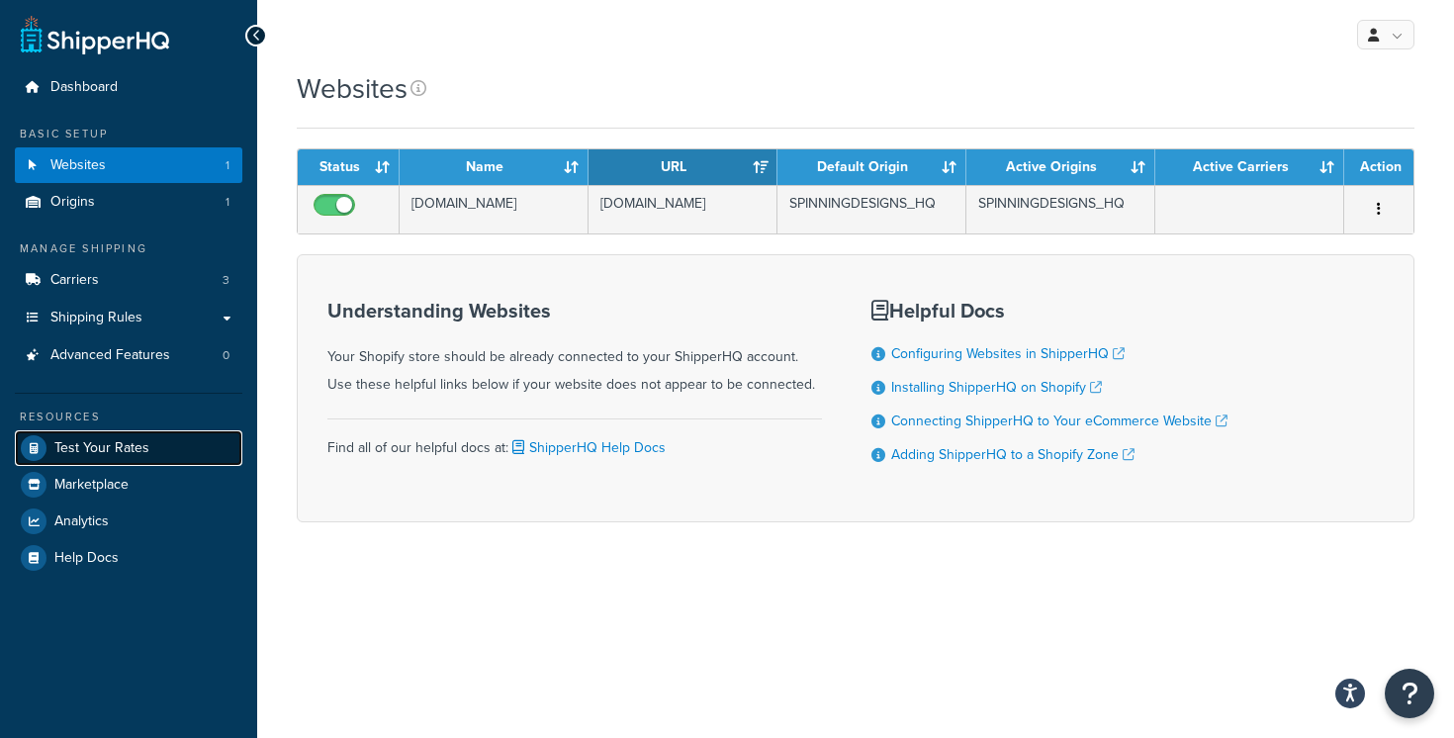
click at [159, 463] on link "Test Your Rates" at bounding box center [128, 448] width 227 height 36
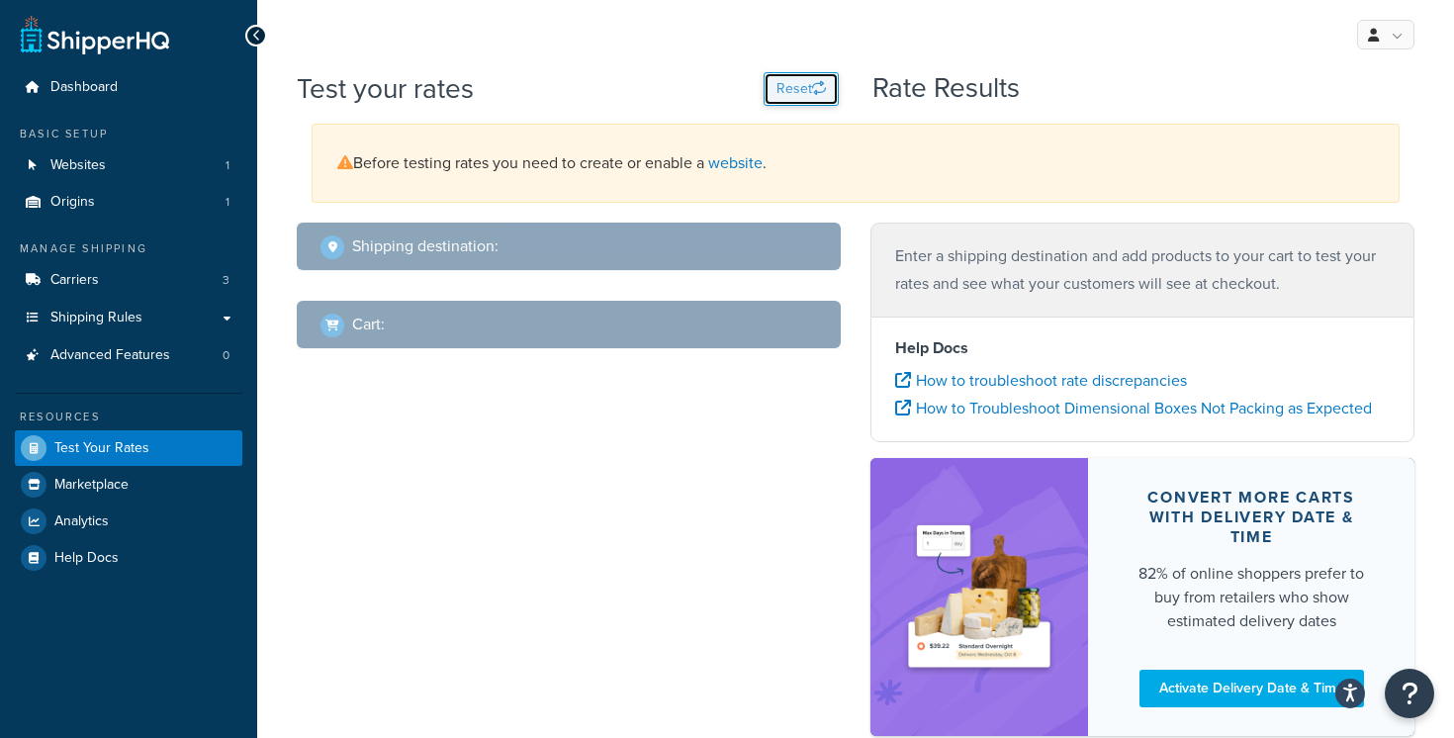
click at [818, 88] on icon "button" at bounding box center [819, 88] width 14 height 14
click at [804, 83] on button "Reset" at bounding box center [800, 89] width 75 height 34
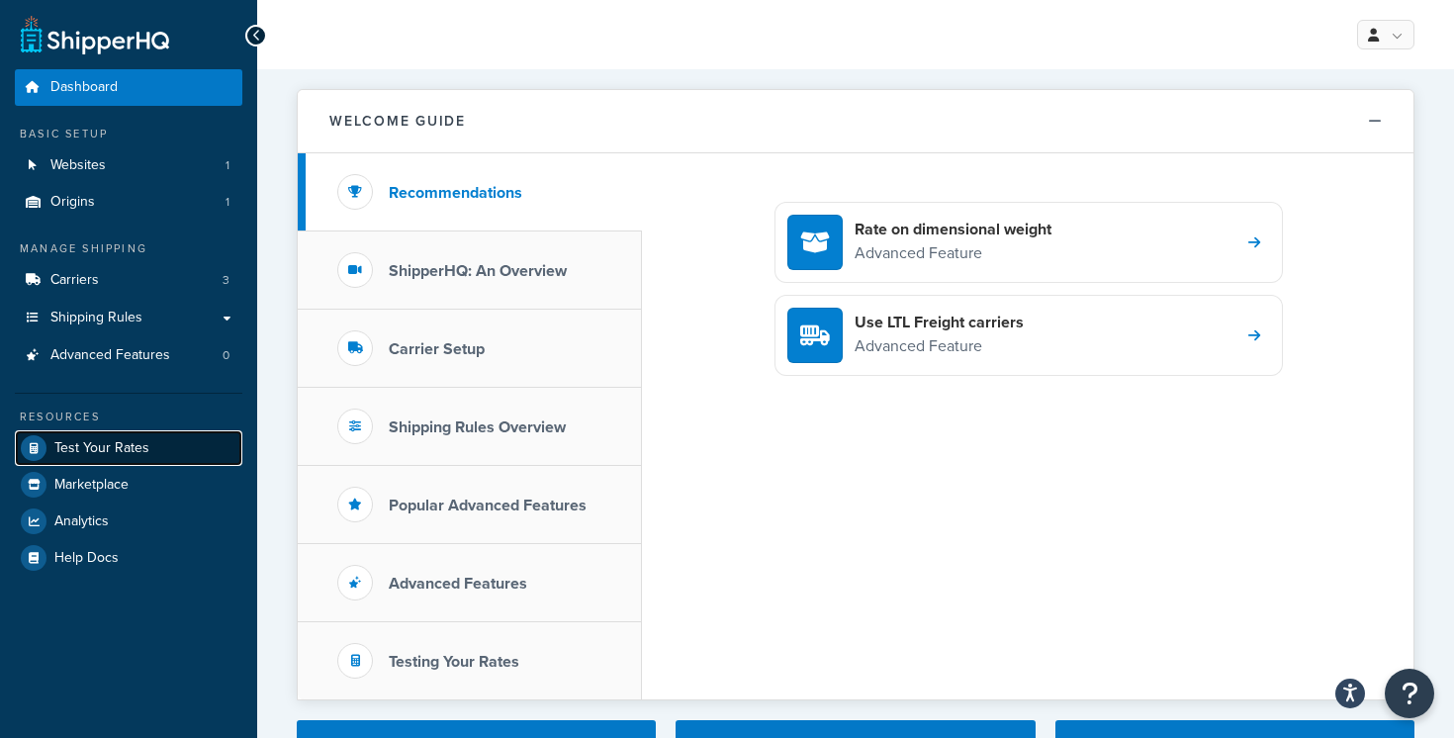
click at [163, 451] on link "Test Your Rates" at bounding box center [128, 448] width 227 height 36
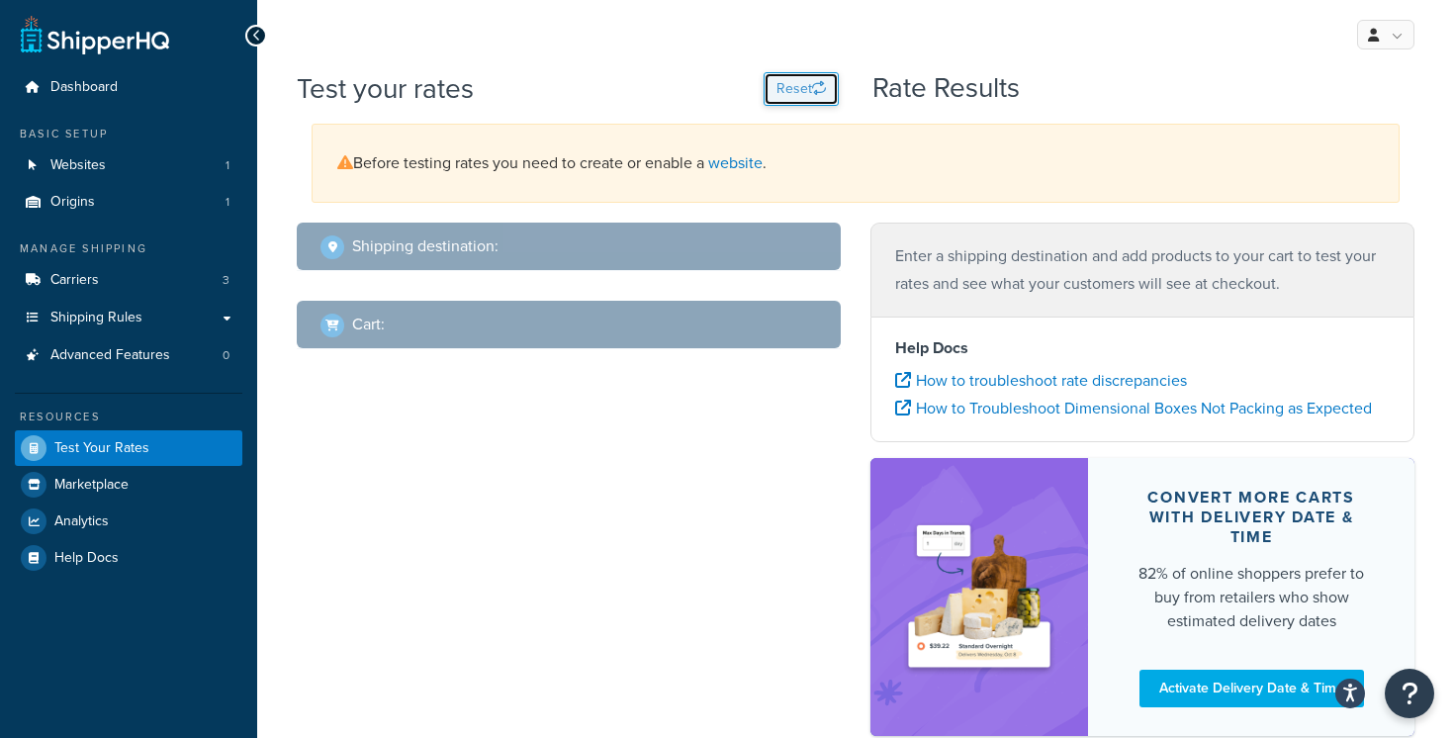
click at [823, 97] on button "Reset" at bounding box center [800, 89] width 75 height 34
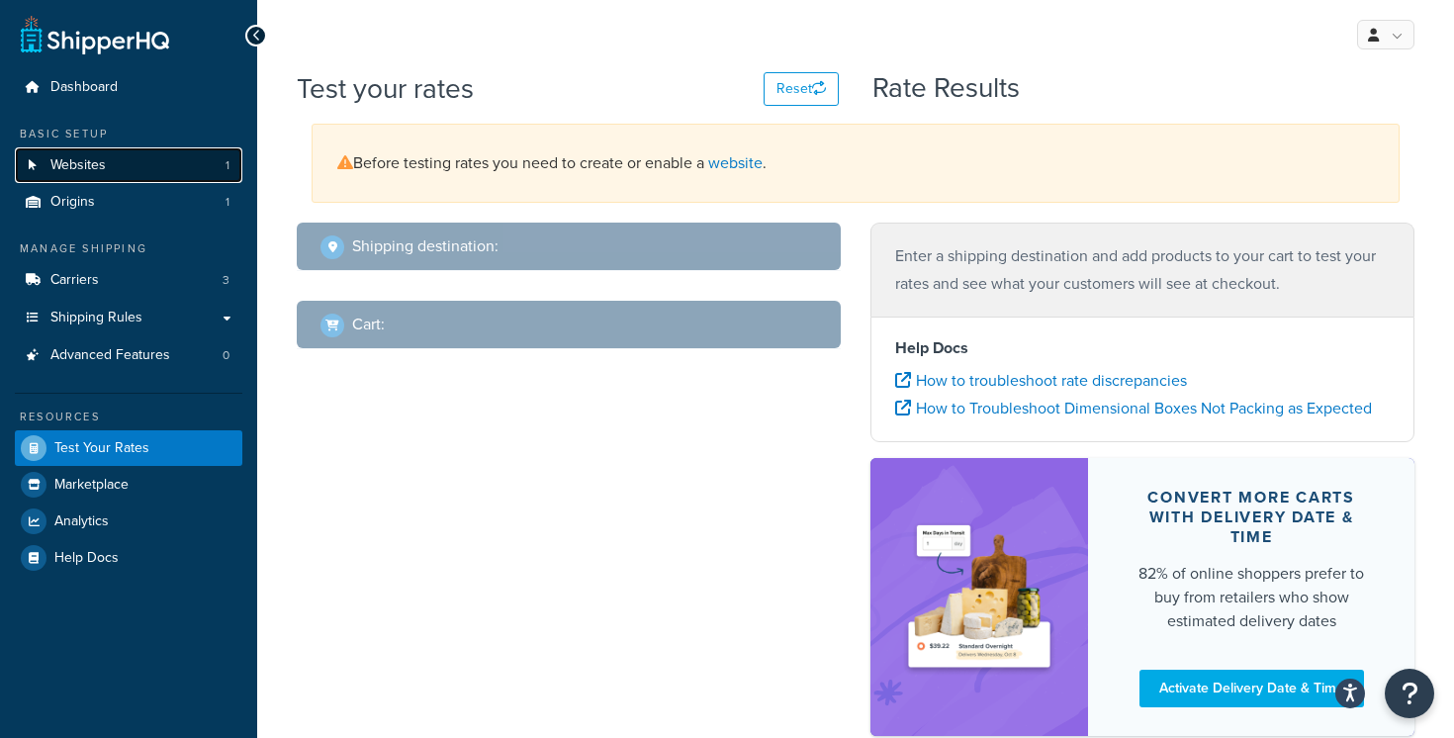
click at [136, 168] on link "Websites 1" at bounding box center [128, 165] width 227 height 37
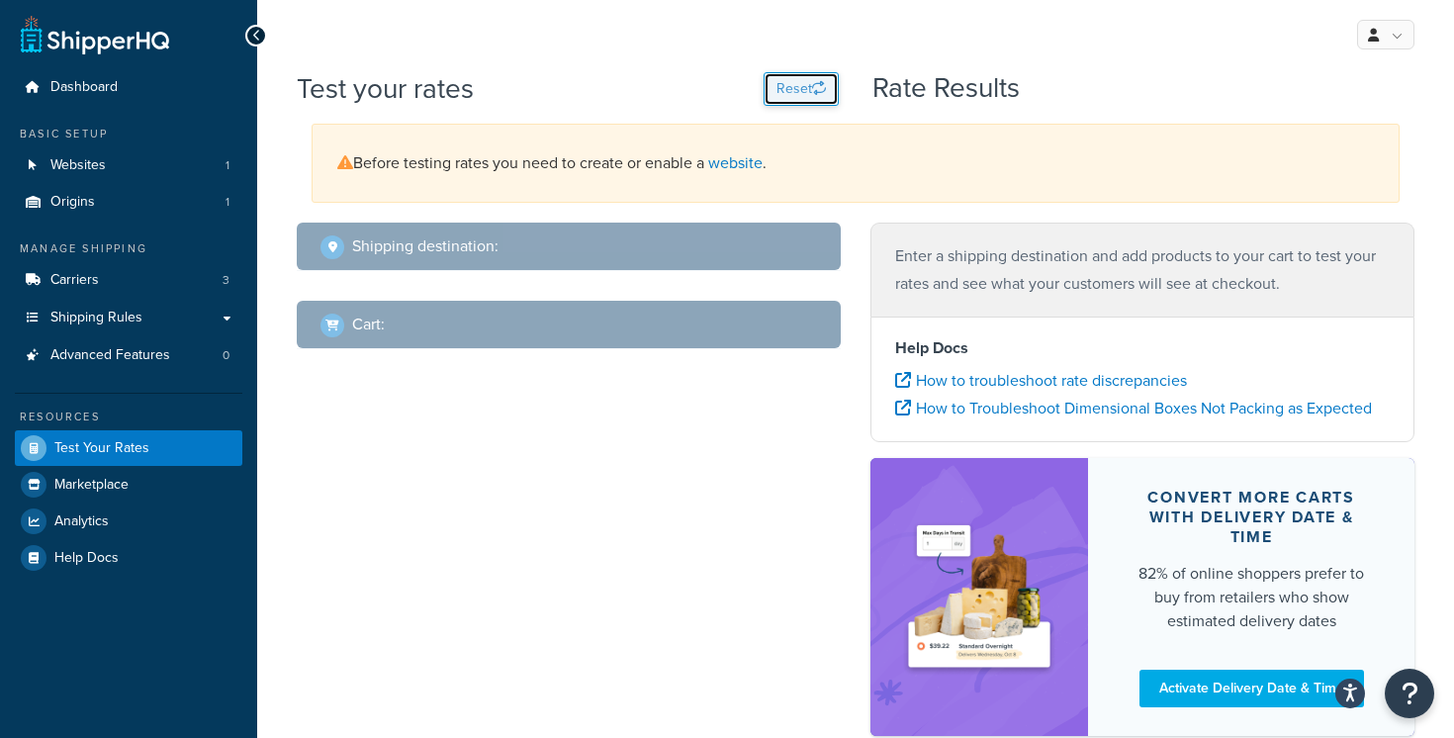
click at [791, 86] on button "Reset" at bounding box center [800, 89] width 75 height 34
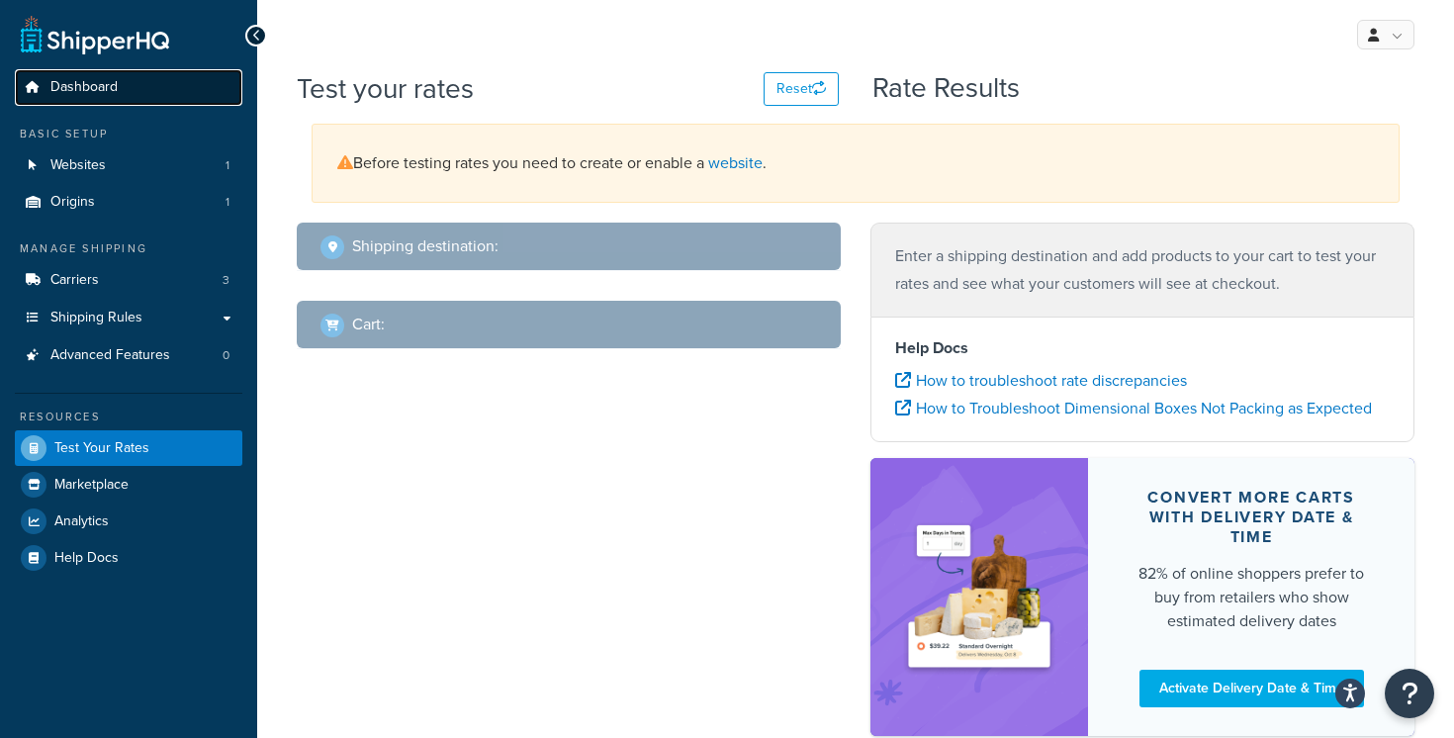
click at [127, 91] on link "Dashboard" at bounding box center [128, 87] width 227 height 37
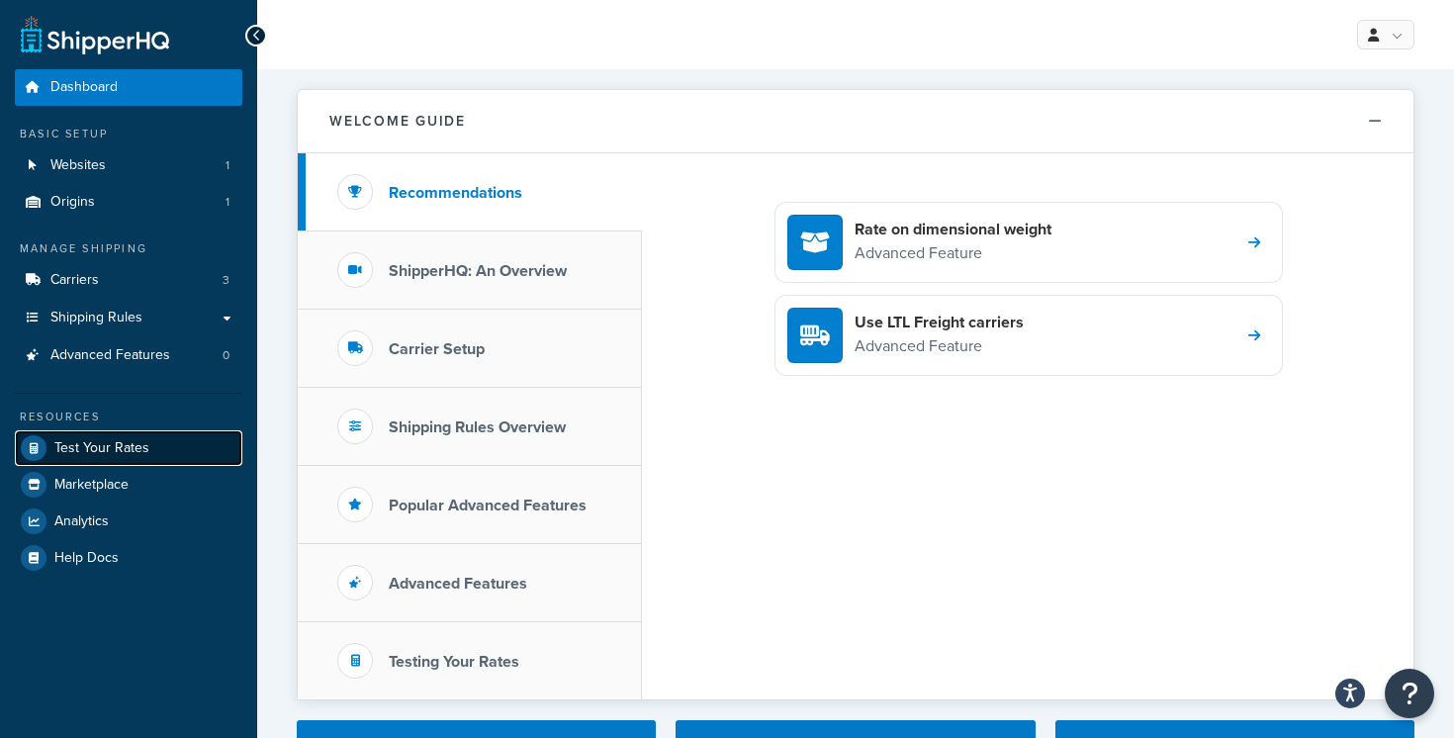
click at [136, 448] on span "Test Your Rates" at bounding box center [101, 448] width 95 height 17
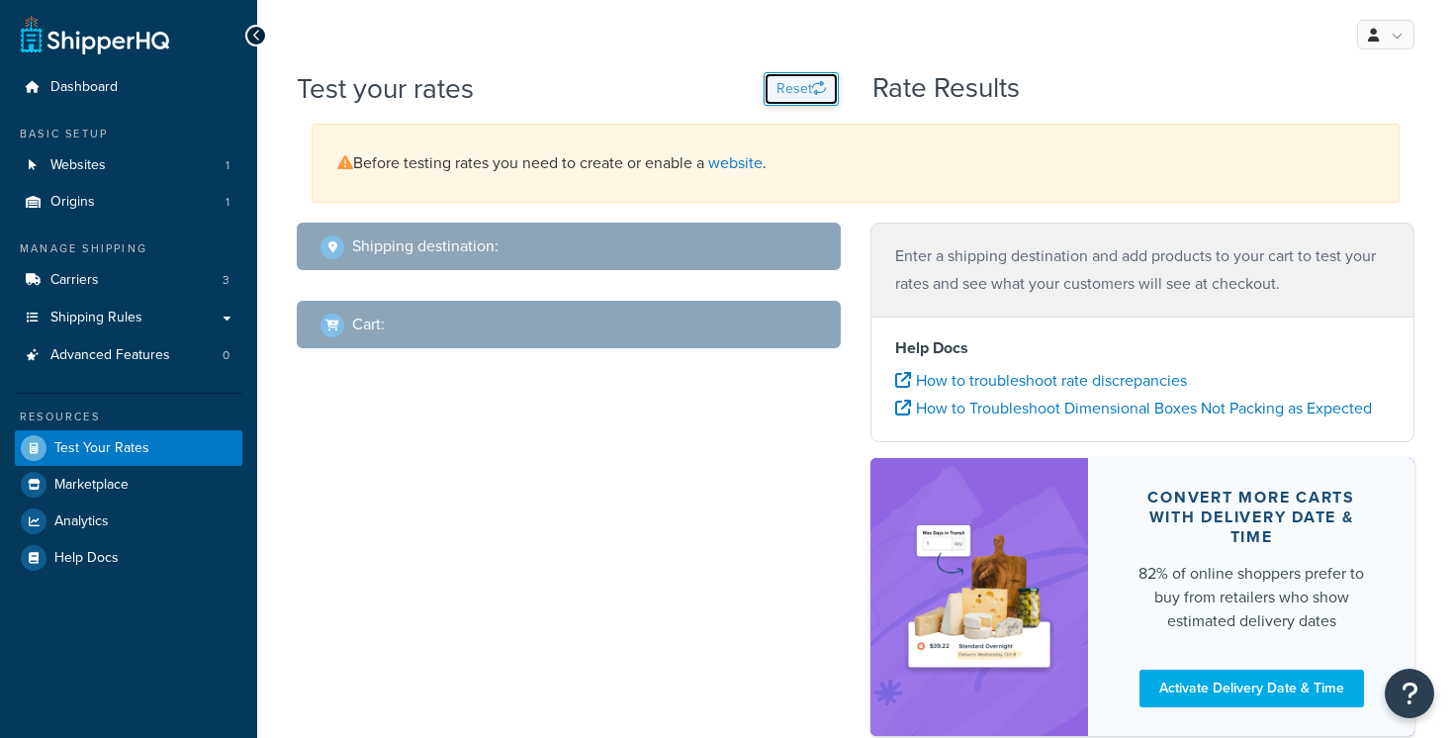
click at [788, 93] on button "Reset" at bounding box center [800, 89] width 75 height 34
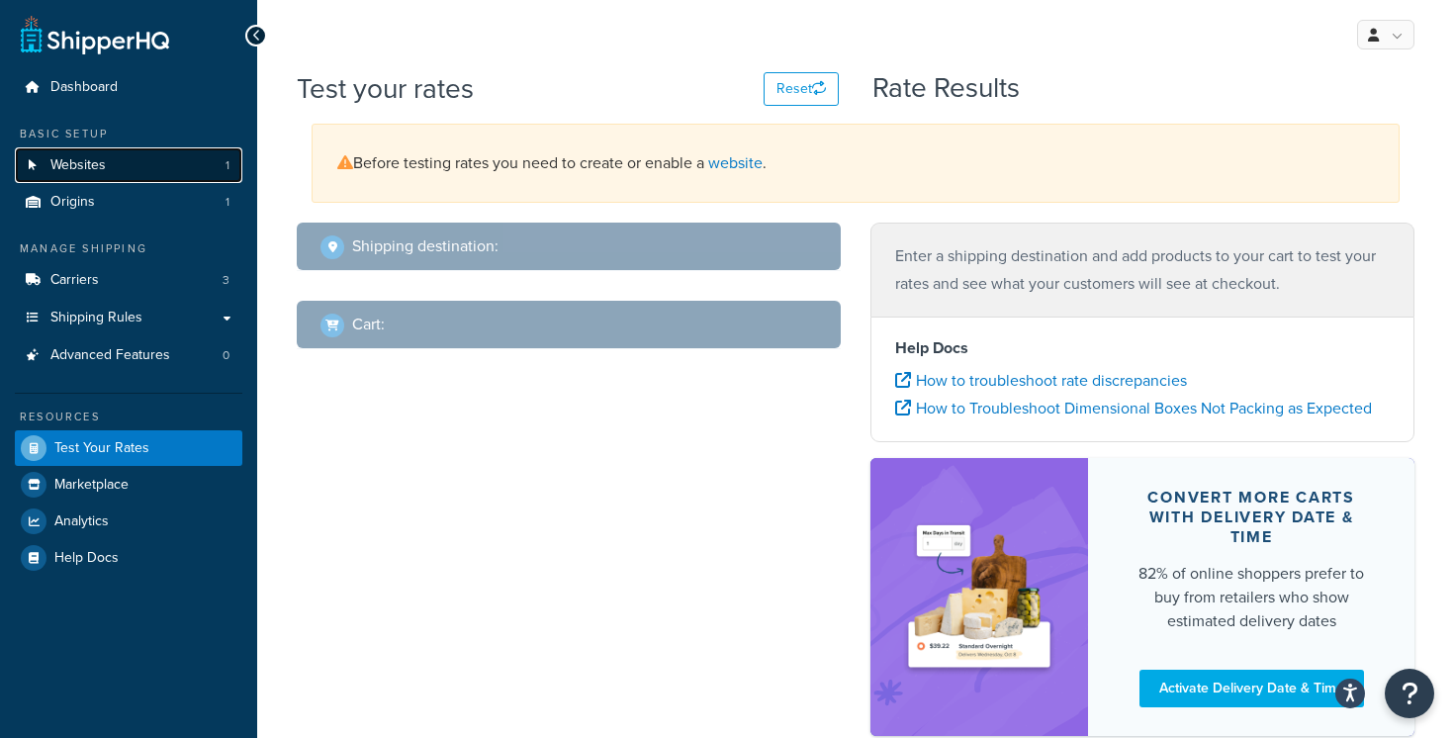
click at [168, 167] on link "Websites 1" at bounding box center [128, 165] width 227 height 37
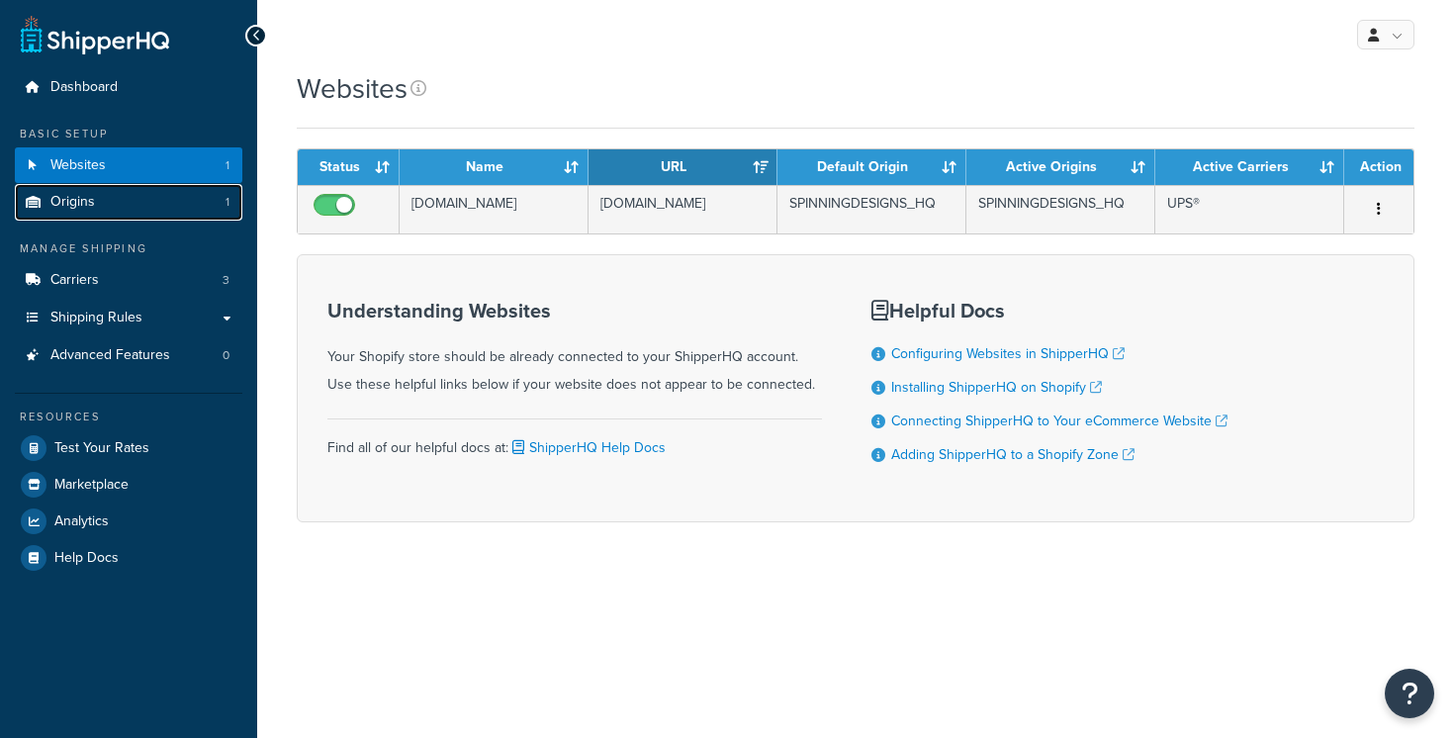
click at [162, 197] on link "Origins 1" at bounding box center [128, 202] width 227 height 37
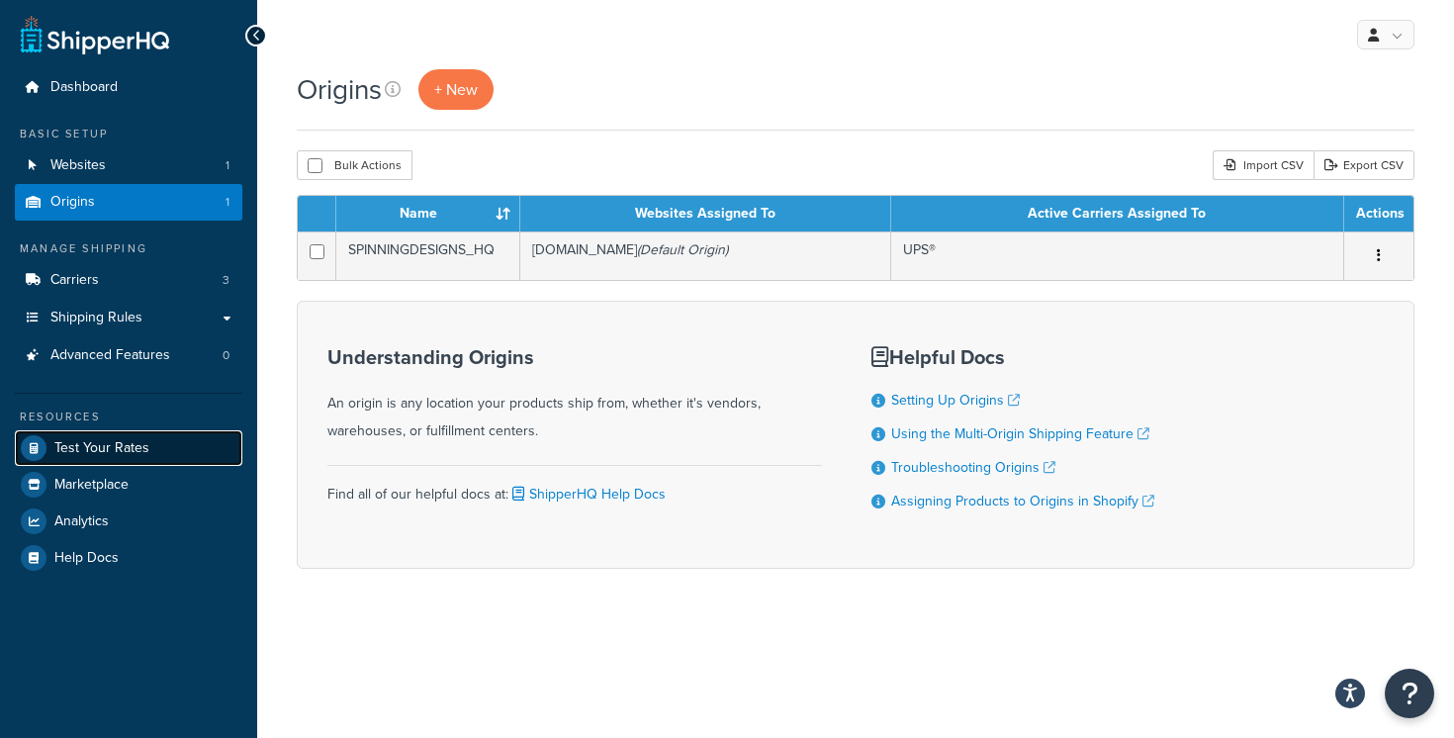
click at [190, 448] on link "Test Your Rates" at bounding box center [128, 448] width 227 height 36
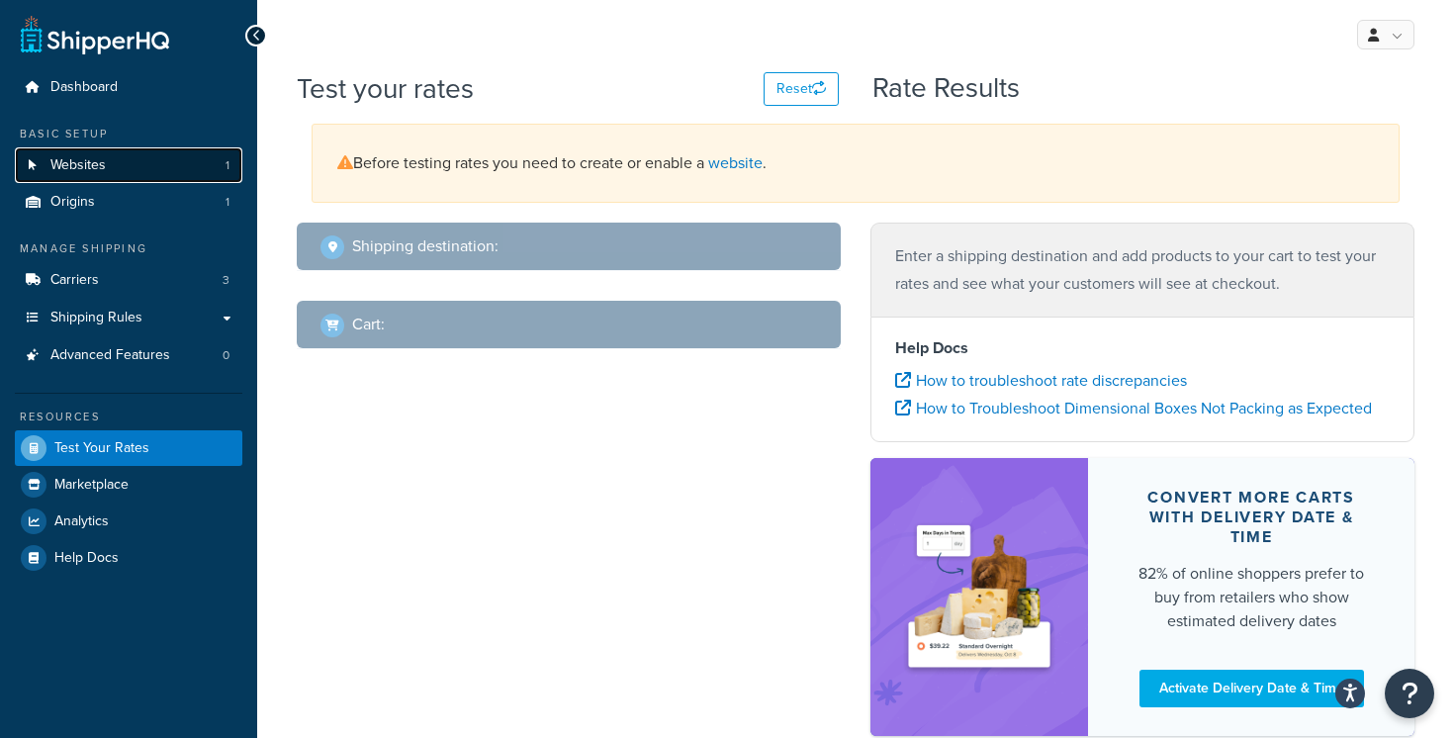
click at [159, 175] on link "Websites 1" at bounding box center [128, 165] width 227 height 37
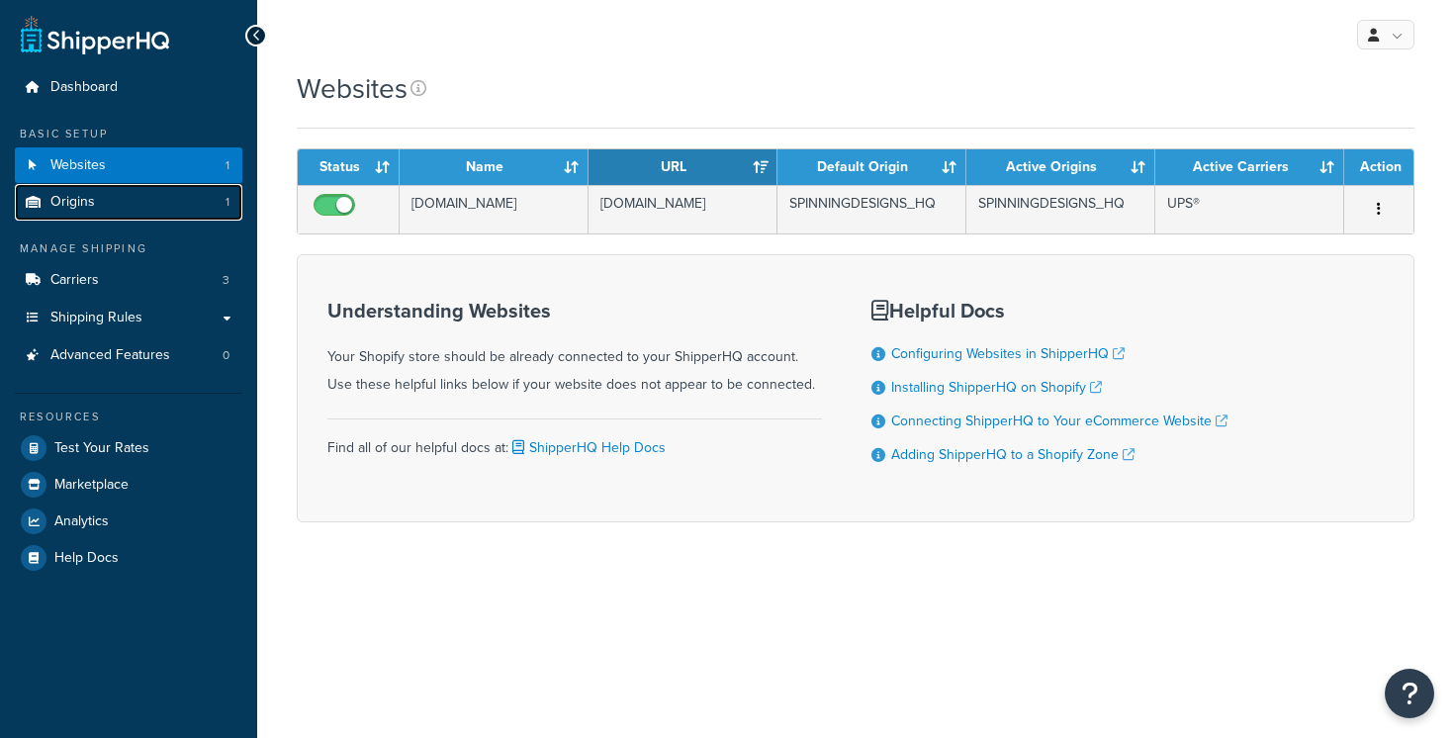
click at [161, 197] on link "Origins 1" at bounding box center [128, 202] width 227 height 37
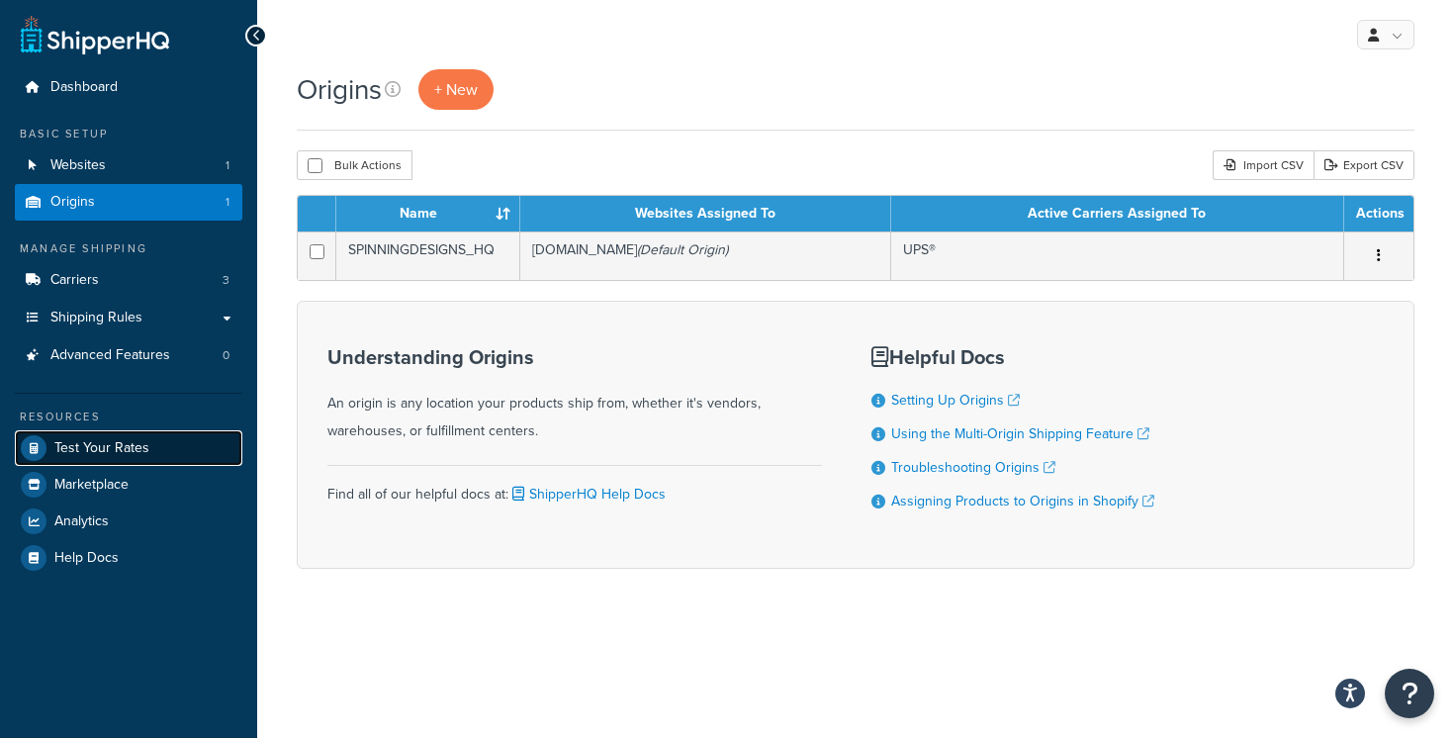
click at [110, 445] on span "Test Your Rates" at bounding box center [101, 448] width 95 height 17
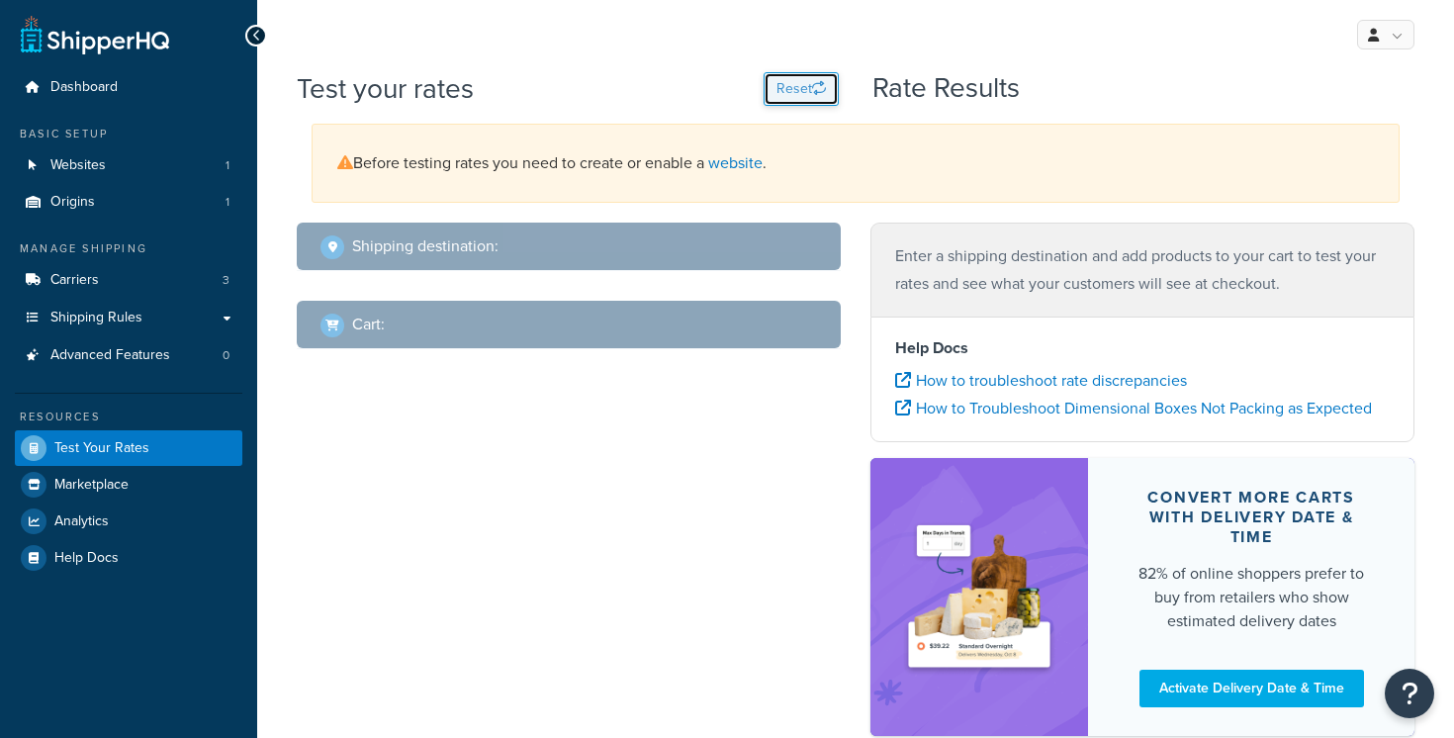
click at [794, 89] on button "Reset" at bounding box center [800, 89] width 75 height 34
